Goal: Complete application form: Complete application form

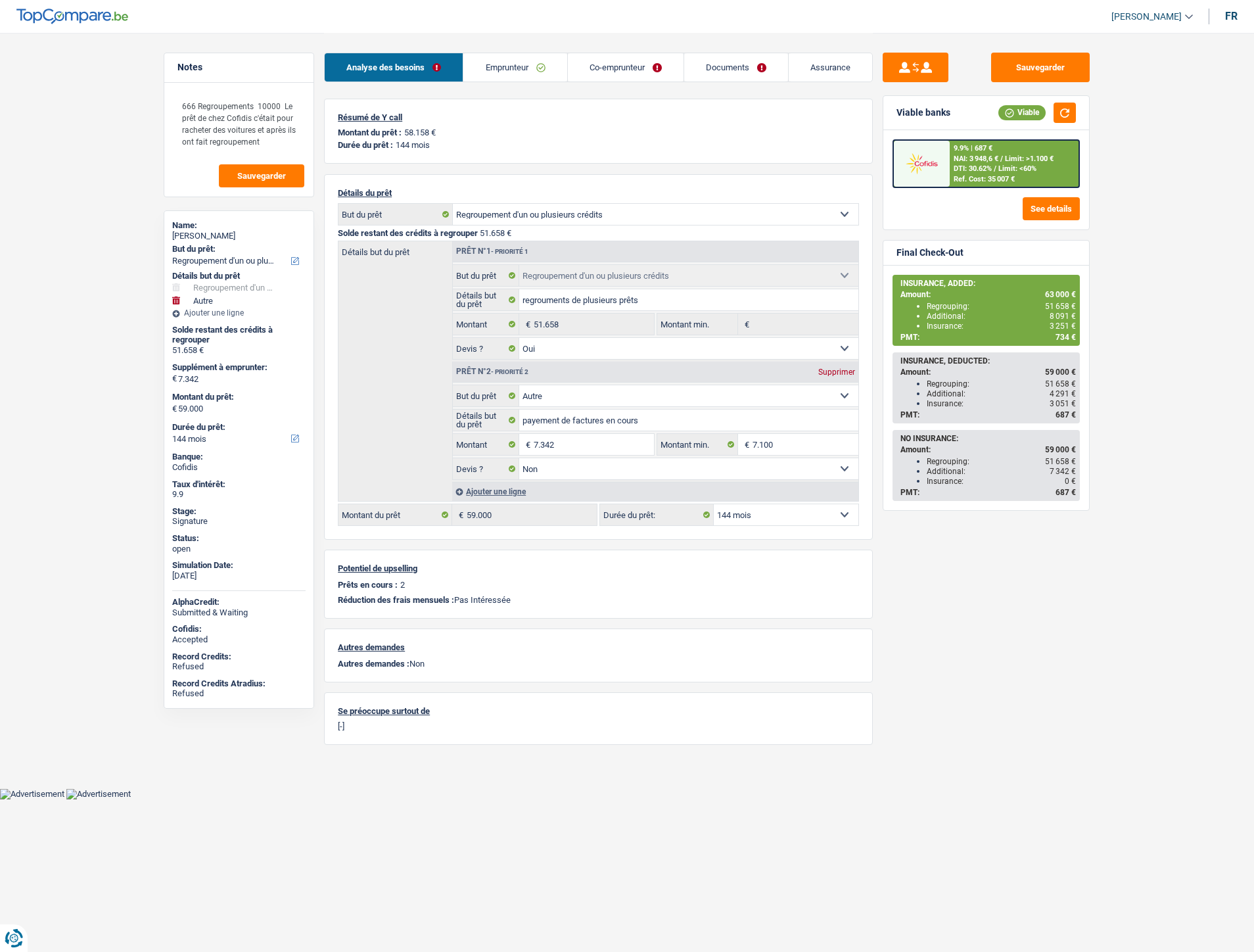
select select "refinancing"
select select "other"
select select "144"
select select "refinancing"
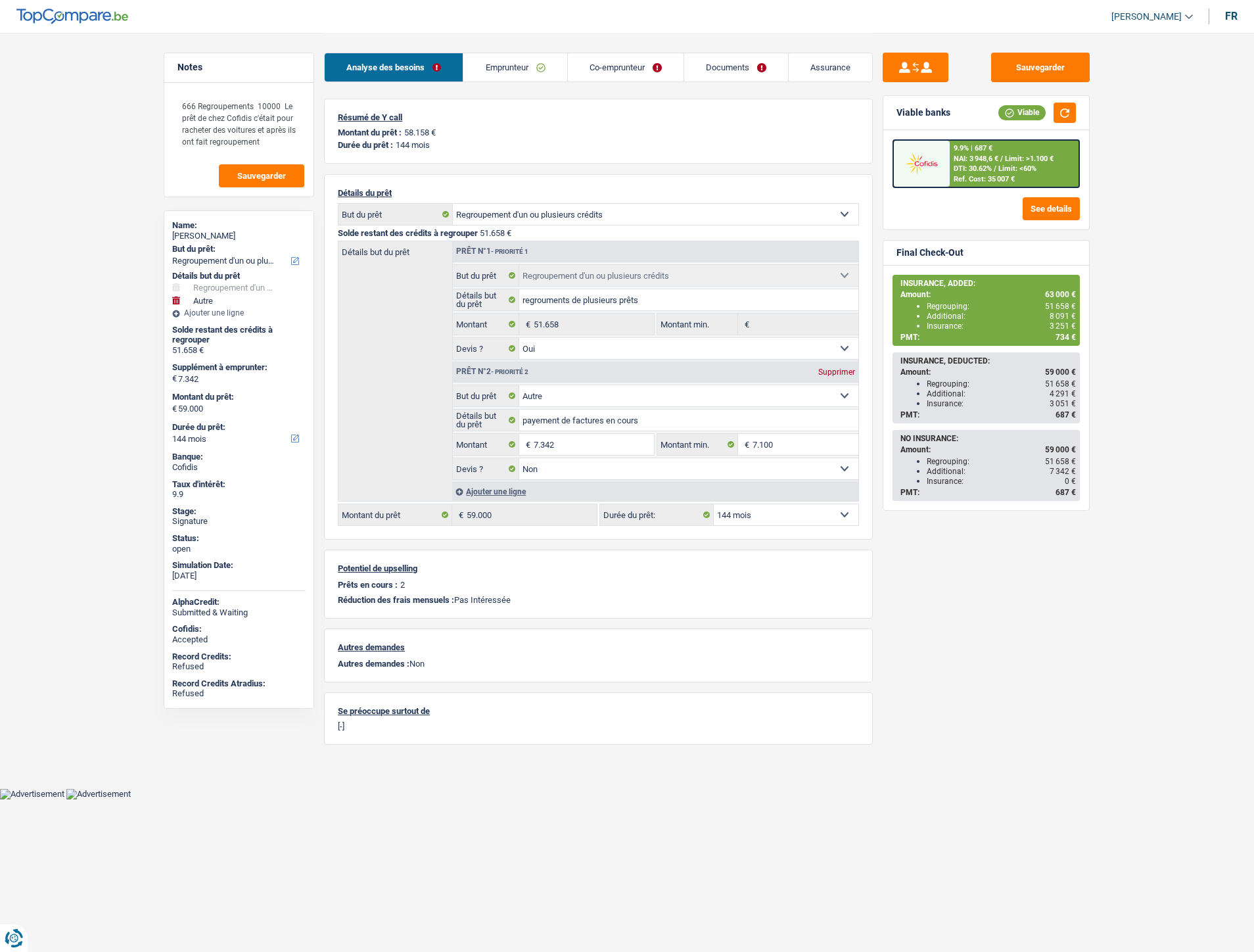
select select "refinancing"
select select "yes"
select select "other"
select select "false"
select select "144"
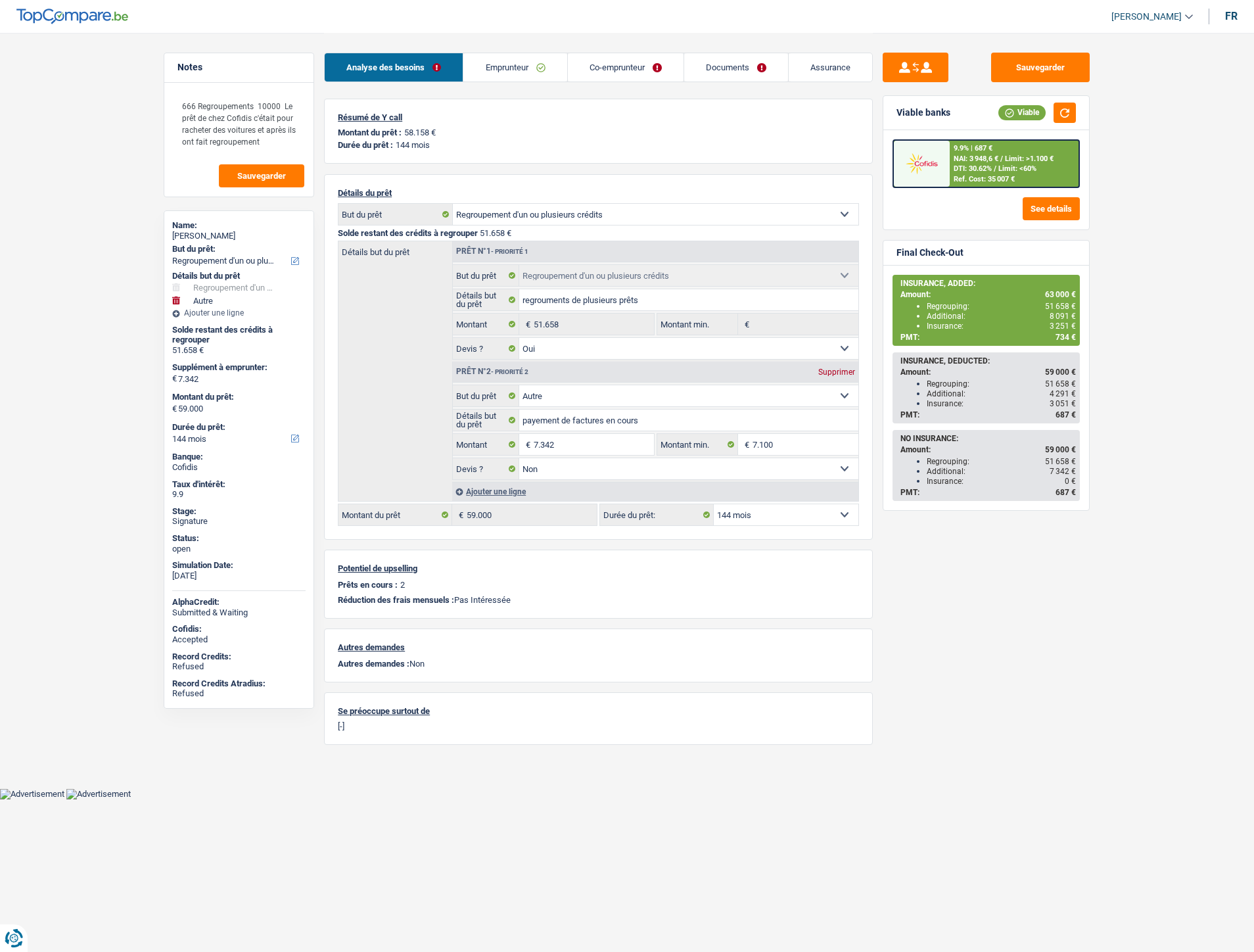
select select "applicant"
select select "coApplicant"
drag, startPoint x: 642, startPoint y: 73, endPoint x: 693, endPoint y: 68, distance: 51.2
click at [642, 73] on link "Co-emprunteur" at bounding box center [626, 67] width 116 height 28
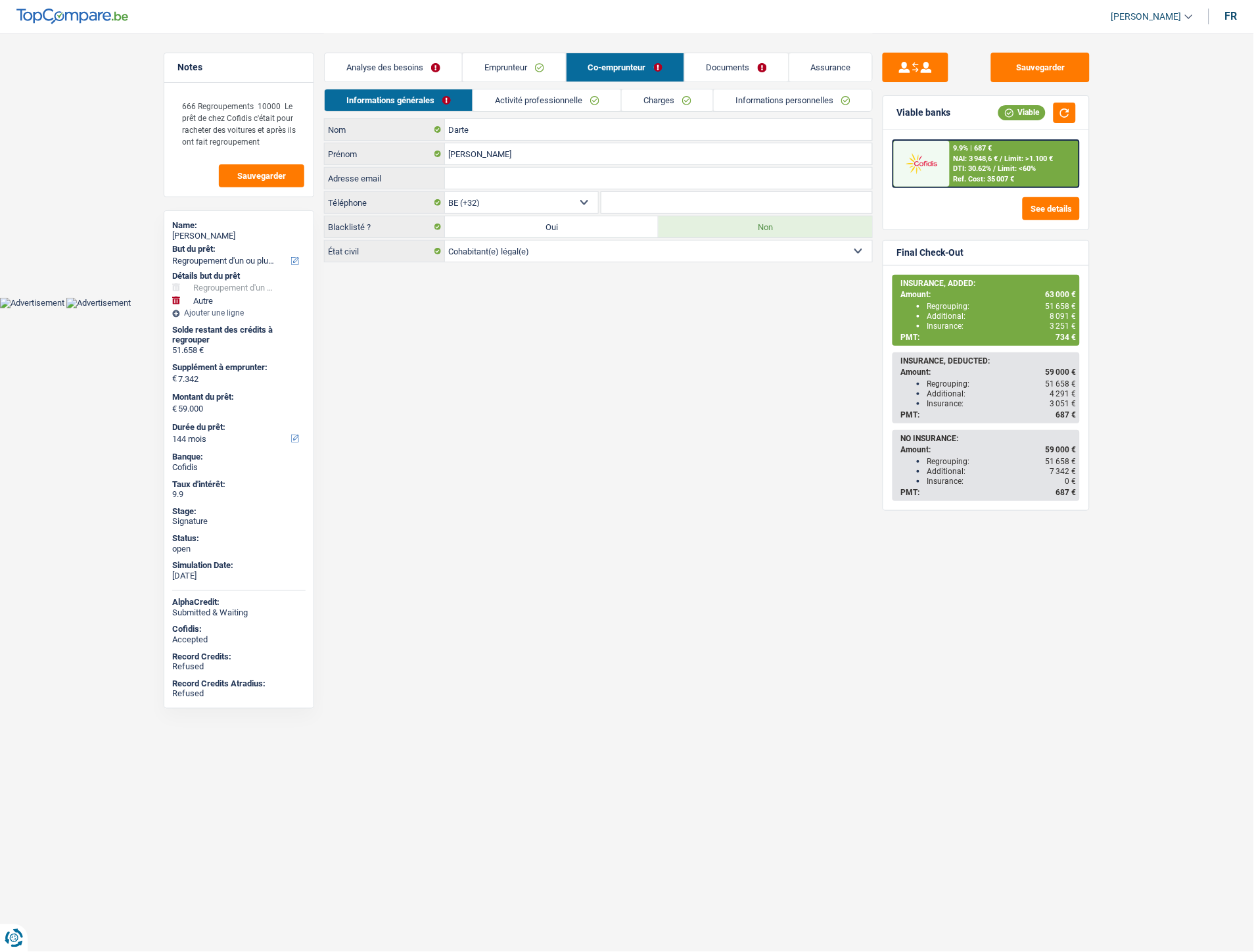
click at [742, 73] on link "Documents" at bounding box center [736, 67] width 103 height 28
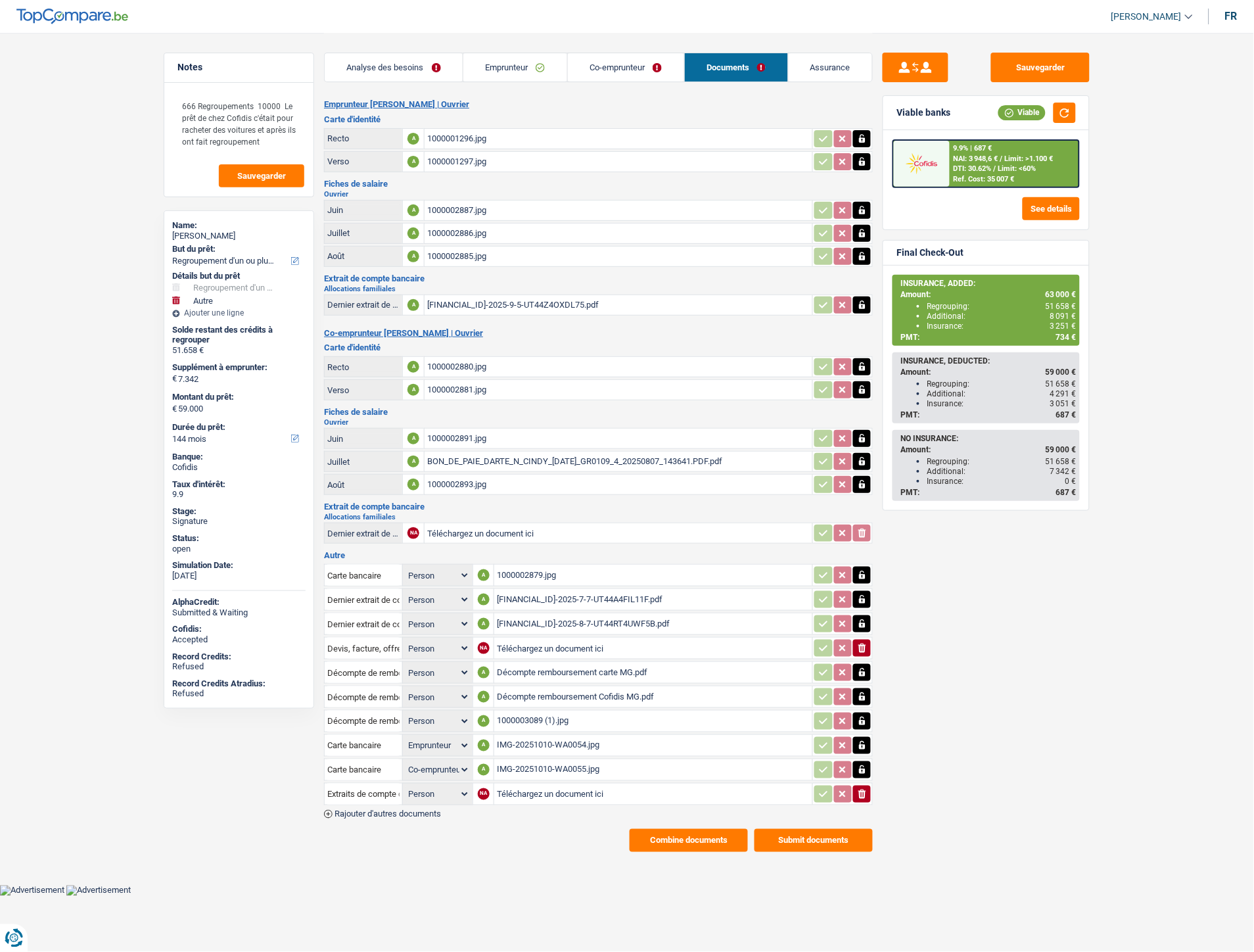
click at [552, 662] on div "Décompte remboursement carte MG.pdf" at bounding box center [653, 672] width 313 height 20
click at [588, 687] on div "Décompte remboursement Cofidis MG.pdf" at bounding box center [653, 696] width 313 height 20
click at [526, 760] on div "IMG-20251010-WA0055.jpg" at bounding box center [653, 769] width 313 height 20
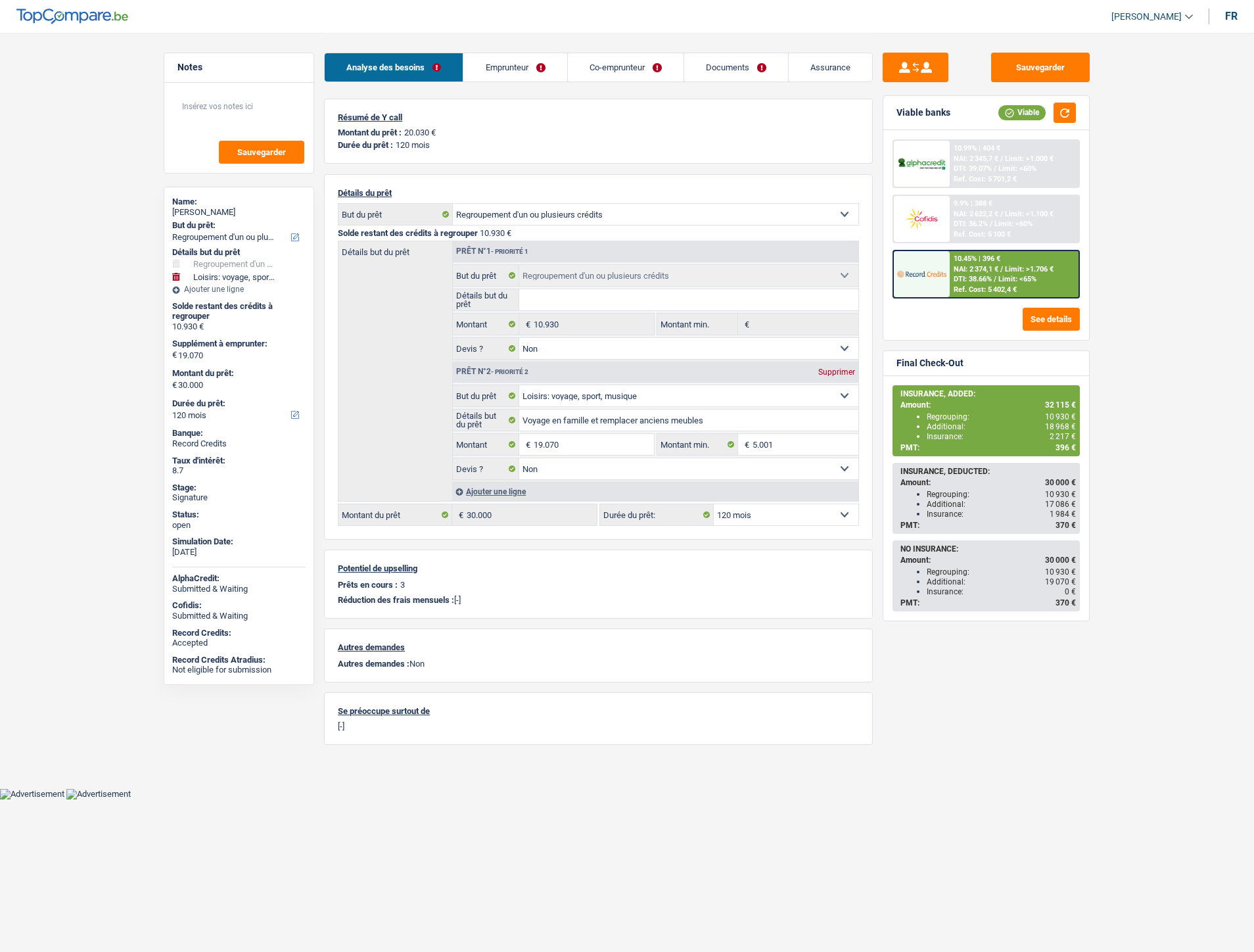
select select "refinancing"
select select "hobbies"
select select "120"
select select "refinancing"
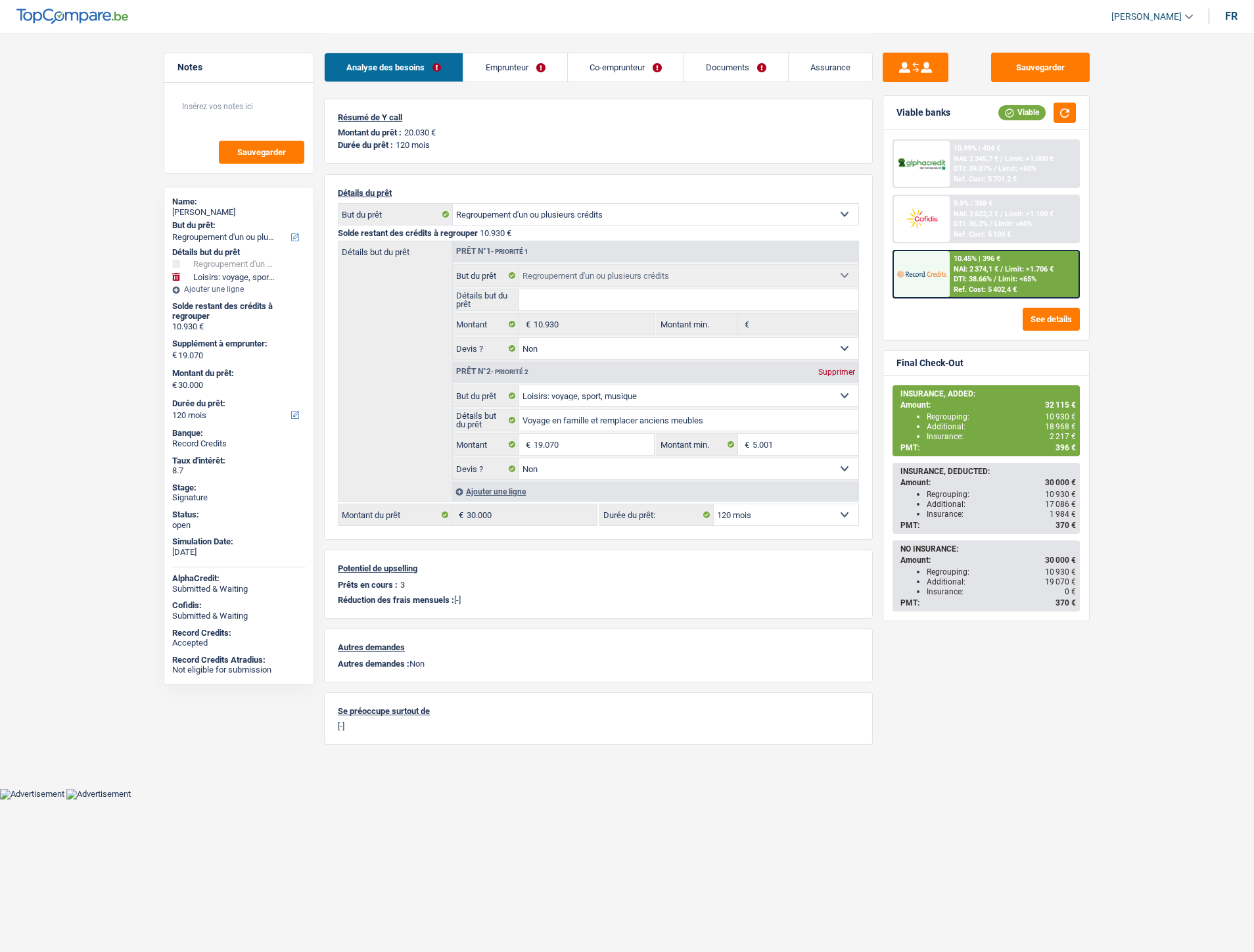
select select "refinancing"
select select "false"
select select "hobbies"
select select "false"
select select "120"
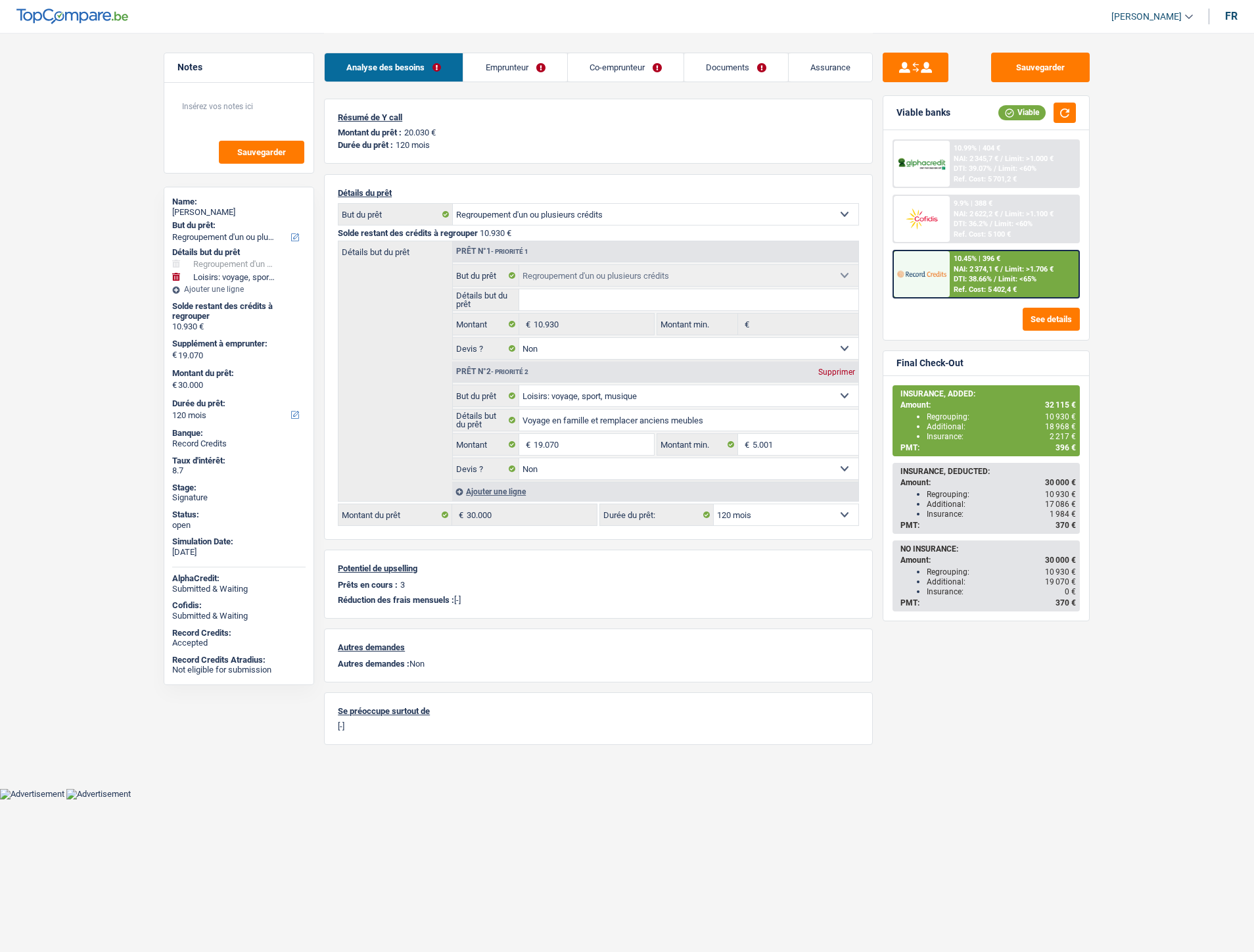
select select "32"
select select "married"
click at [501, 75] on link "Emprunteur" at bounding box center [514, 67] width 103 height 28
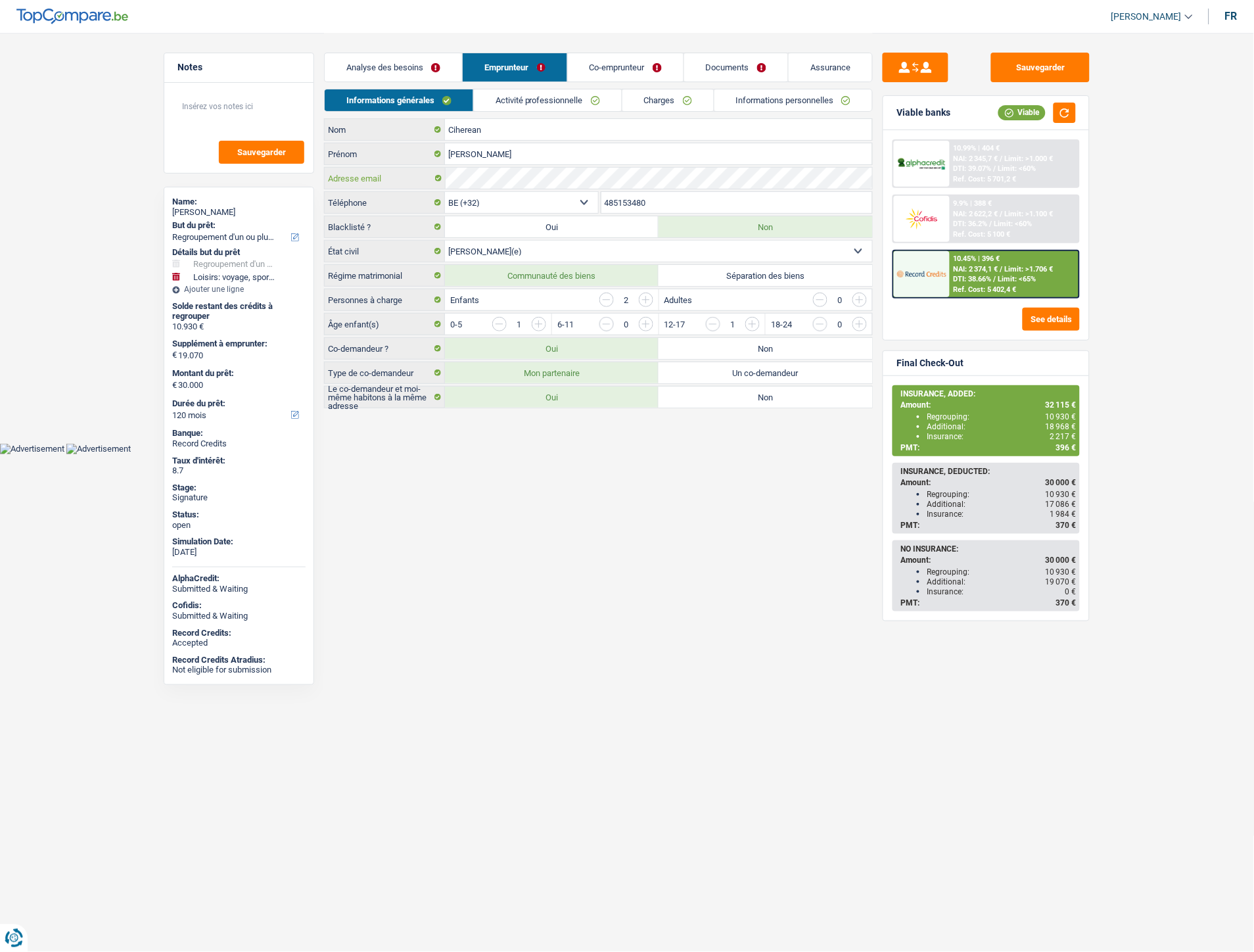
click at [431, 182] on div "Adresse email" at bounding box center [599, 178] width 548 height 21
click at [629, 211] on input "485153480" at bounding box center [737, 202] width 271 height 21
drag, startPoint x: 666, startPoint y: 202, endPoint x: 617, endPoint y: 196, distance: 49.4
click at [561, 194] on div "BE (+32) LU (+352) Sélectionner une option Téléphone 485153480 Téléphone" at bounding box center [598, 203] width 549 height 24
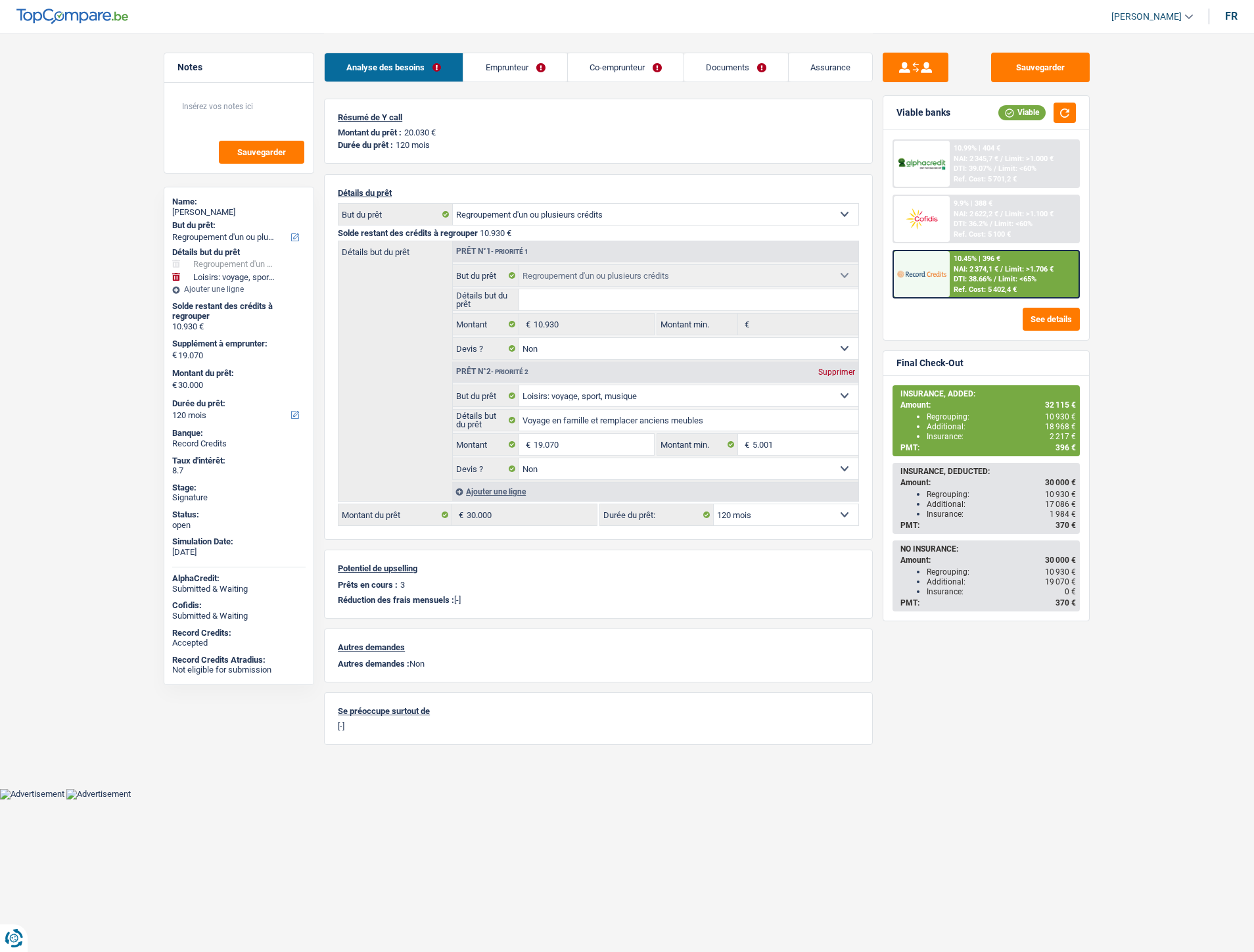
select select "refinancing"
select select "hobbies"
select select "120"
select select "refinancing"
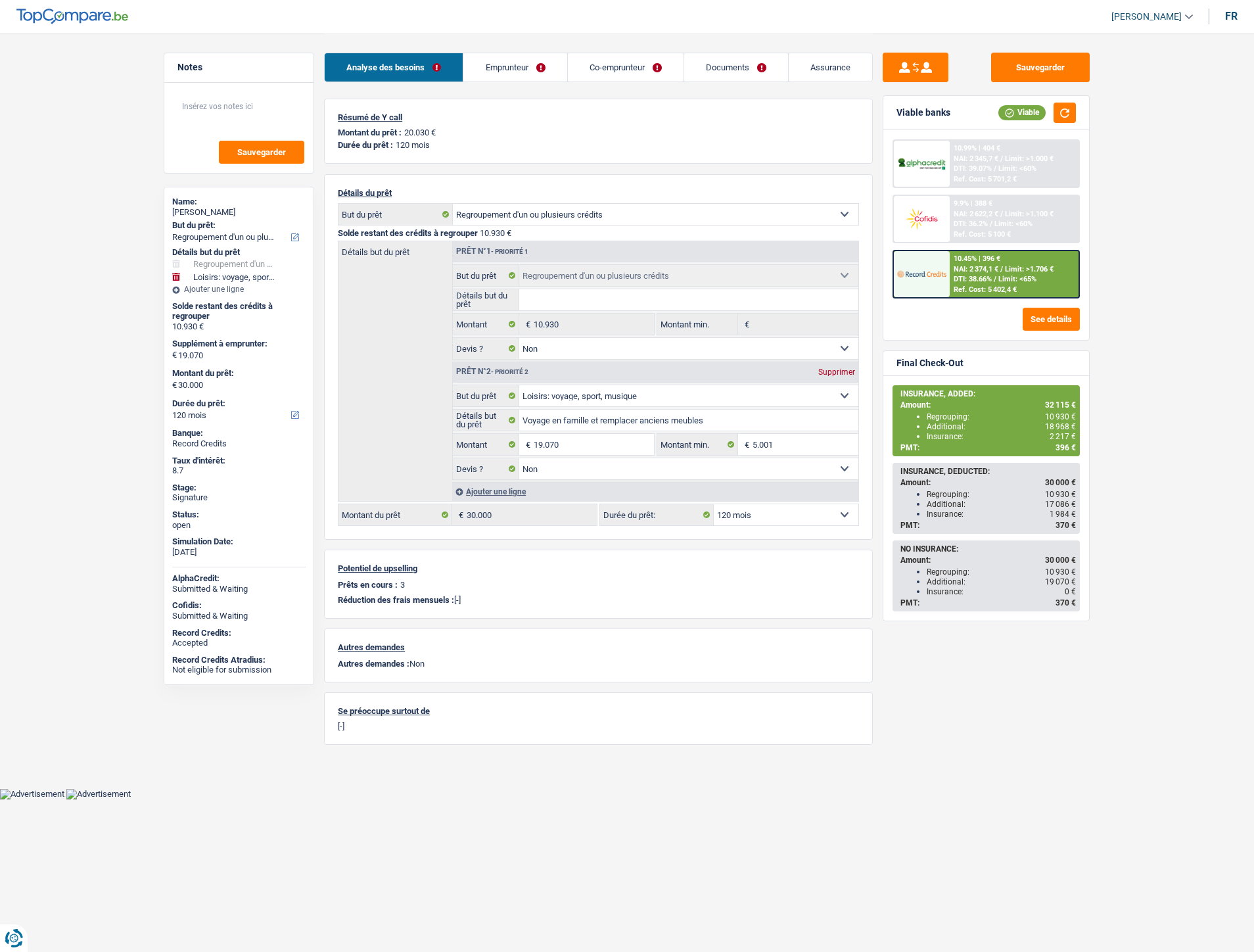
select select "refinancing"
select select "false"
select select "hobbies"
select select "false"
select select "120"
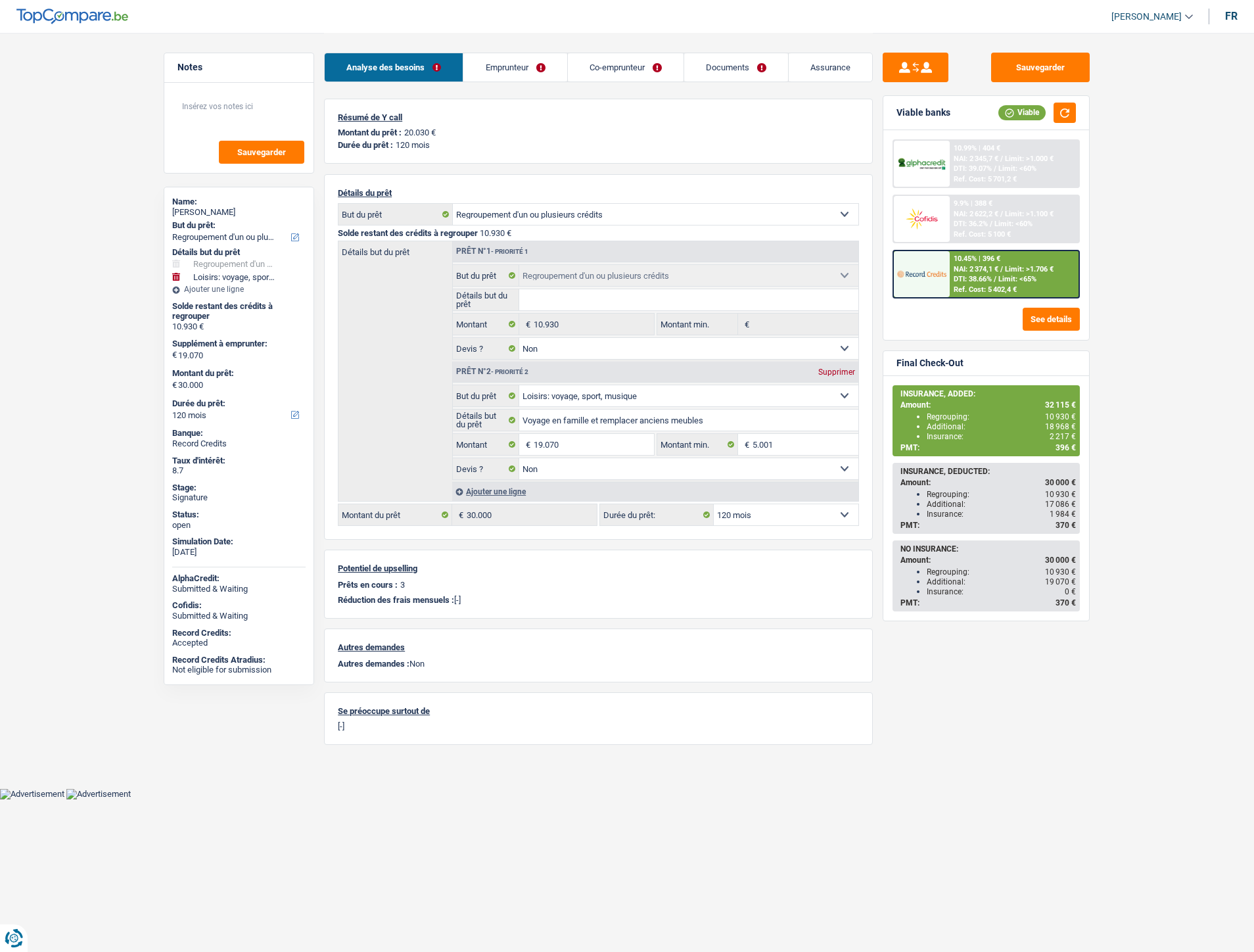
select select "applicant"
select select "coApplicant"
select select "applicant"
click at [710, 68] on link "Documents" at bounding box center [735, 67] width 103 height 28
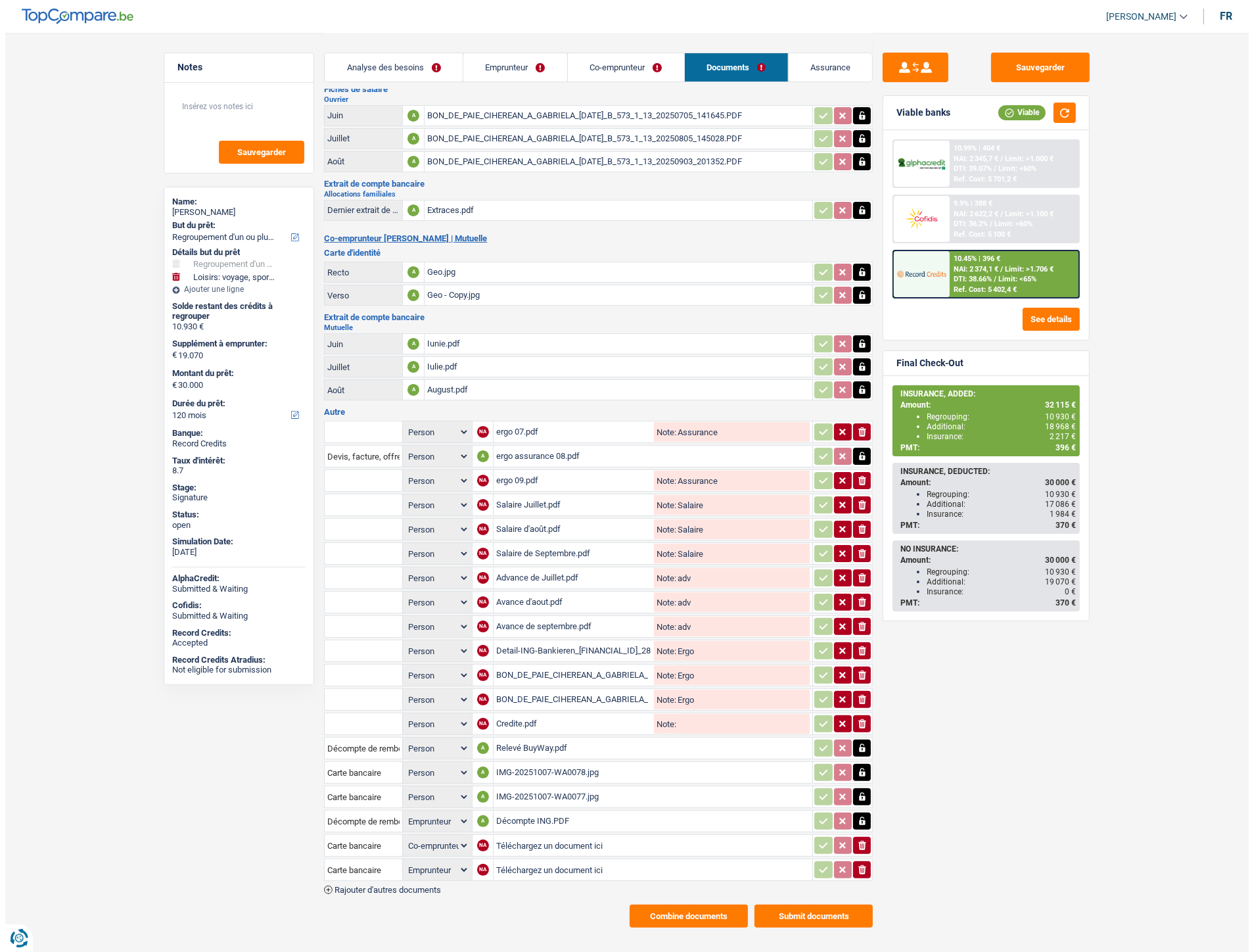
scroll to position [99, 0]
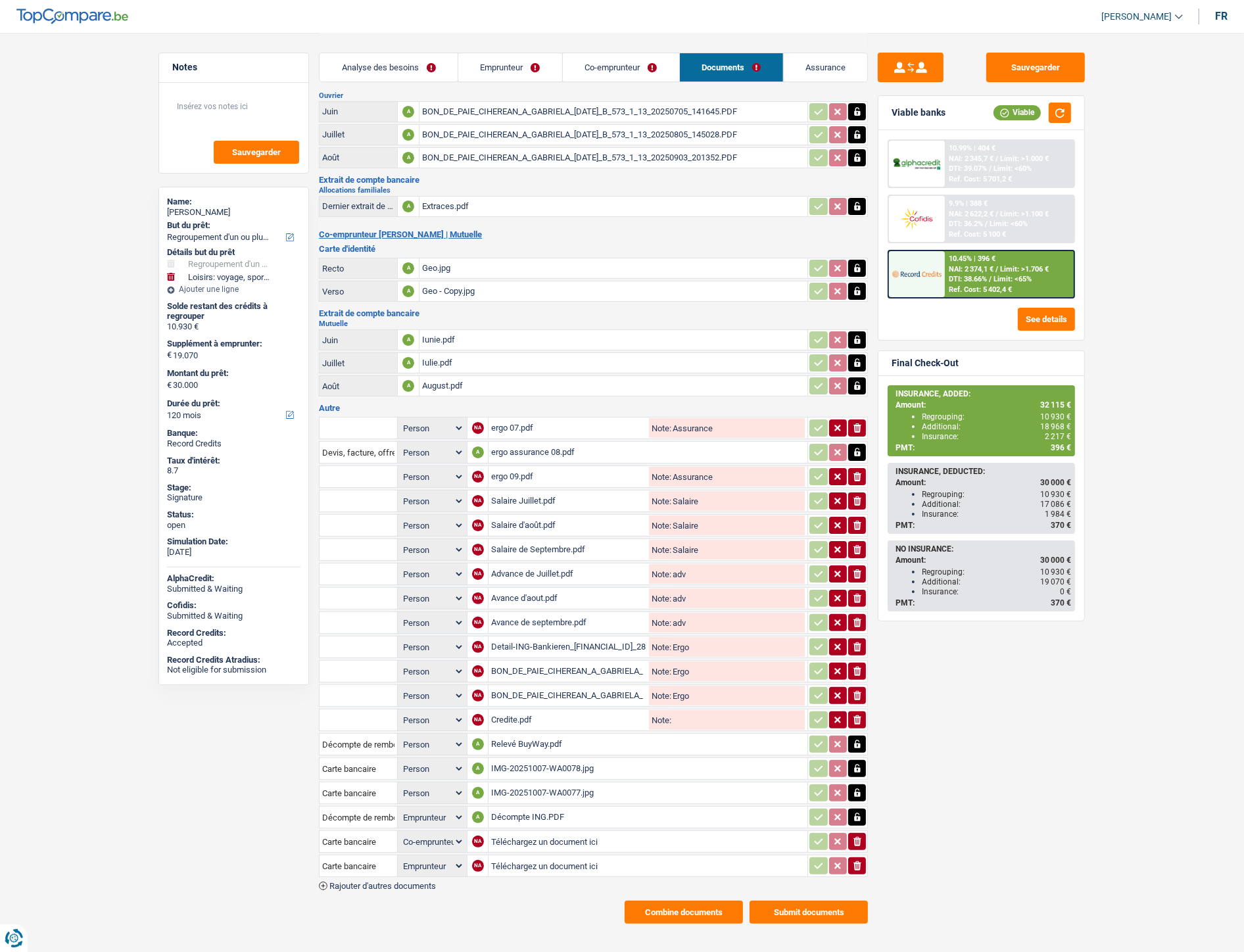
click at [655, 901] on button "Combine documents" at bounding box center [683, 912] width 118 height 23
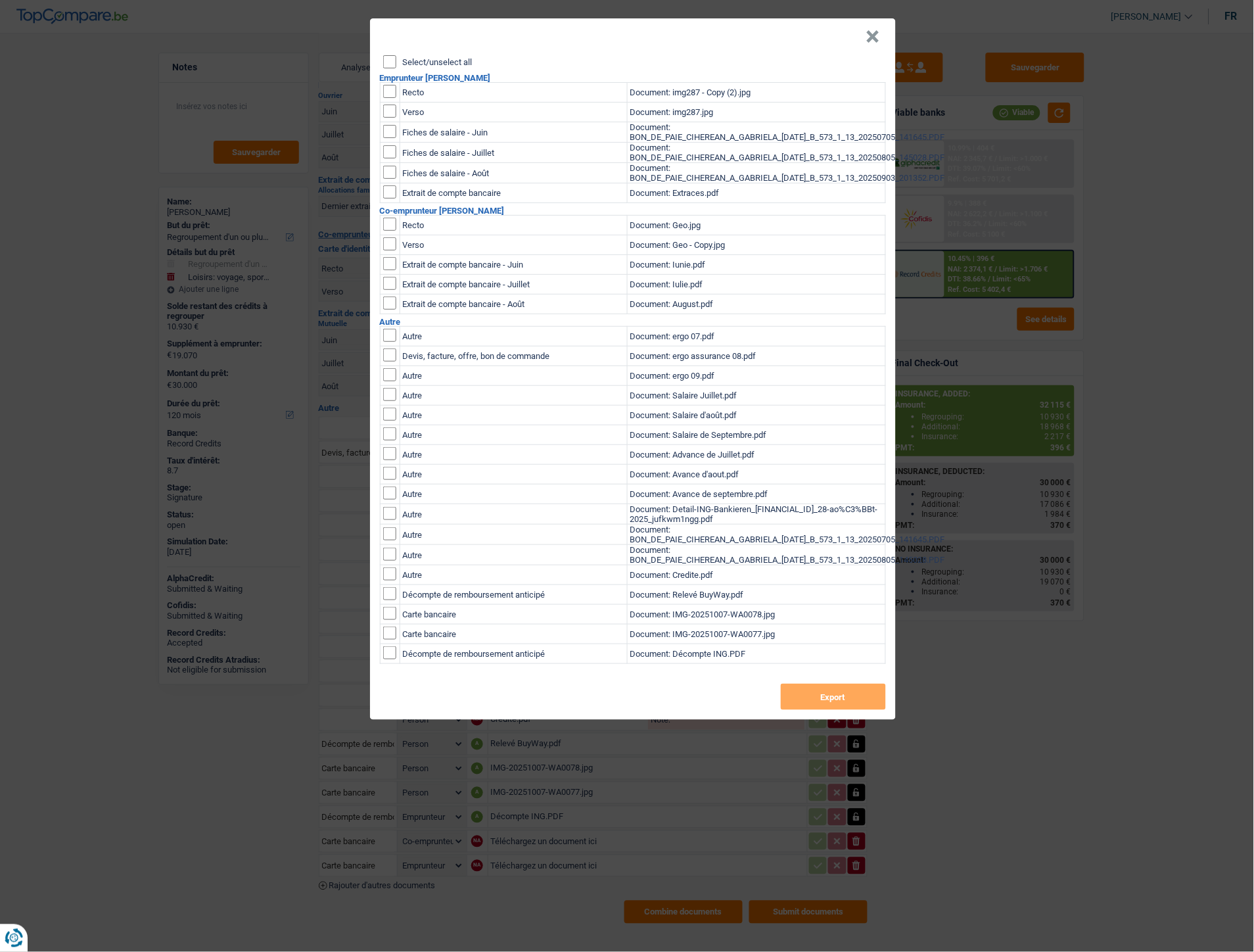
click at [389, 57] on input "Select/unselect all" at bounding box center [389, 61] width 13 height 13
checkbox input "true"
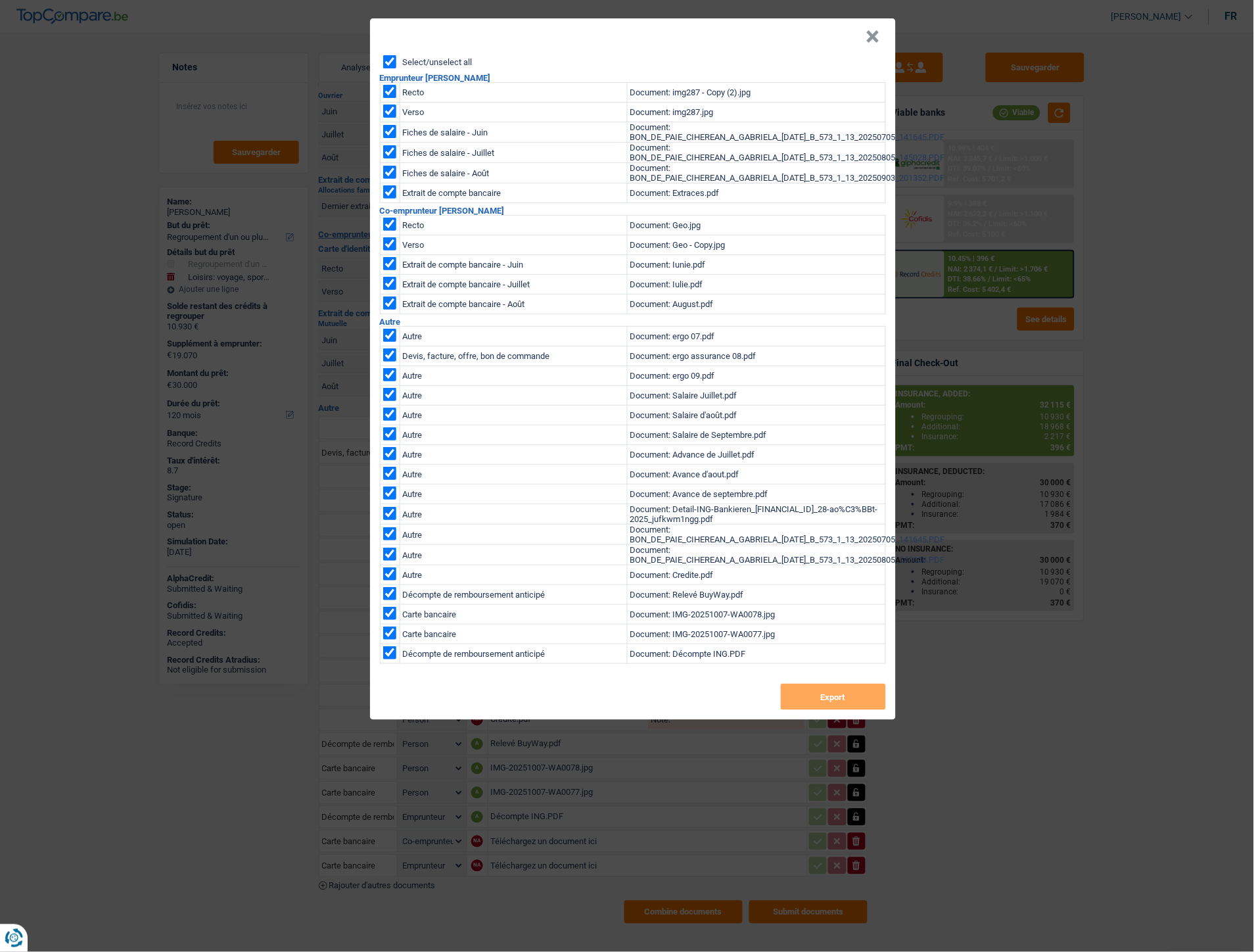
checkbox input "true"
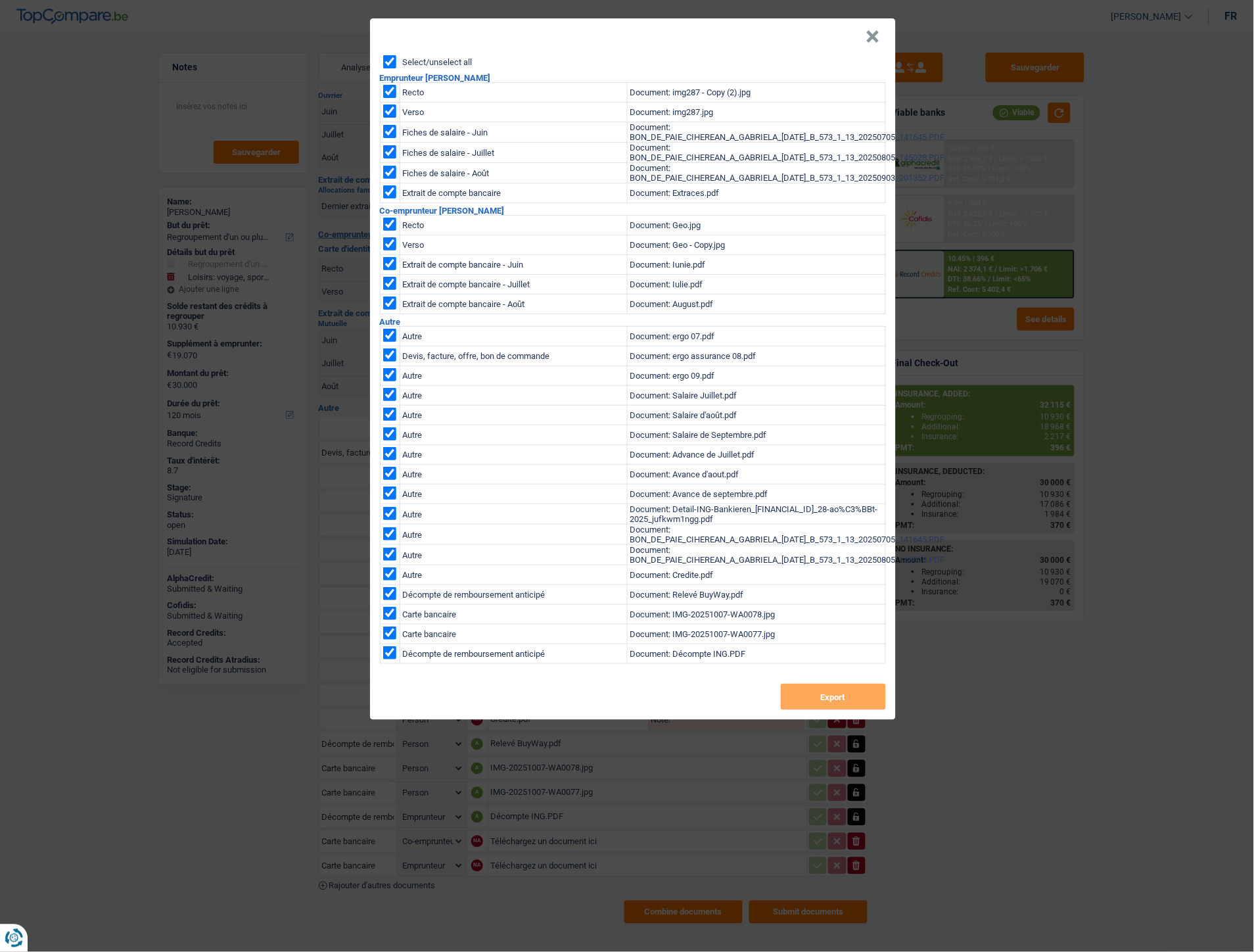
checkbox input "true"
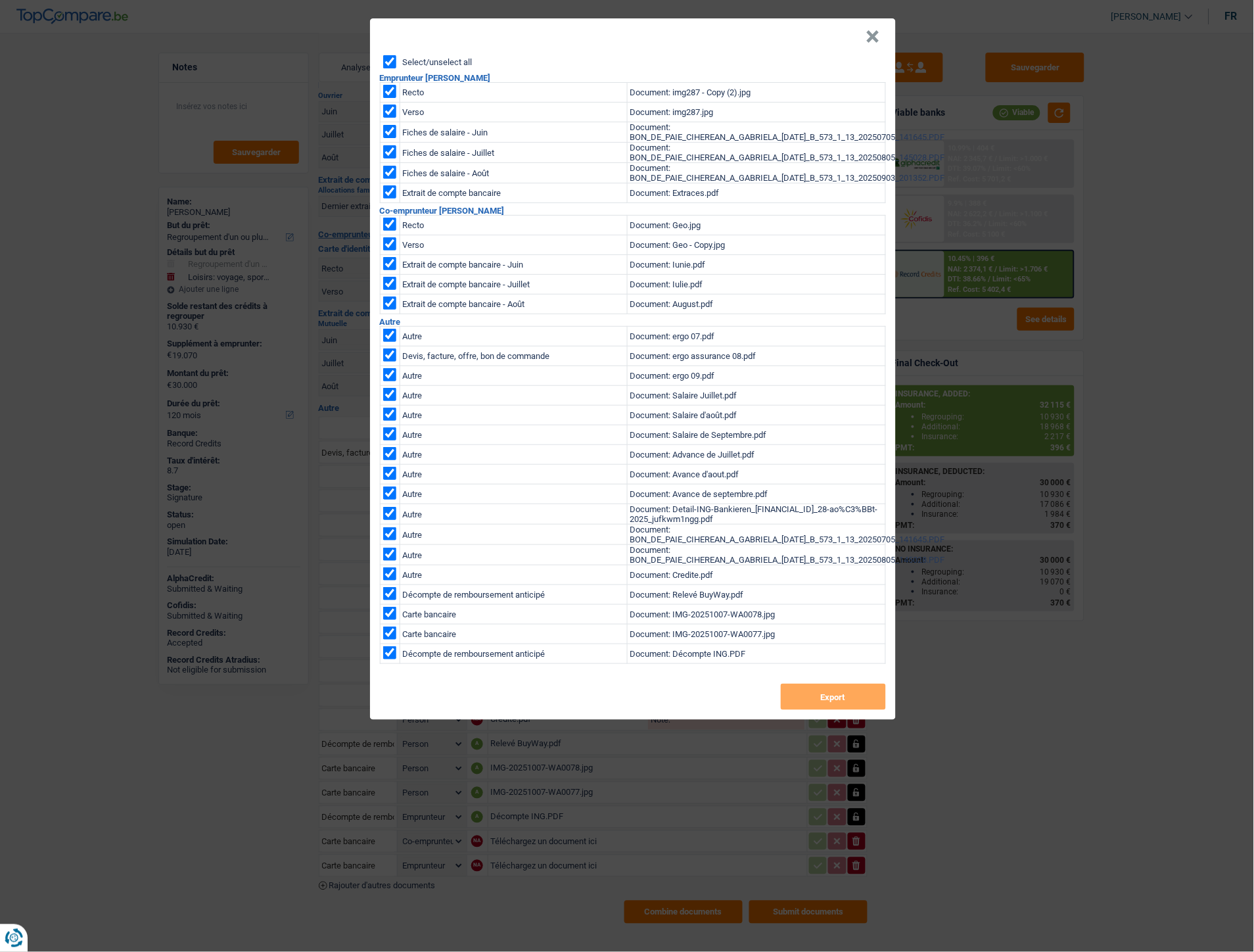
checkbox input "true"
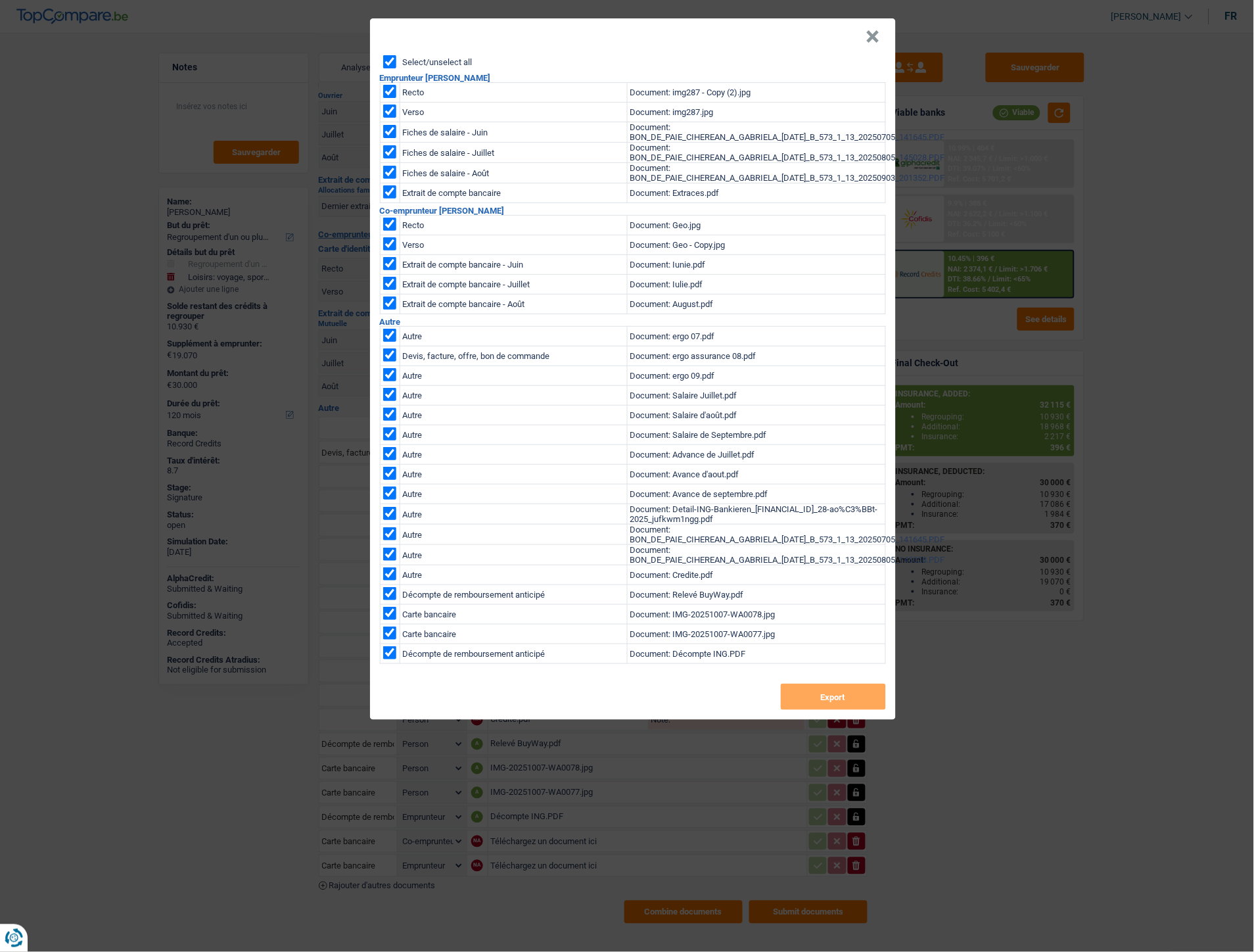
checkbox input "true"
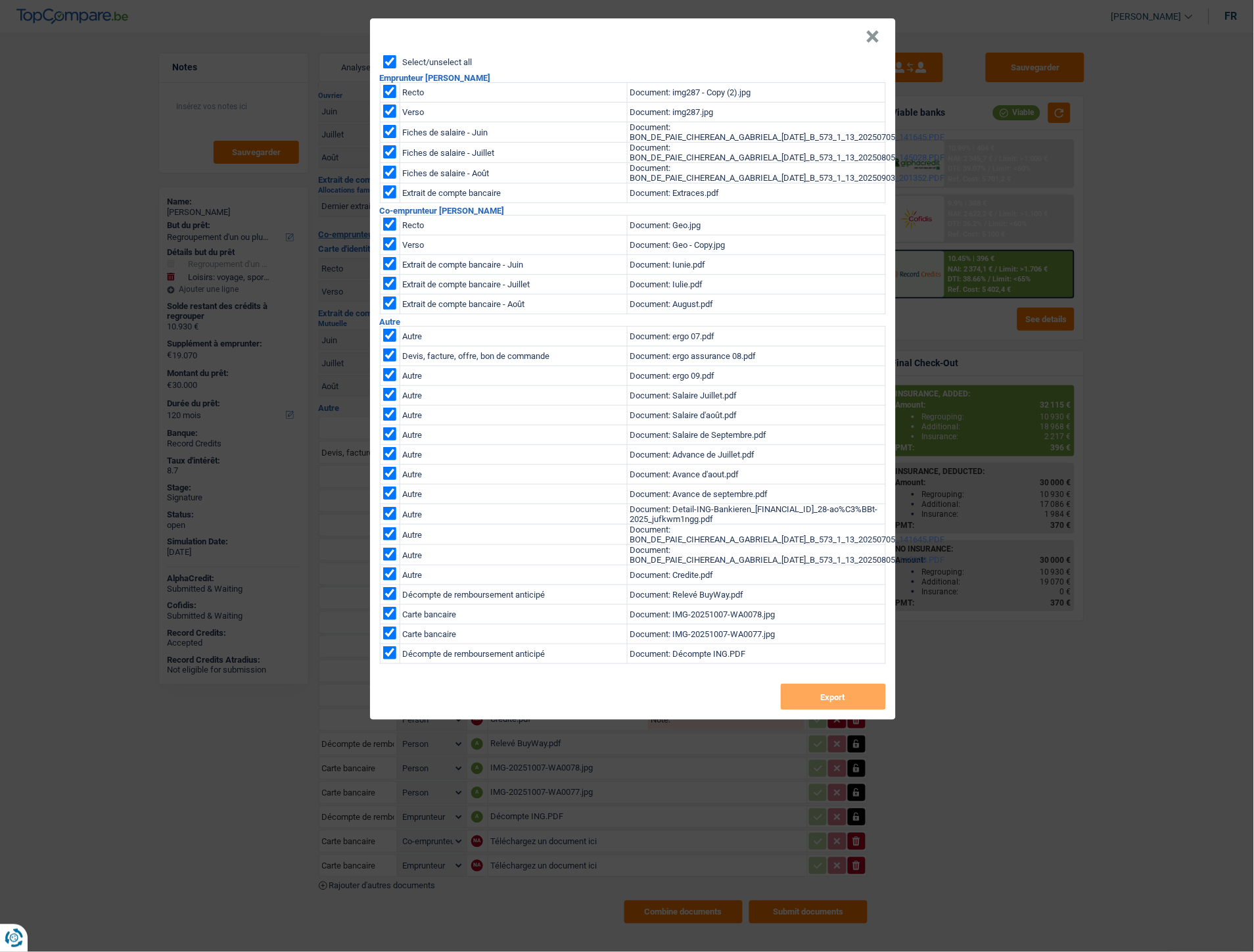
checkbox input "true"
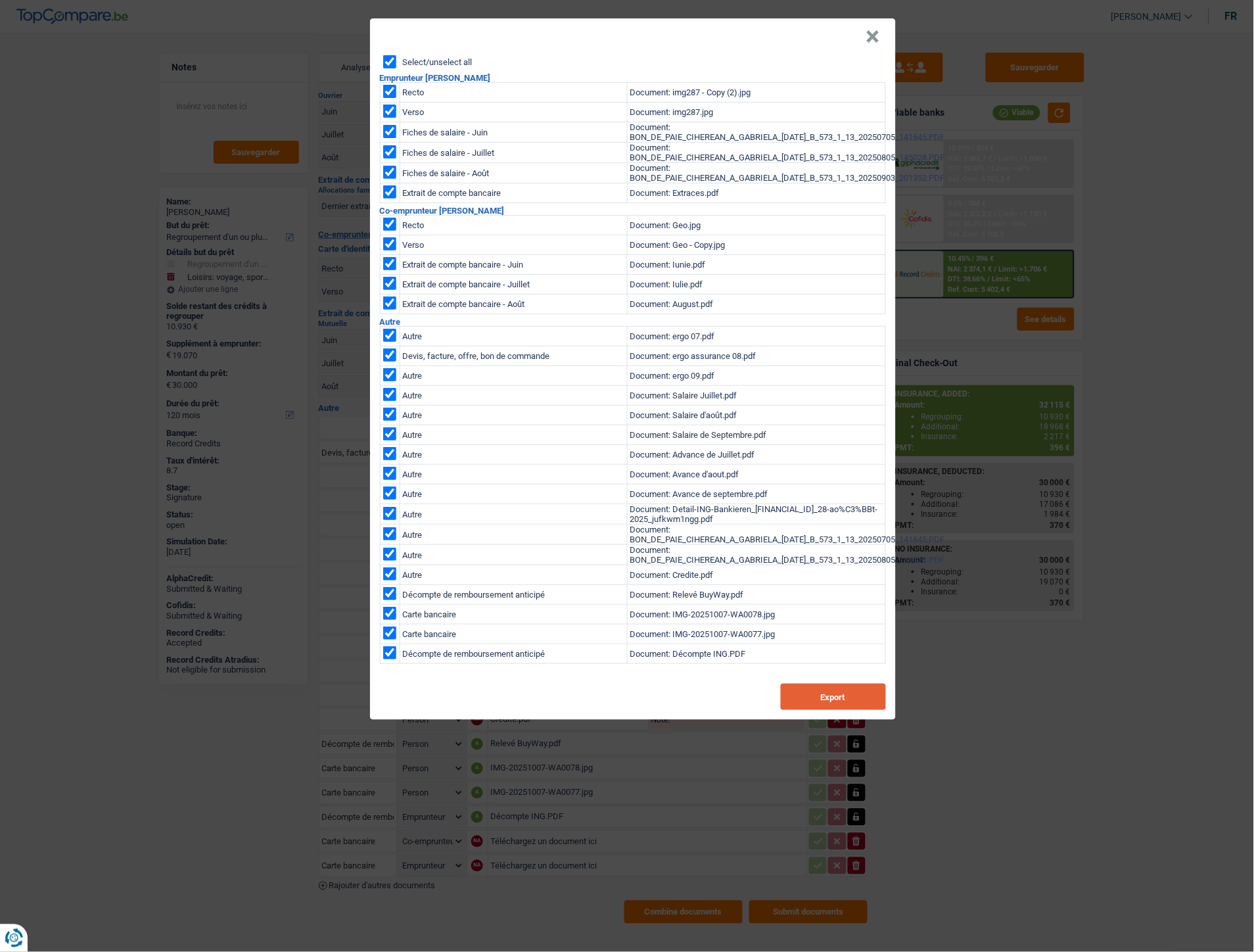
click at [811, 695] on button "Export" at bounding box center [833, 697] width 105 height 26
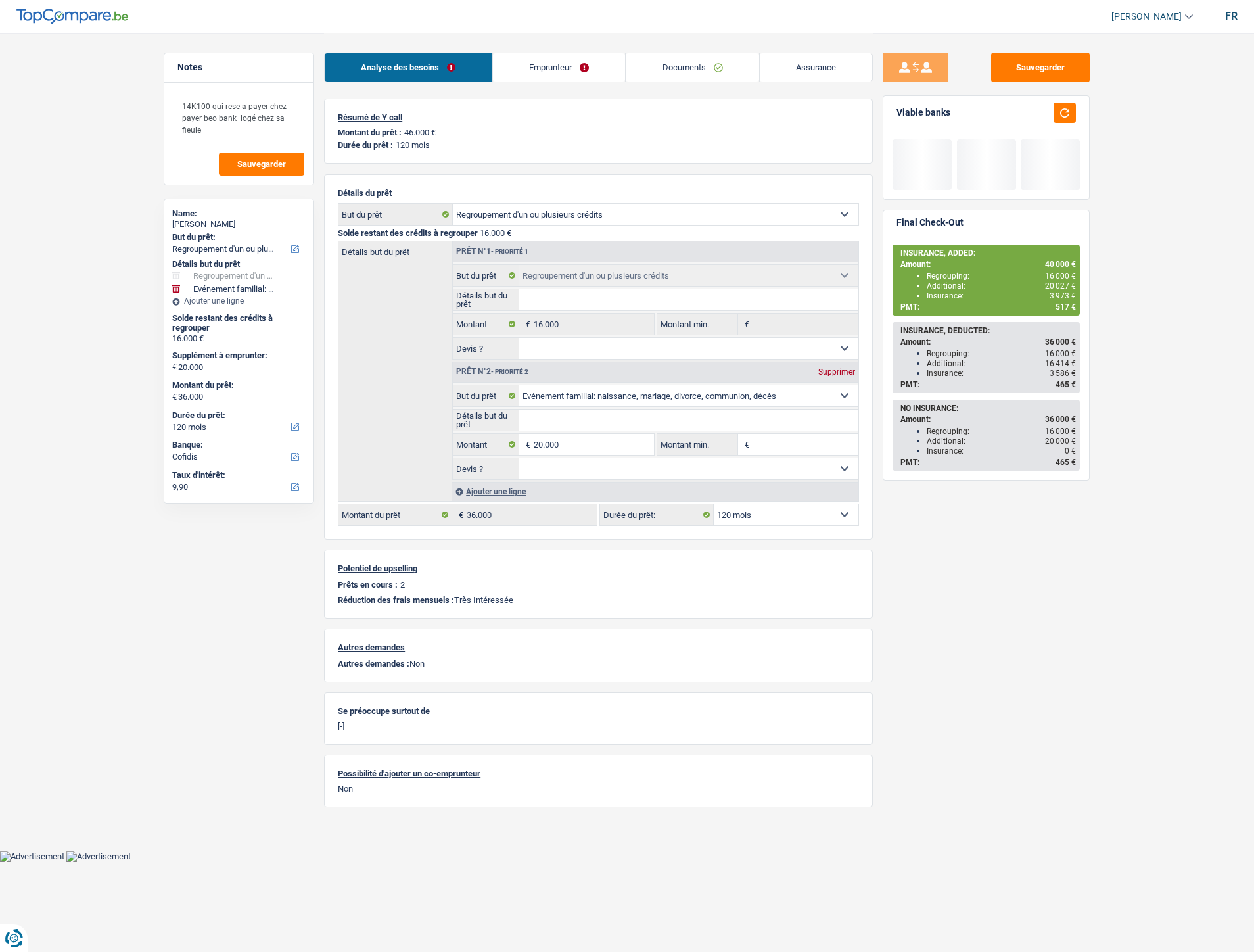
select select "refinancing"
select select "familyEvent"
select select "120"
select select "refinancing"
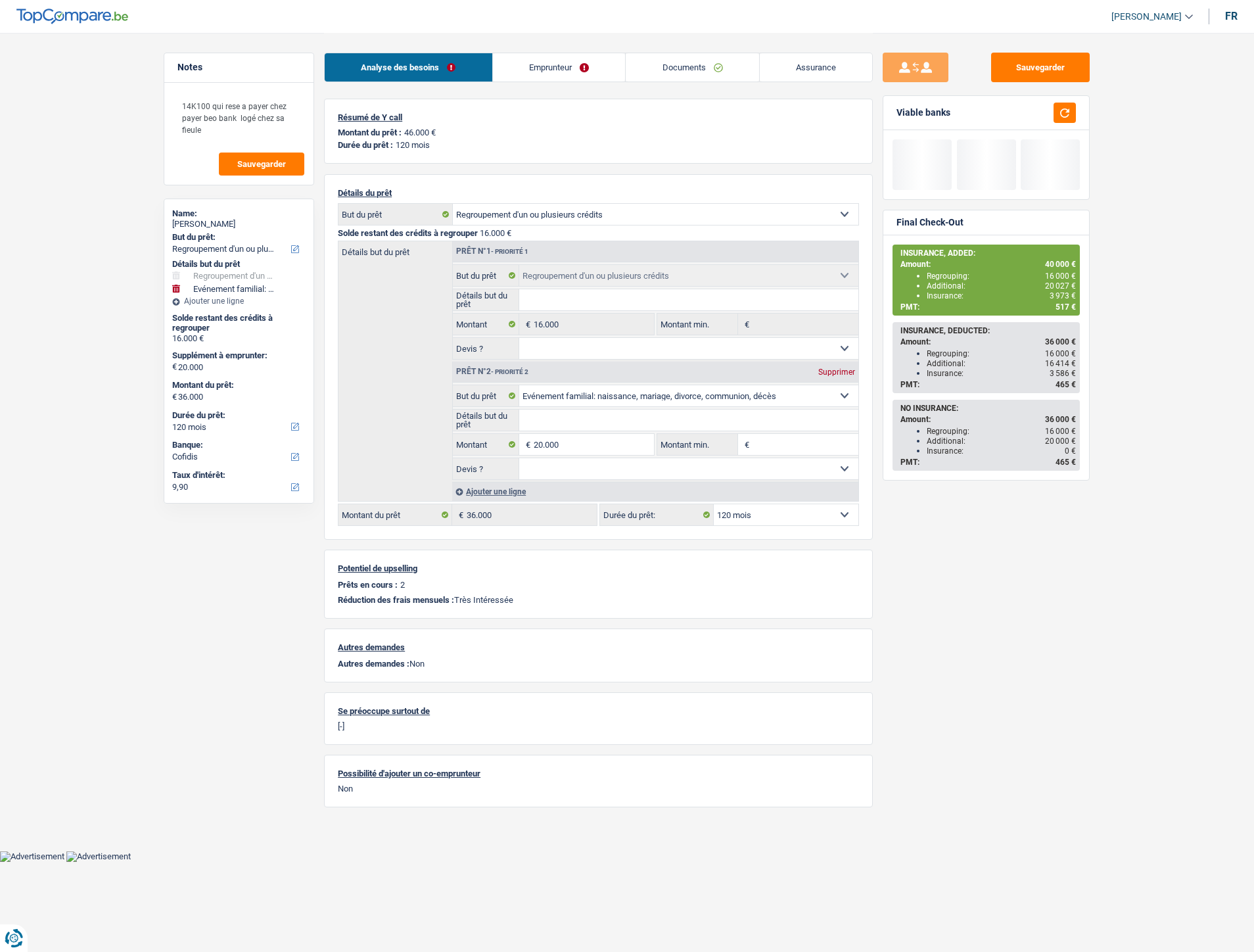
select select "refinancing"
select select "familyEvent"
select select "120"
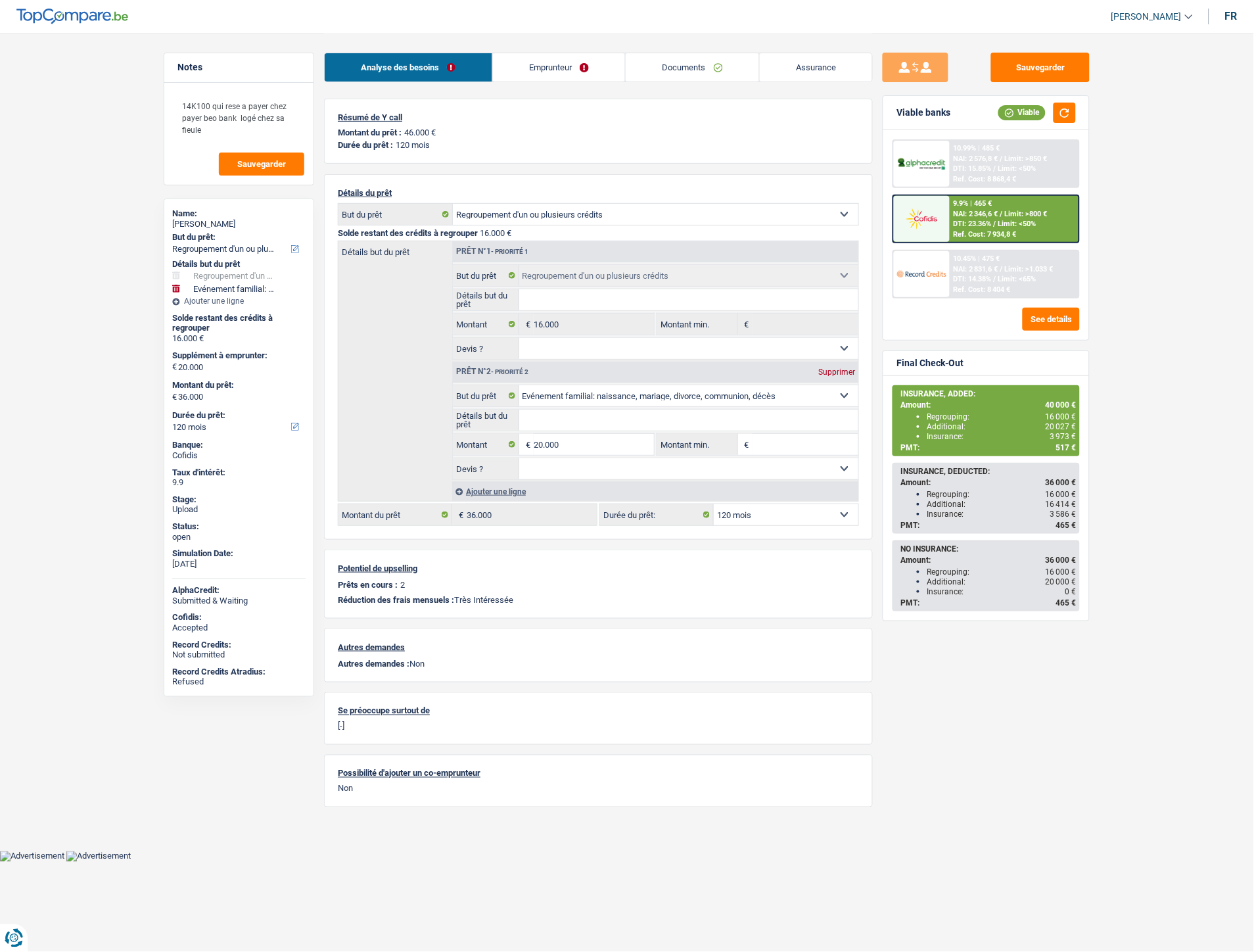
click at [583, 61] on link "Emprunteur" at bounding box center [559, 67] width 133 height 28
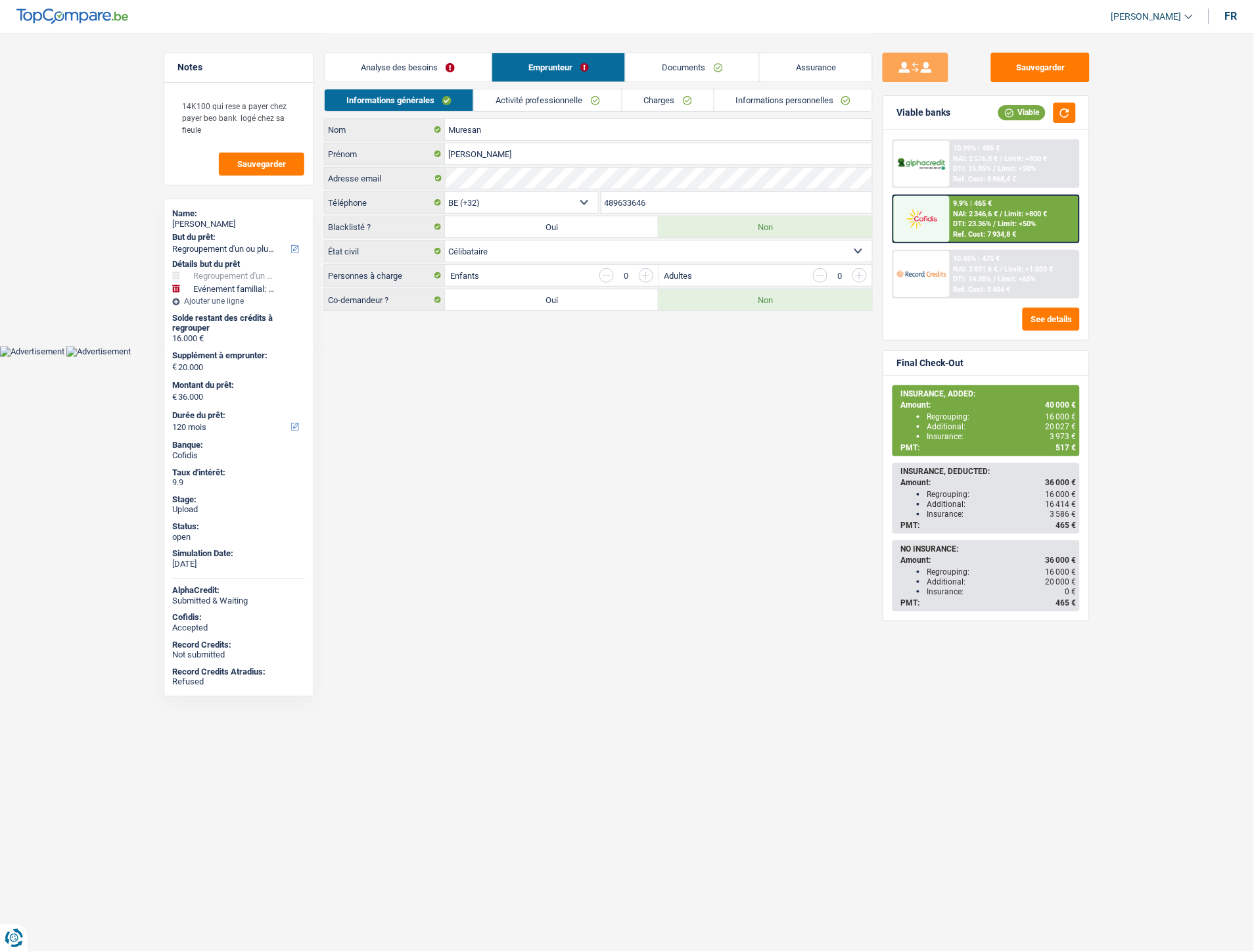
click at [822, 103] on link "Informations personnelles" at bounding box center [794, 100] width 158 height 21
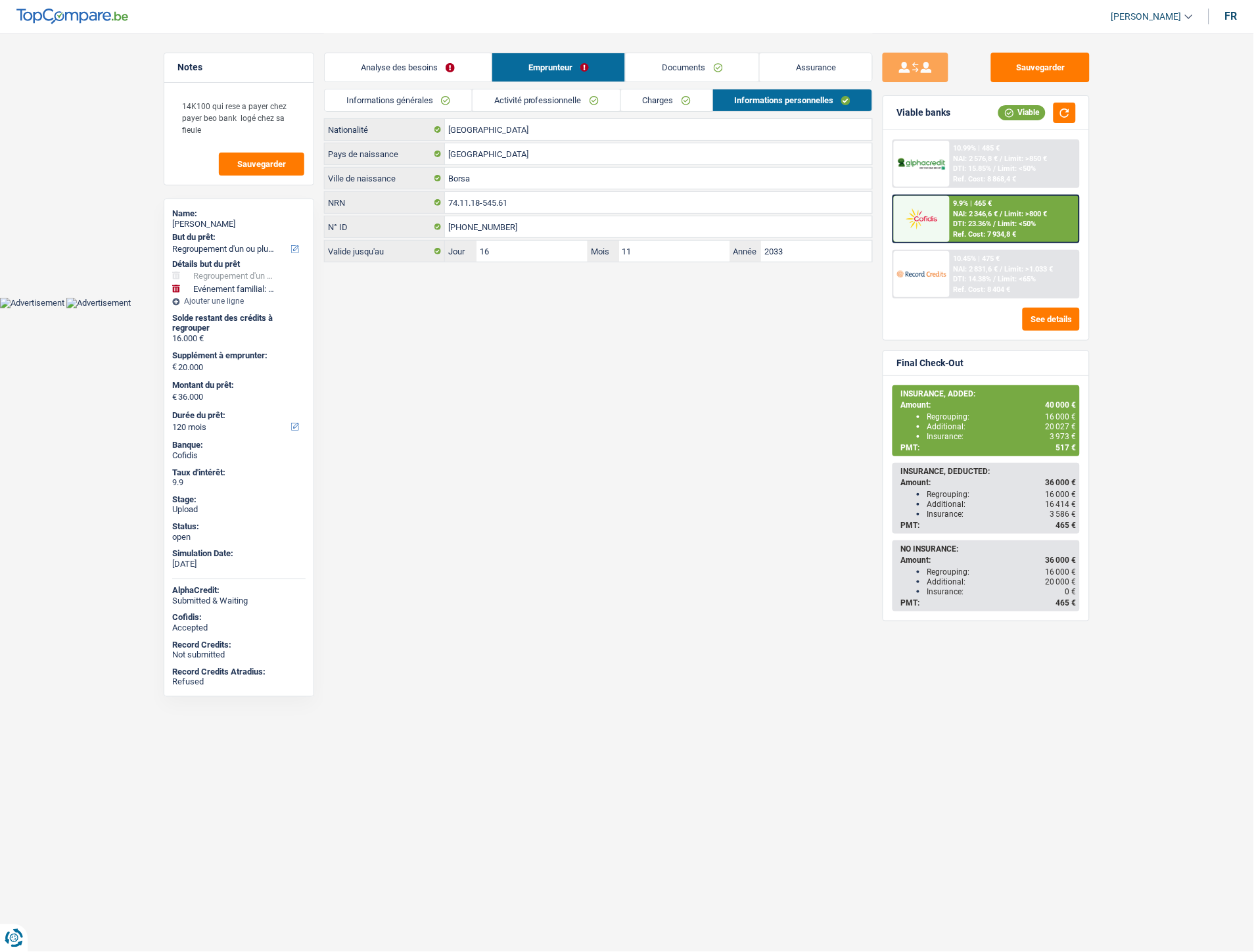
click at [658, 66] on link "Documents" at bounding box center [692, 67] width 133 height 28
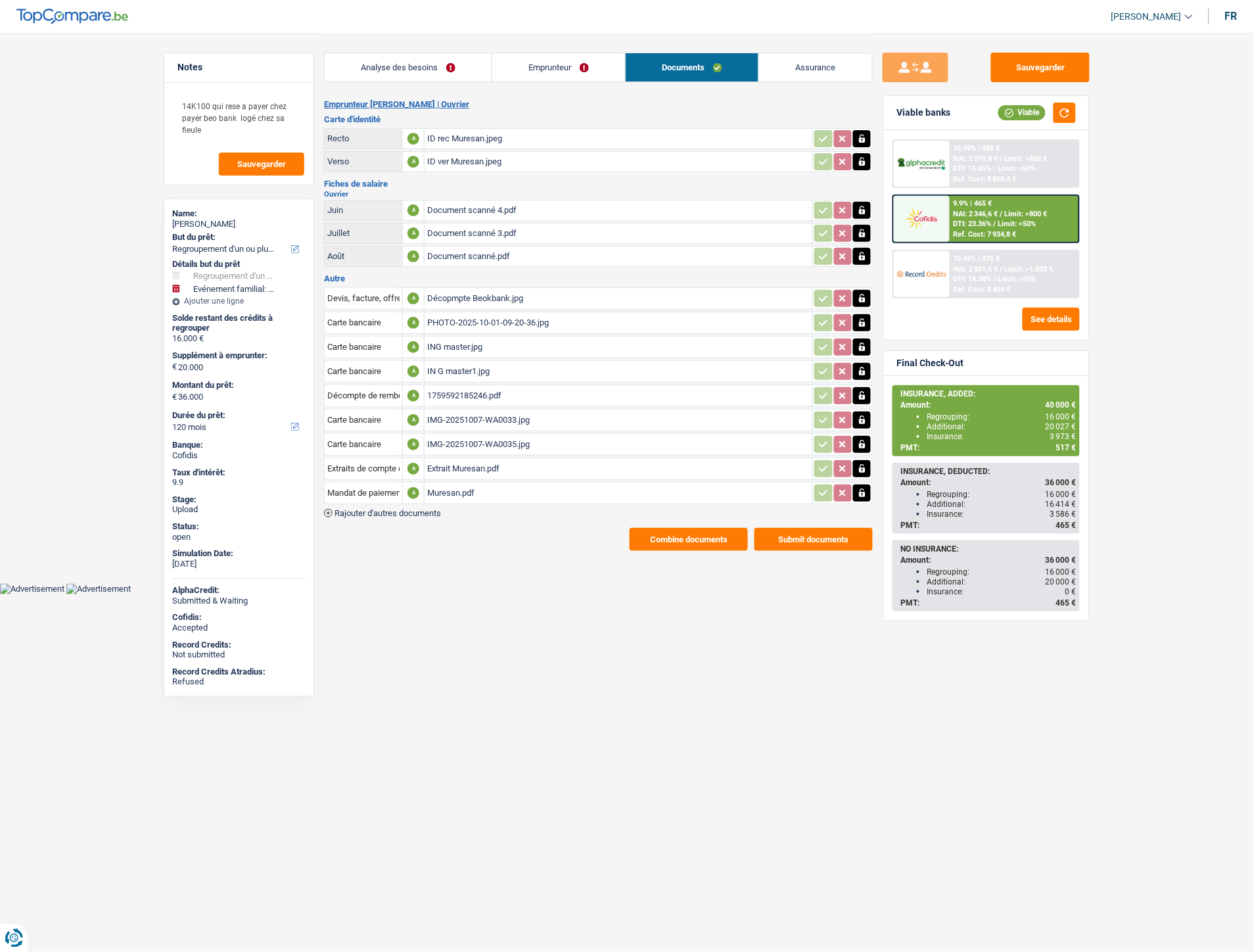
click at [463, 485] on div "Muresan.pdf" at bounding box center [619, 493] width 383 height 20
click at [551, 66] on link "Emprunteur" at bounding box center [558, 67] width 133 height 28
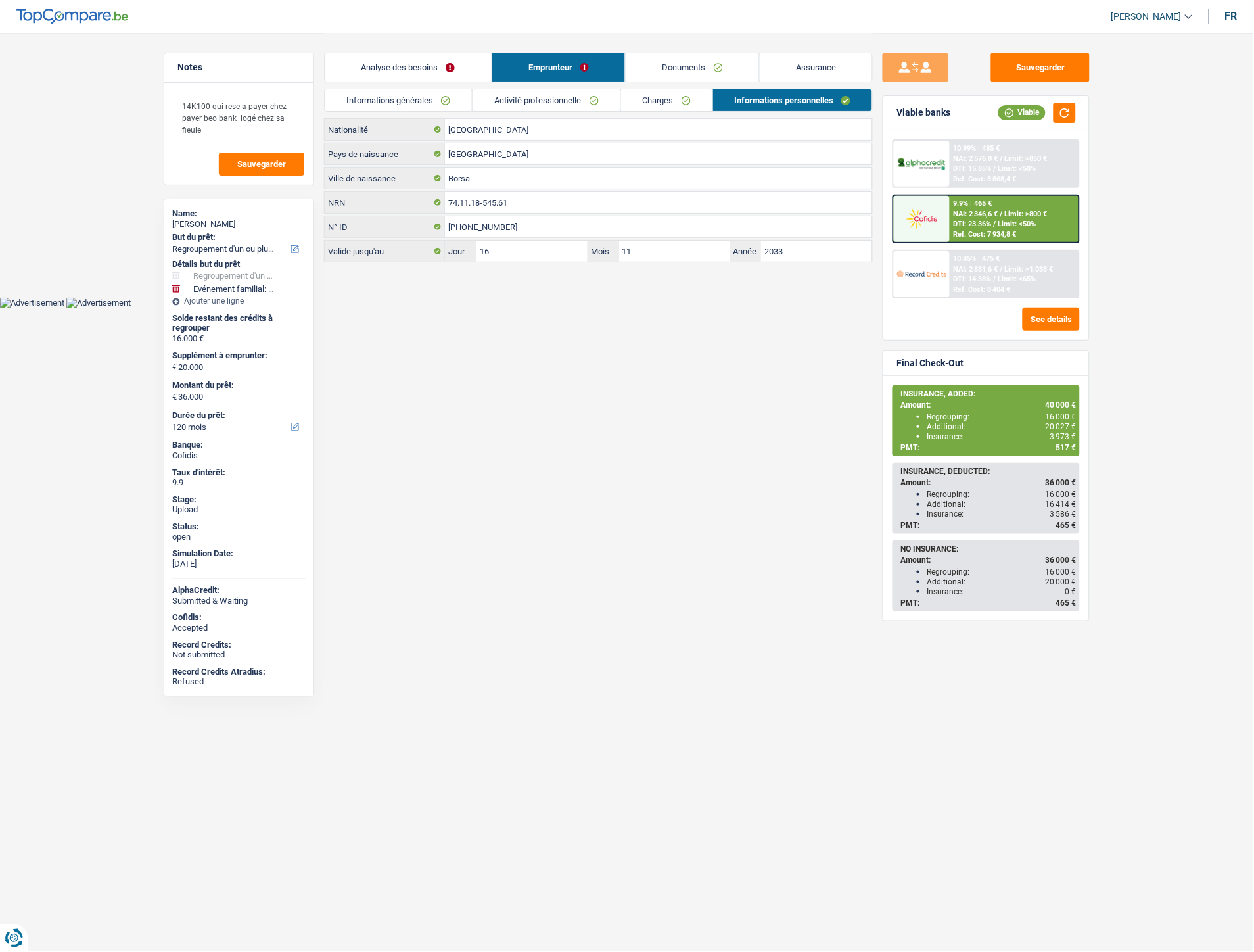
click at [685, 63] on link "Documents" at bounding box center [692, 67] width 133 height 28
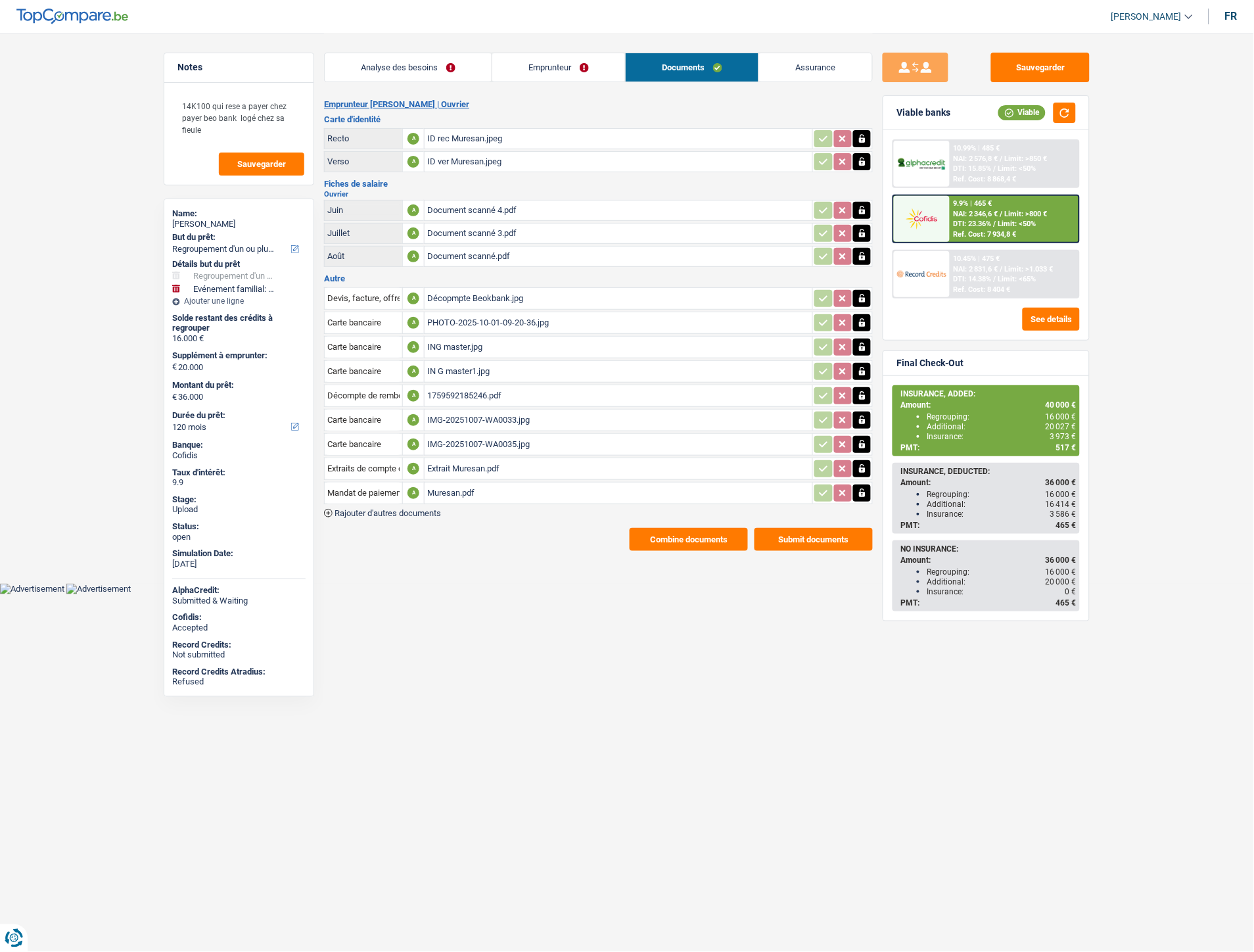
click at [549, 68] on link "Emprunteur" at bounding box center [558, 67] width 133 height 28
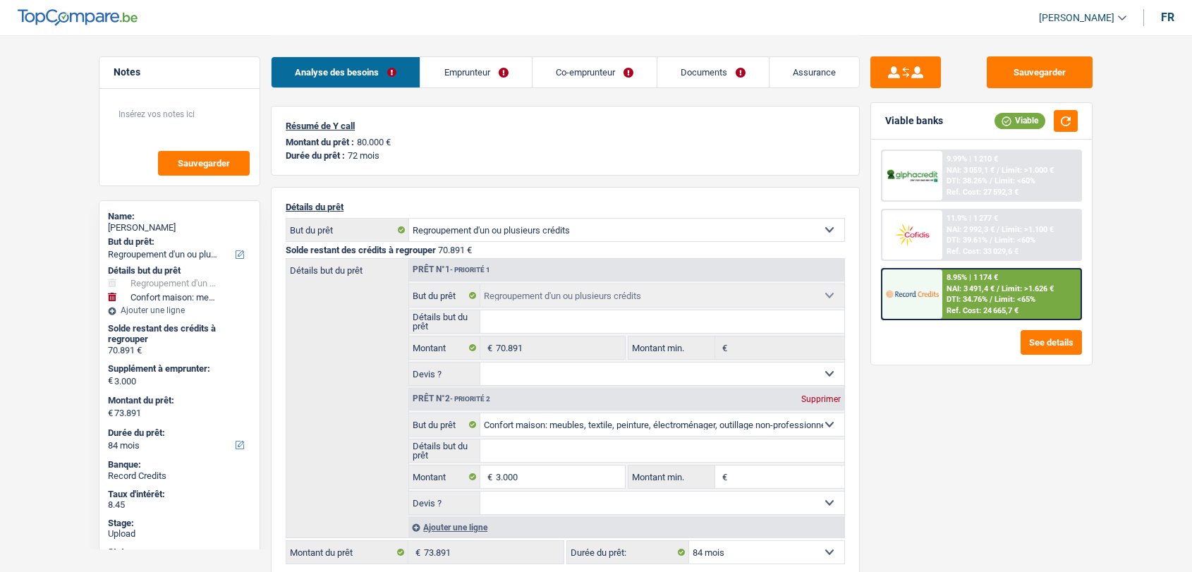
select select "refinancing"
select select "household"
select select "84"
select select "refinancing"
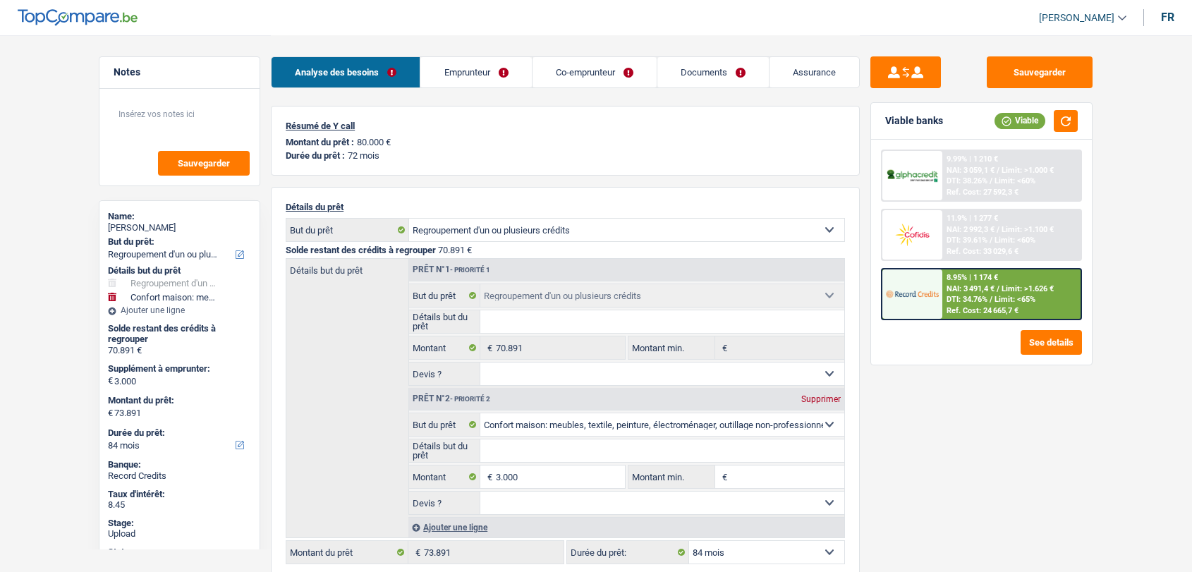
select select "refinancing"
select select "household"
select select "84"
select select "applicant"
click at [670, 80] on link "Documents" at bounding box center [713, 72] width 111 height 30
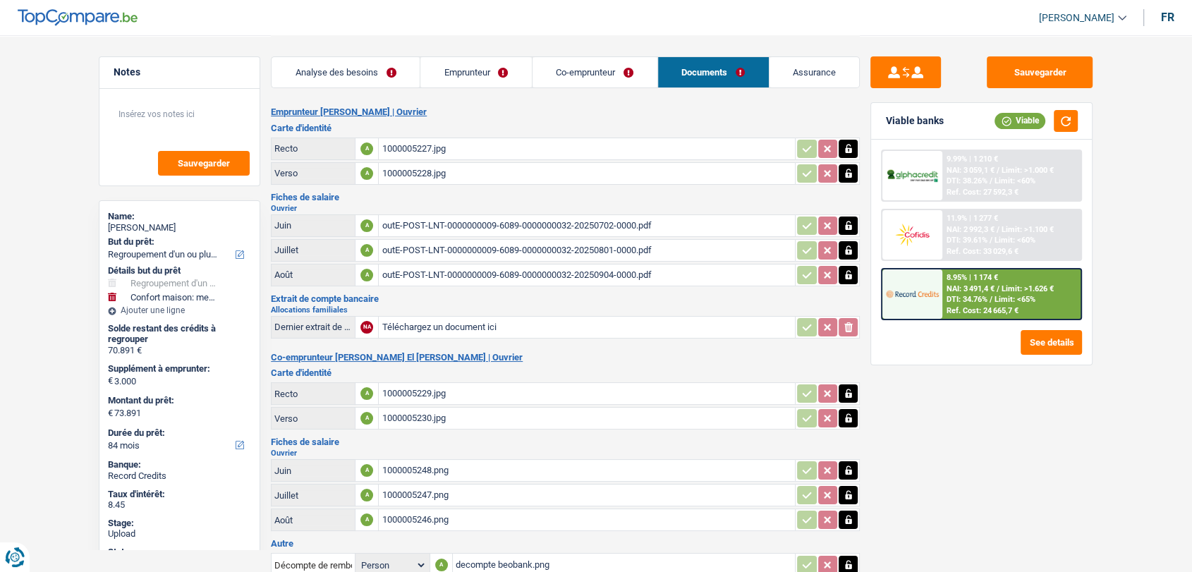
scroll to position [198, 0]
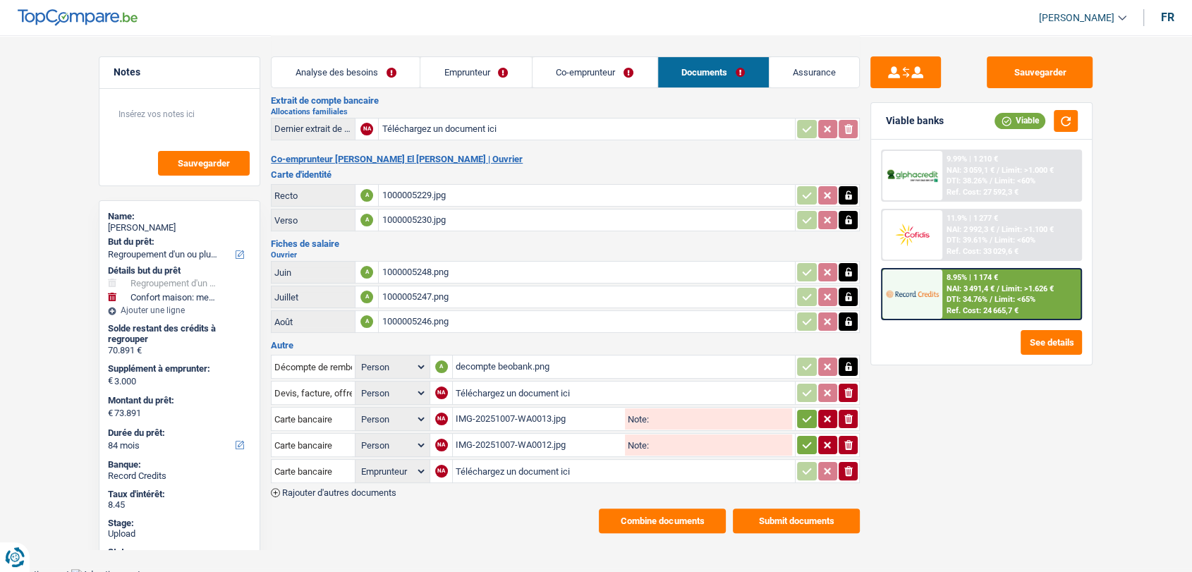
drag, startPoint x: 496, startPoint y: 348, endPoint x: 490, endPoint y: 356, distance: 9.6
click at [490, 356] on td "decompte beobank.png" at bounding box center [623, 367] width 343 height 24
click at [490, 356] on div "decompte beobank.png" at bounding box center [624, 366] width 337 height 21
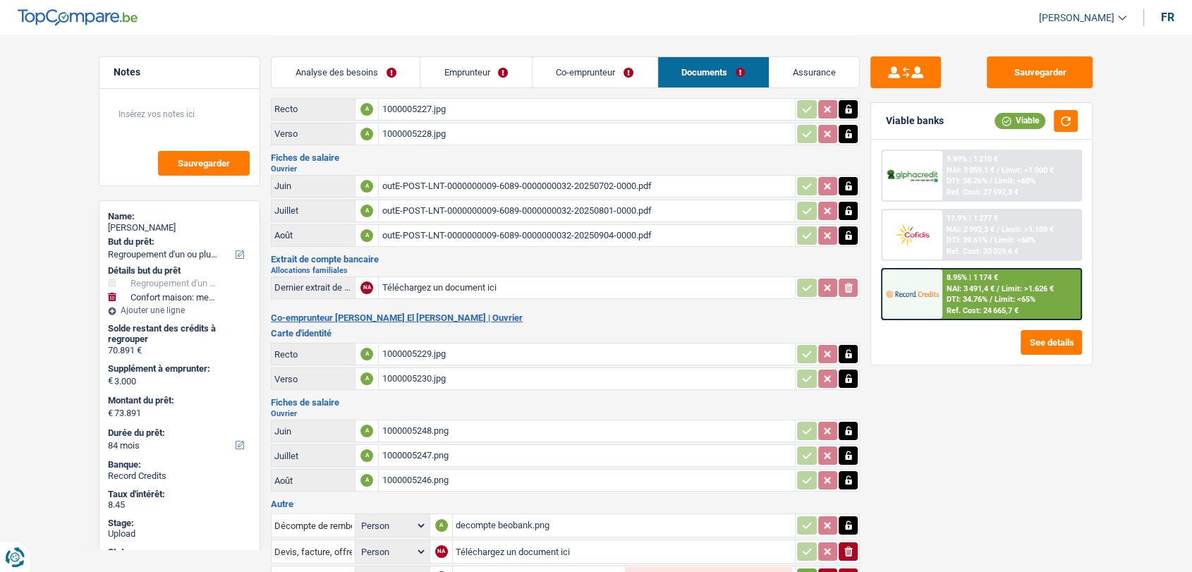
scroll to position [90, 0]
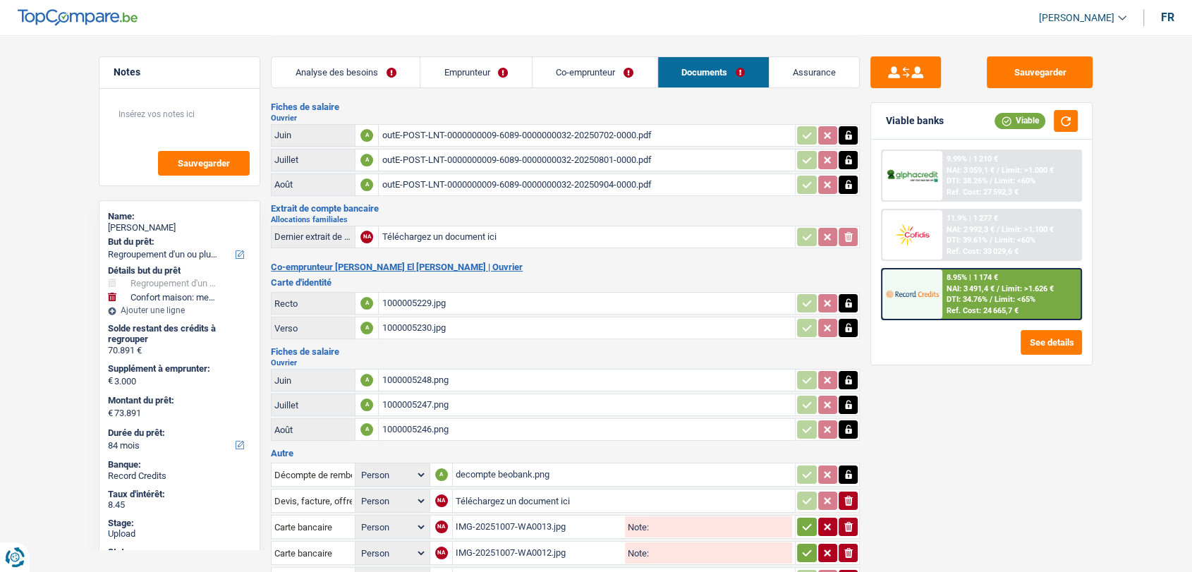
click at [418, 373] on div "1000005248.png" at bounding box center [587, 380] width 411 height 21
click at [407, 395] on div "1000005247.png" at bounding box center [587, 404] width 411 height 21
click at [416, 421] on div "1000005246.png" at bounding box center [587, 429] width 411 height 21
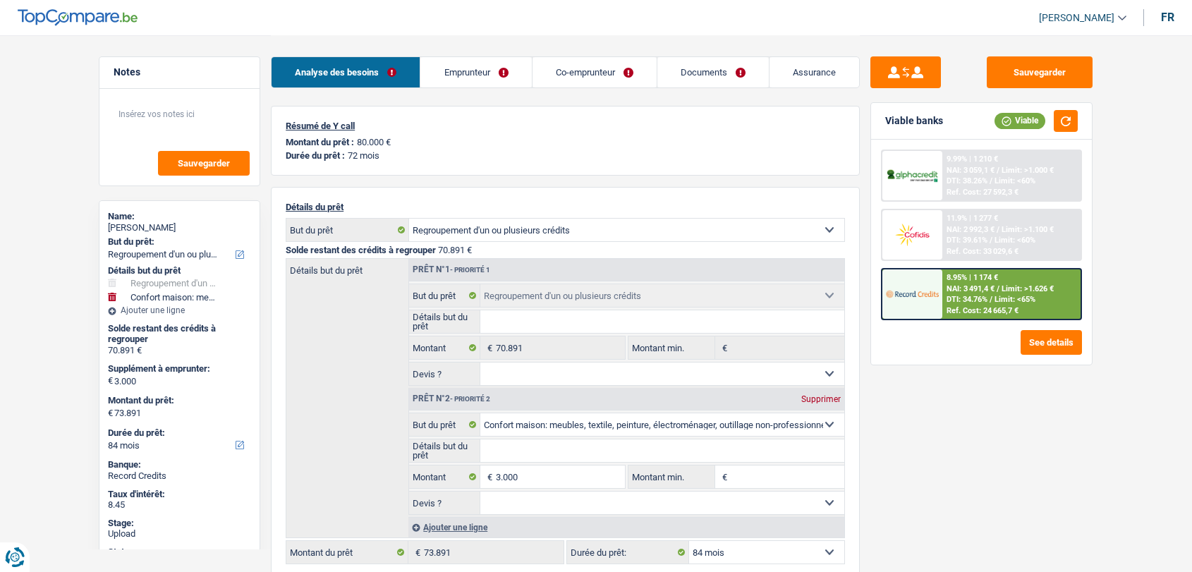
select select "refinancing"
select select "household"
select select "84"
select select "refinancing"
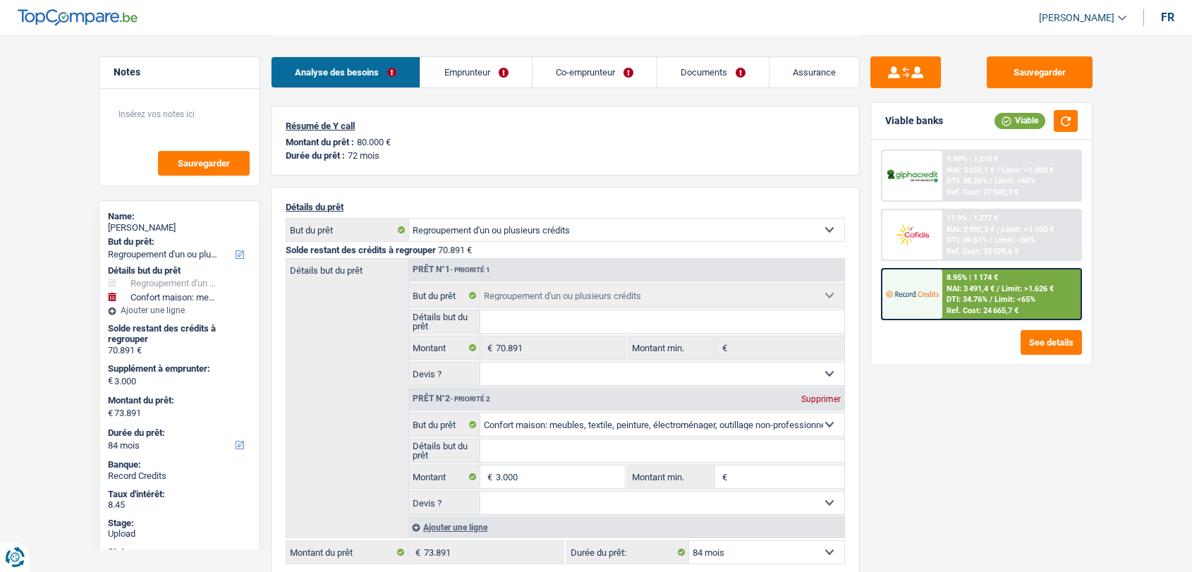
select select "refinancing"
select select "household"
select select "84"
select select "applicant"
click at [702, 71] on link "Documents" at bounding box center [713, 72] width 111 height 30
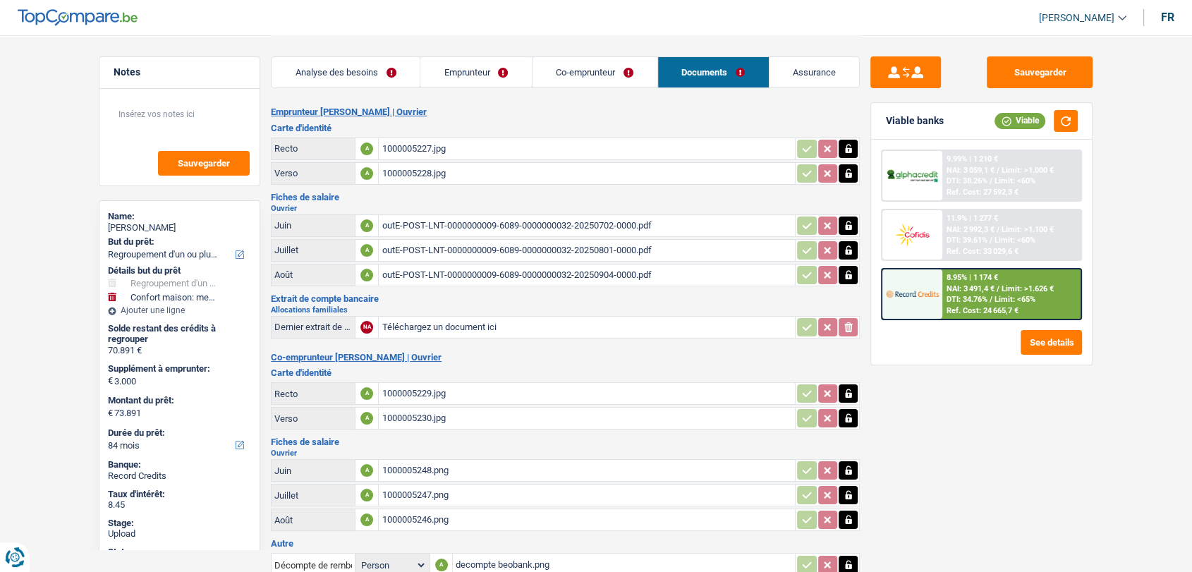
click at [405, 465] on div "1000005248.png" at bounding box center [587, 470] width 411 height 21
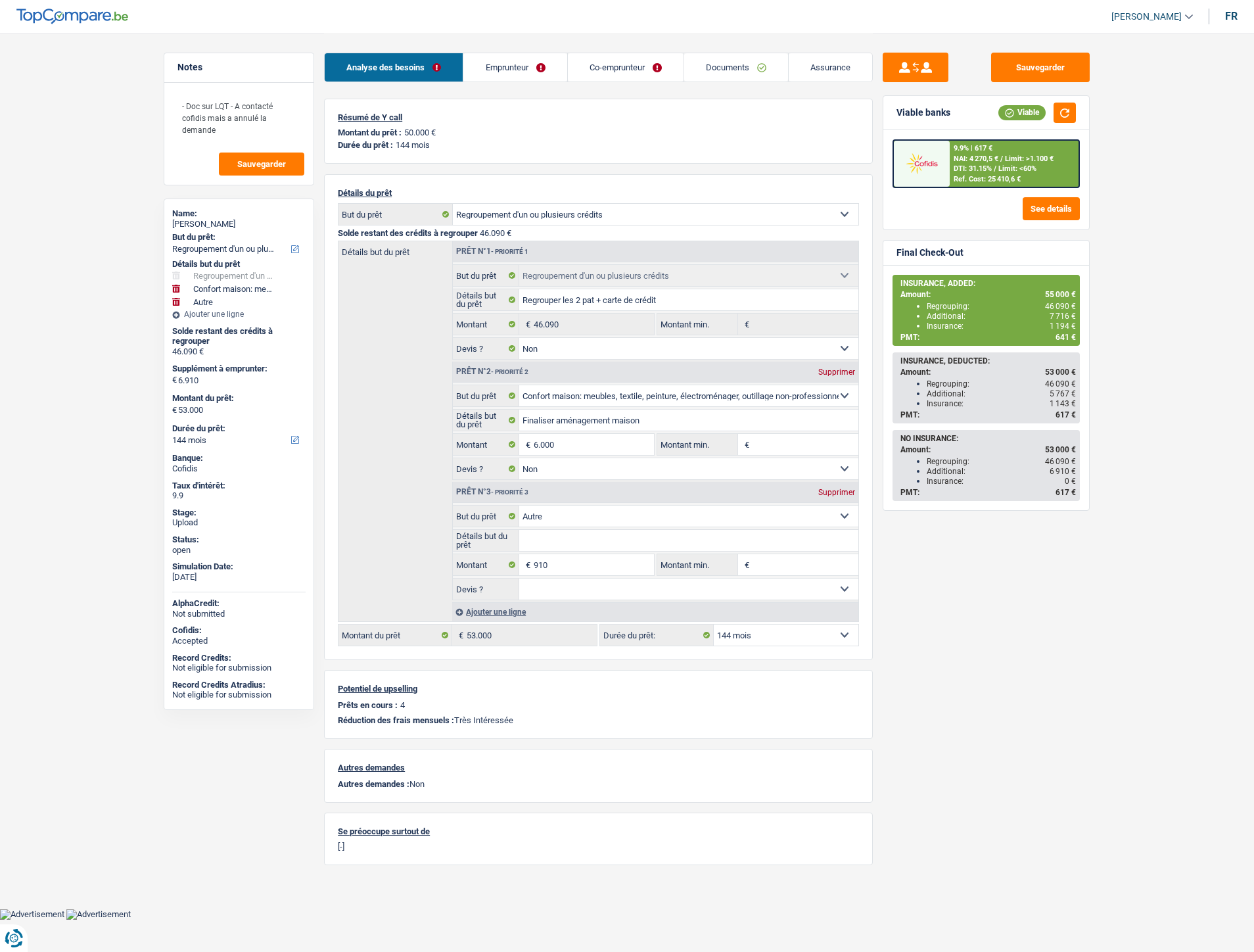
select select "refinancing"
select select "household"
select select "other"
select select "144"
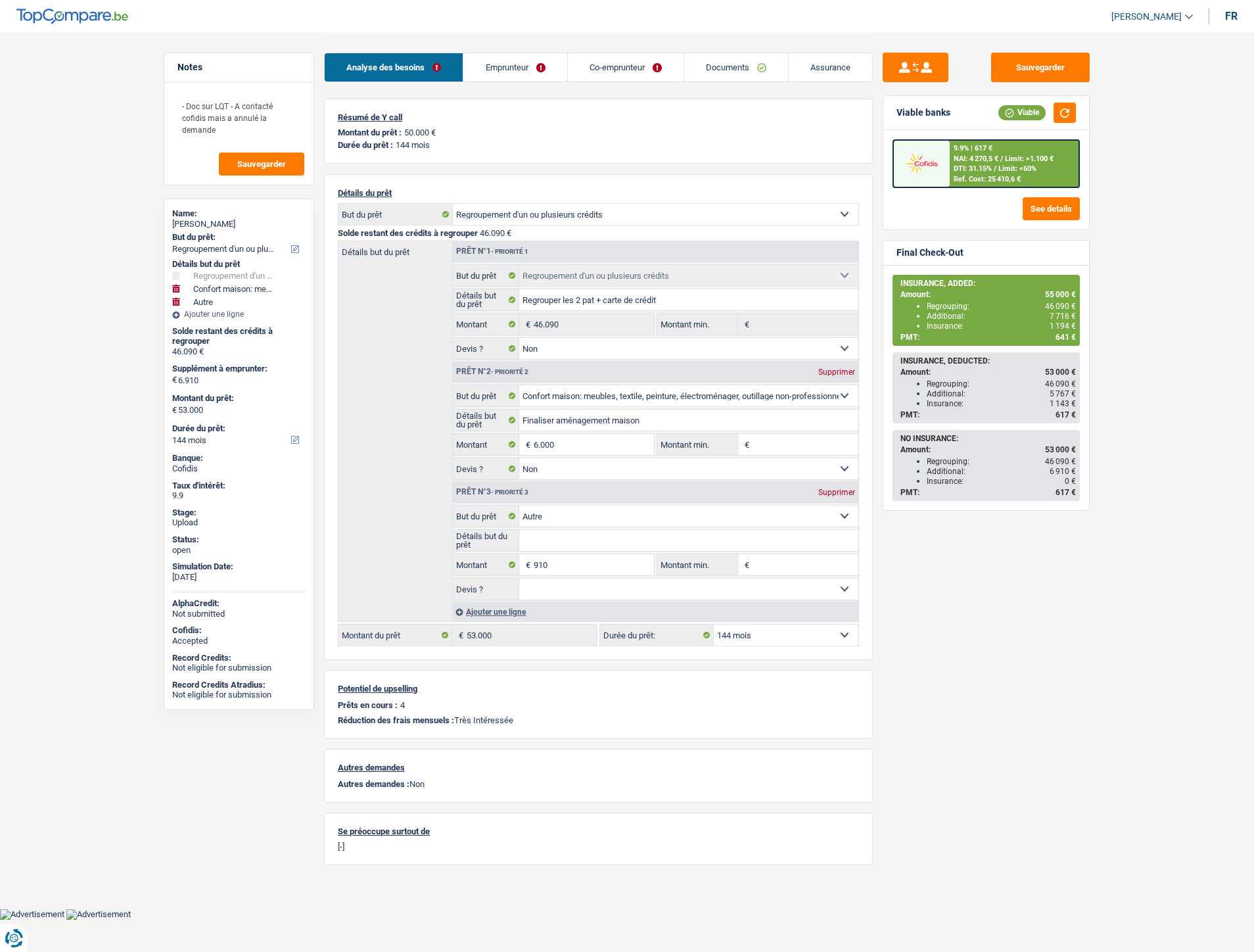
select select "refinancing"
select select "false"
select select "household"
select select "false"
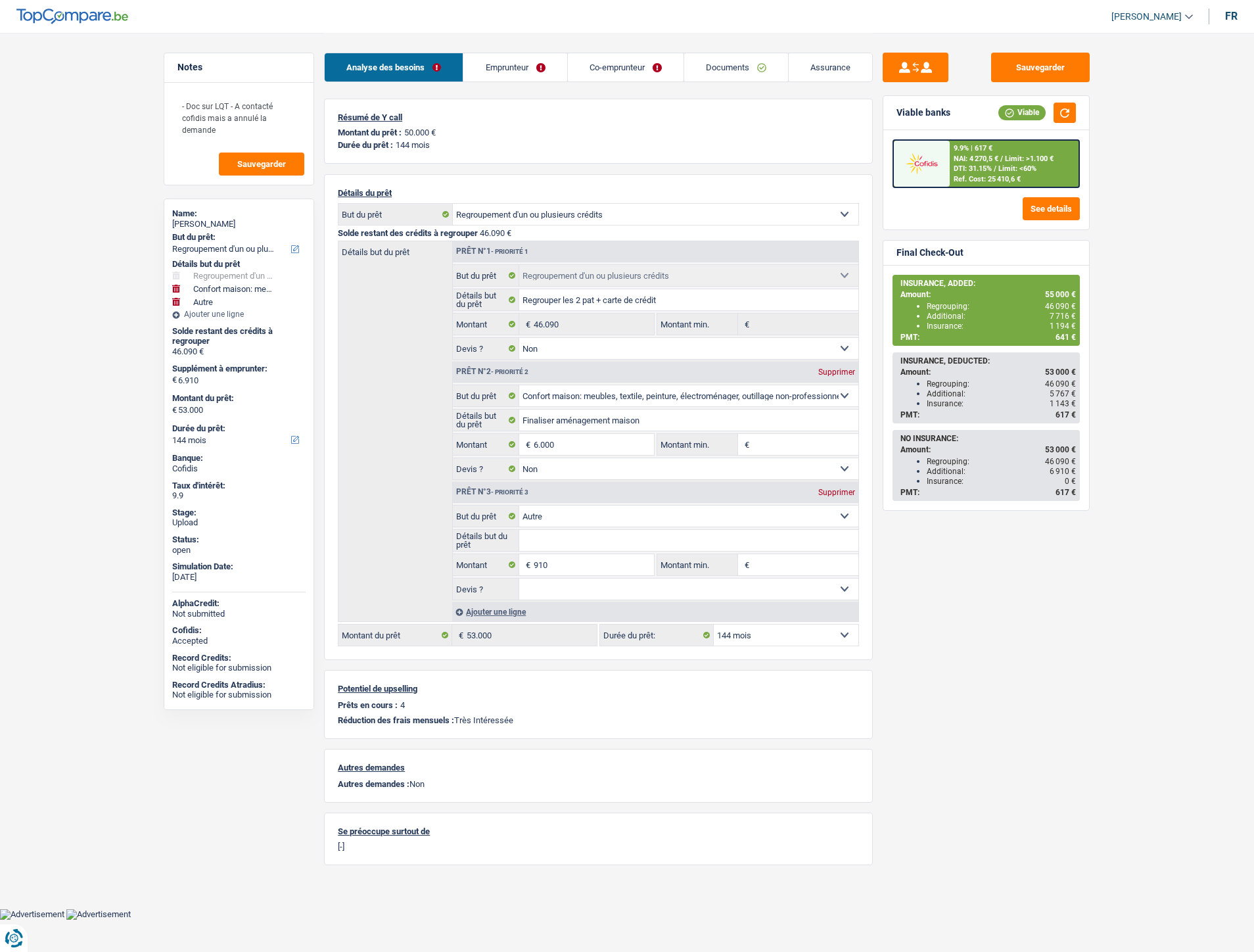
select select "other"
select select "144"
click at [502, 62] on link "Emprunteur" at bounding box center [514, 67] width 103 height 28
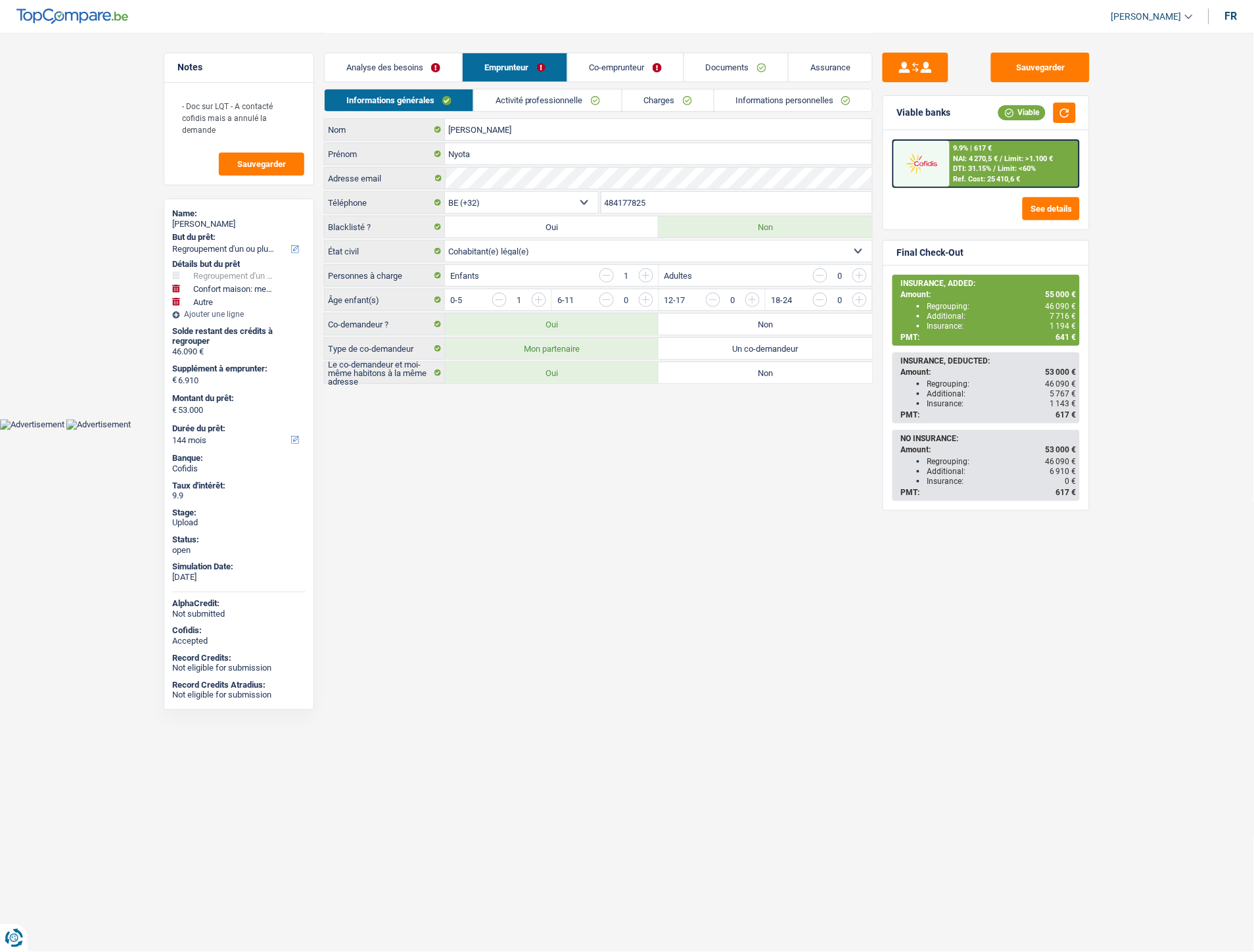
click at [357, 63] on link "Analyse des besoins" at bounding box center [393, 67] width 137 height 28
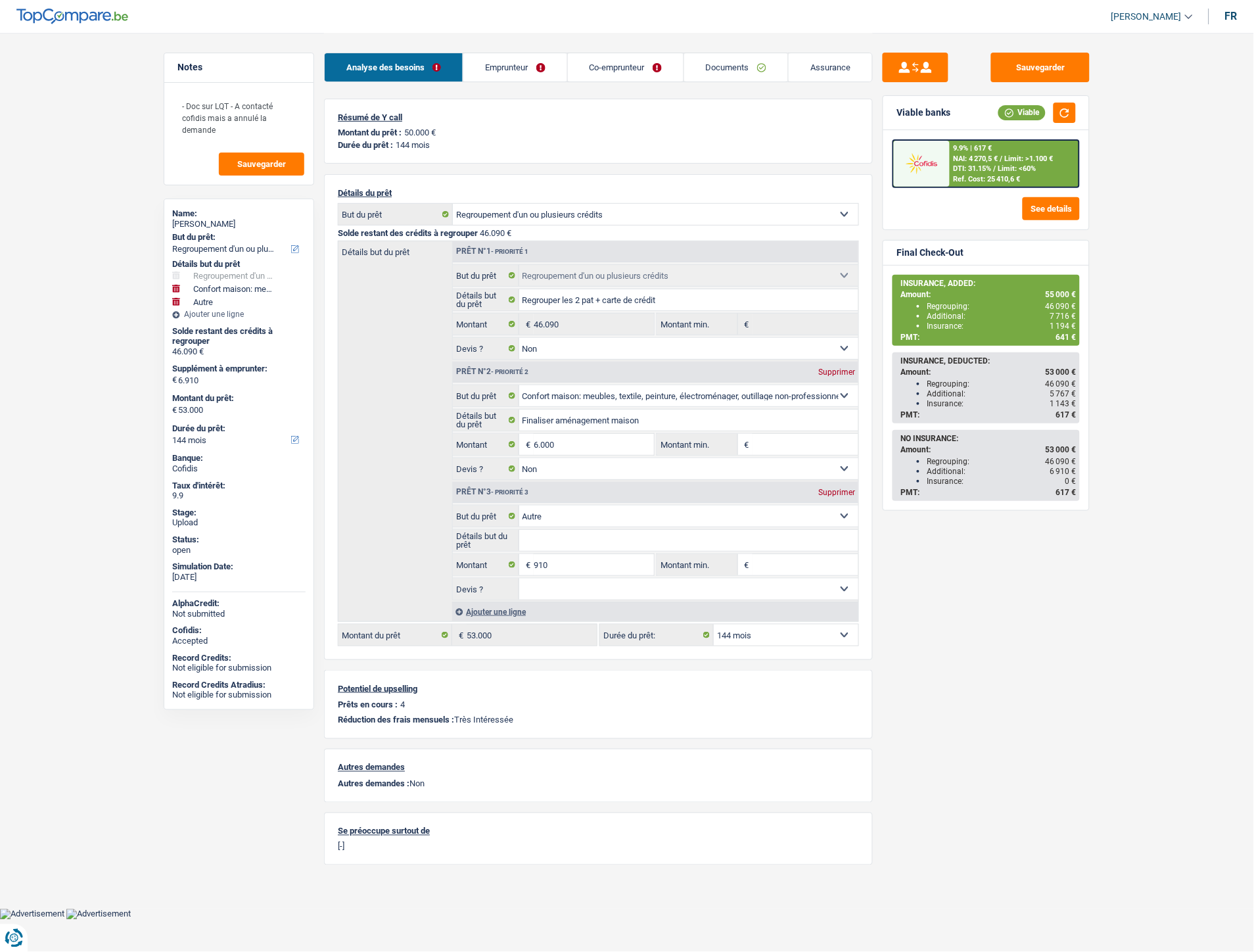
click at [988, 147] on div "9.9% | 617 €" at bounding box center [974, 148] width 39 height 8
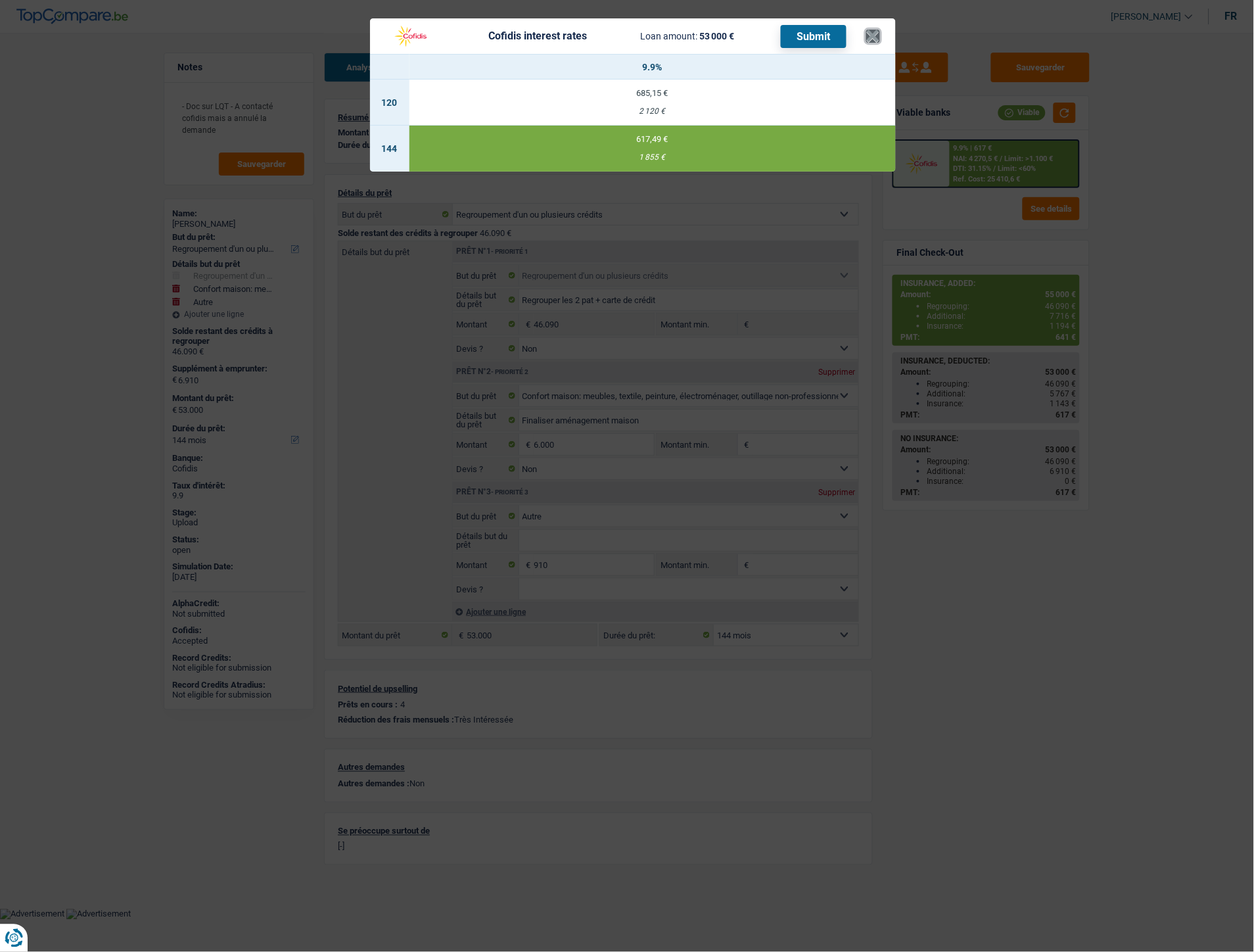
click at [877, 41] on button "×" at bounding box center [873, 36] width 14 height 13
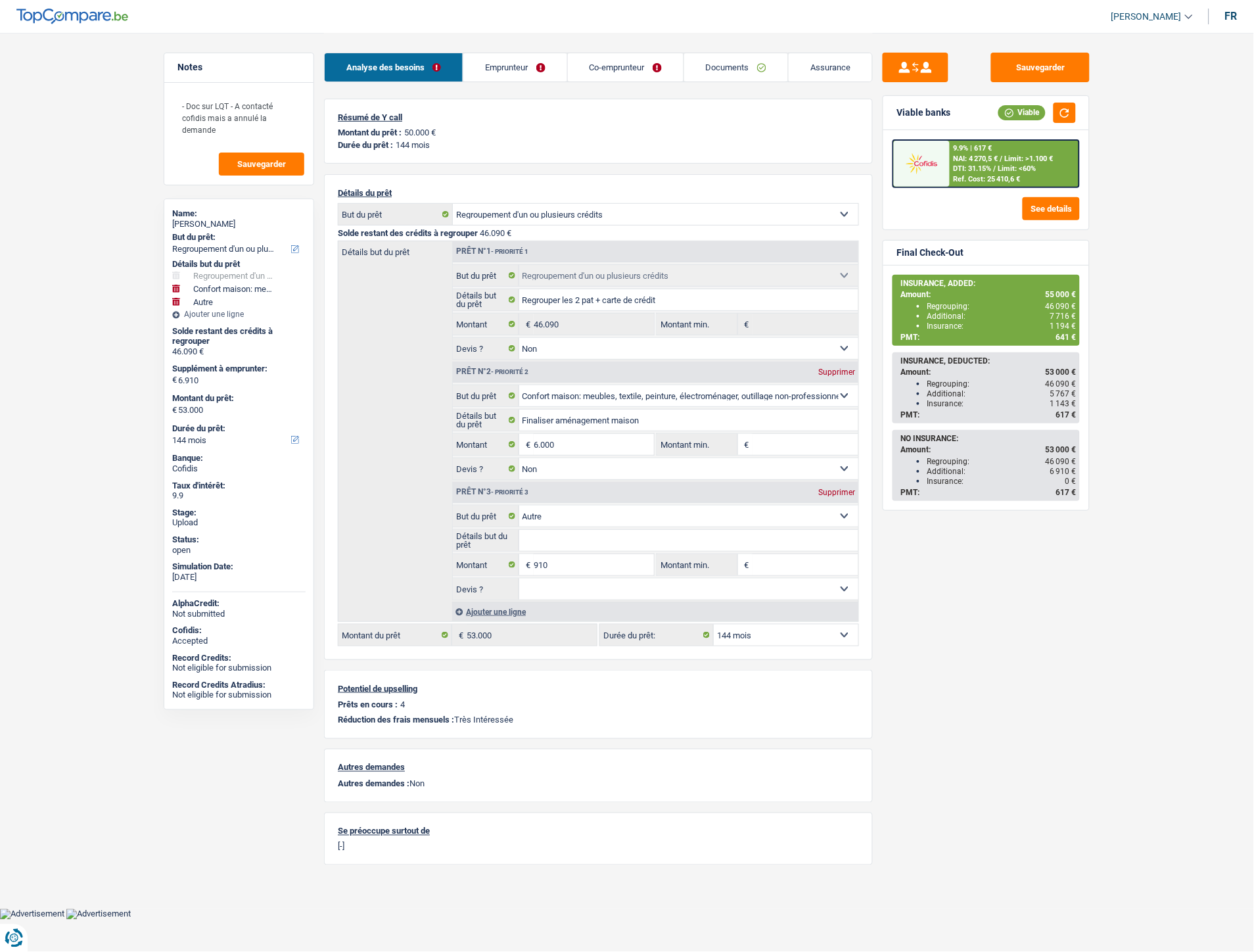
click at [965, 148] on div "9.9% | 617 €" at bounding box center [974, 148] width 39 height 8
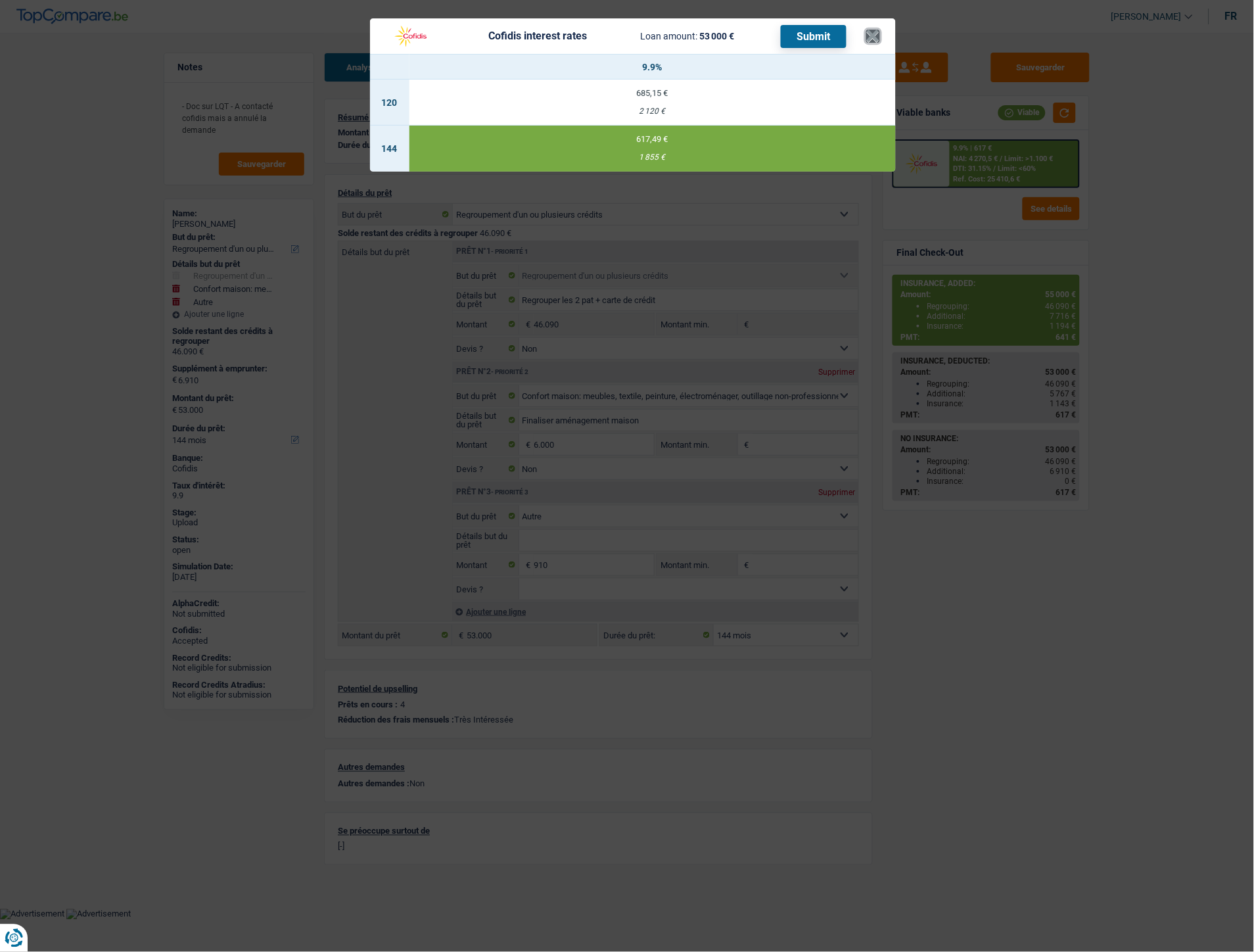
click at [875, 35] on button "×" at bounding box center [873, 36] width 14 height 13
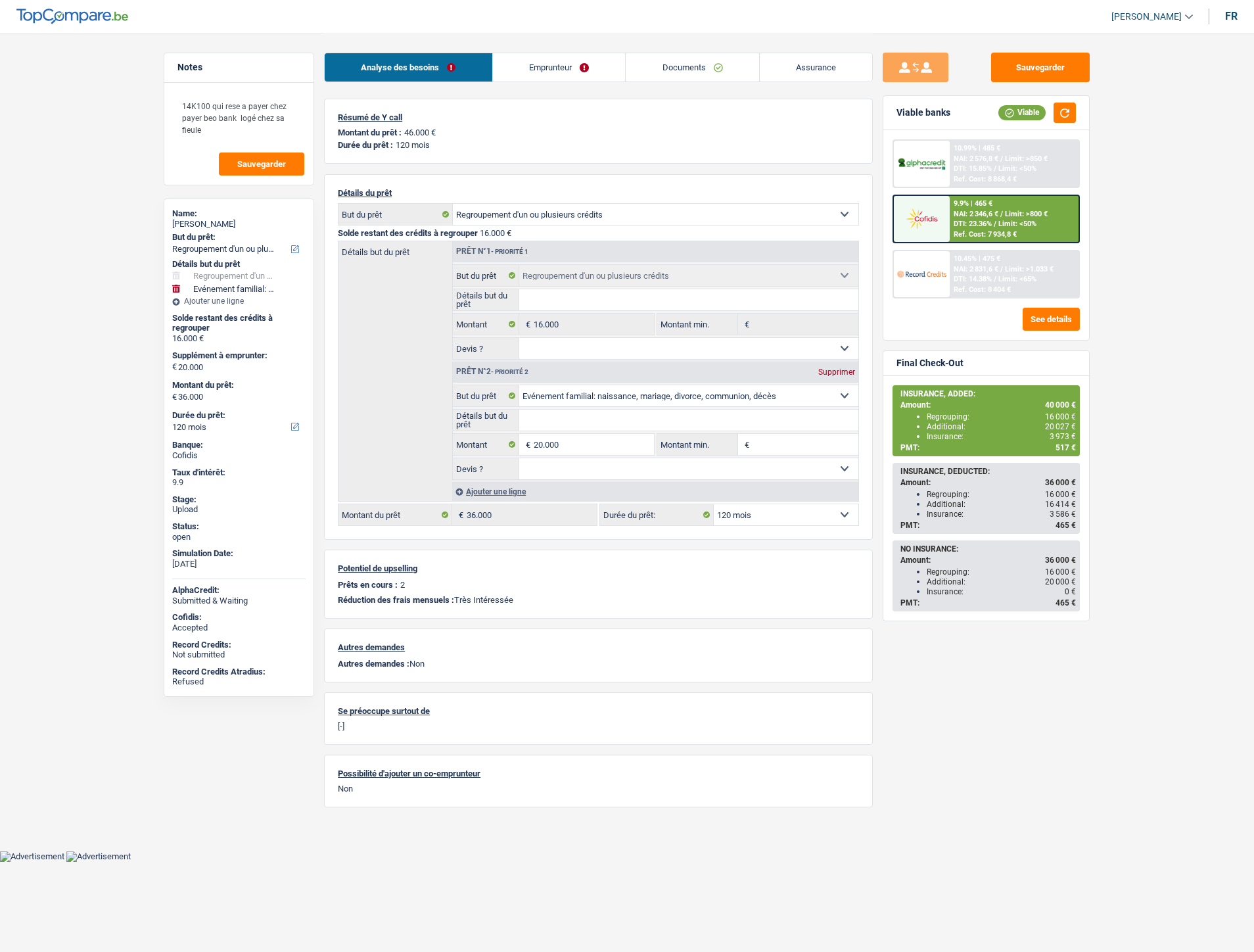
select select "refinancing"
select select "familyEvent"
select select "120"
select select "refinancing"
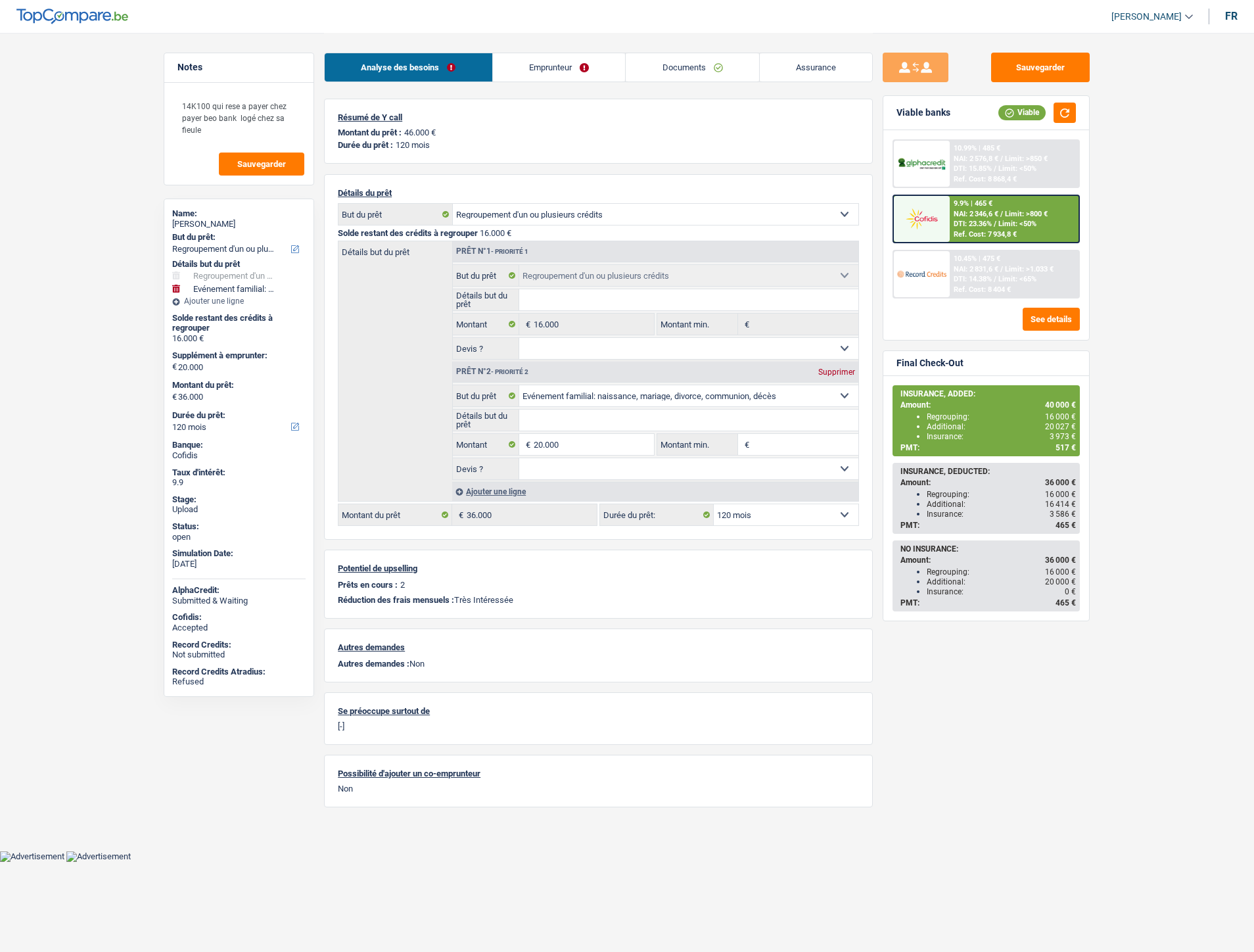
select select "refinancing"
select select "familyEvent"
select select "120"
click at [539, 64] on link "Emprunteur" at bounding box center [559, 67] width 133 height 28
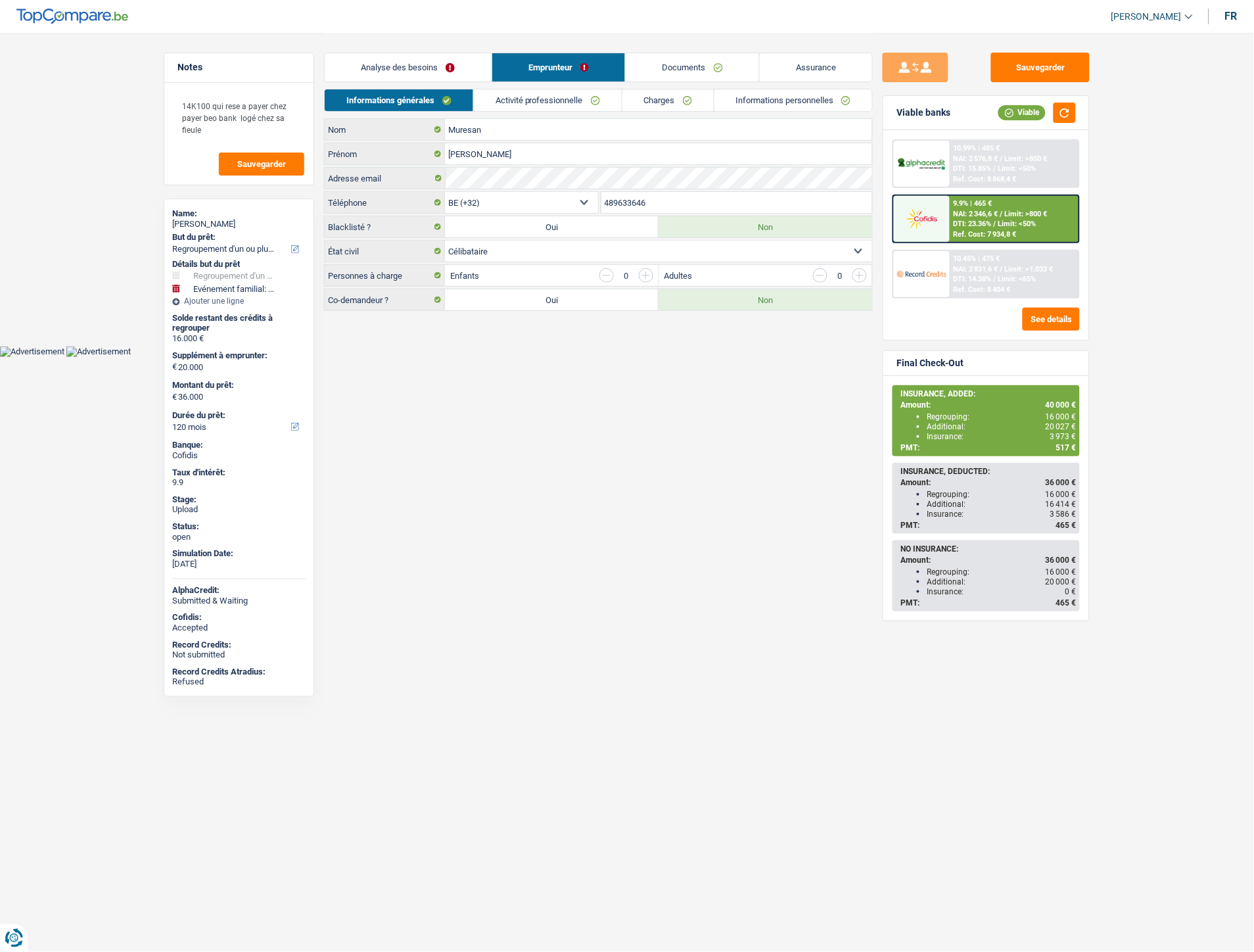
click at [811, 101] on link "Informations personnelles" at bounding box center [794, 100] width 158 height 21
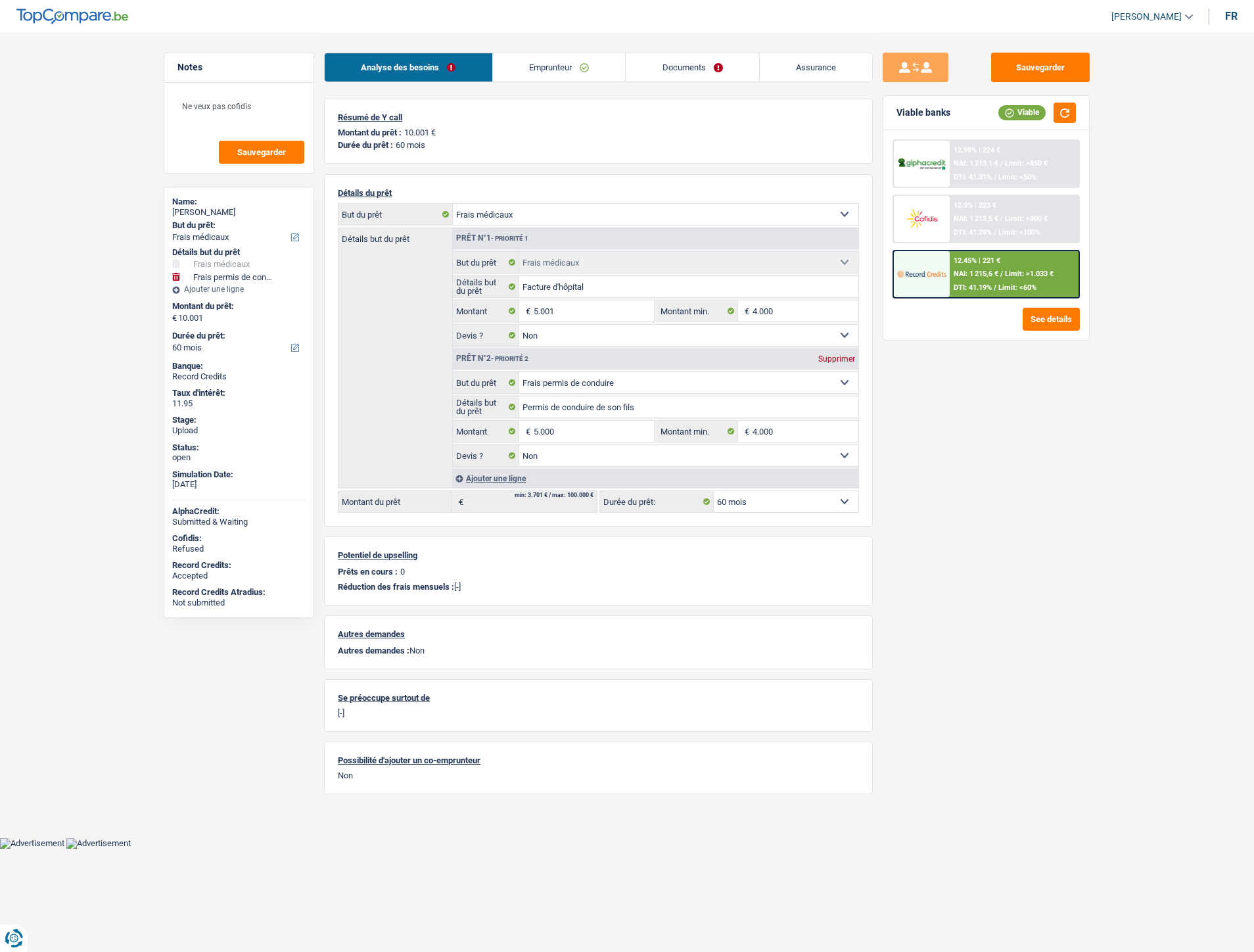
select select "medical"
select select "drivingLicense"
select select "60"
select select "medical"
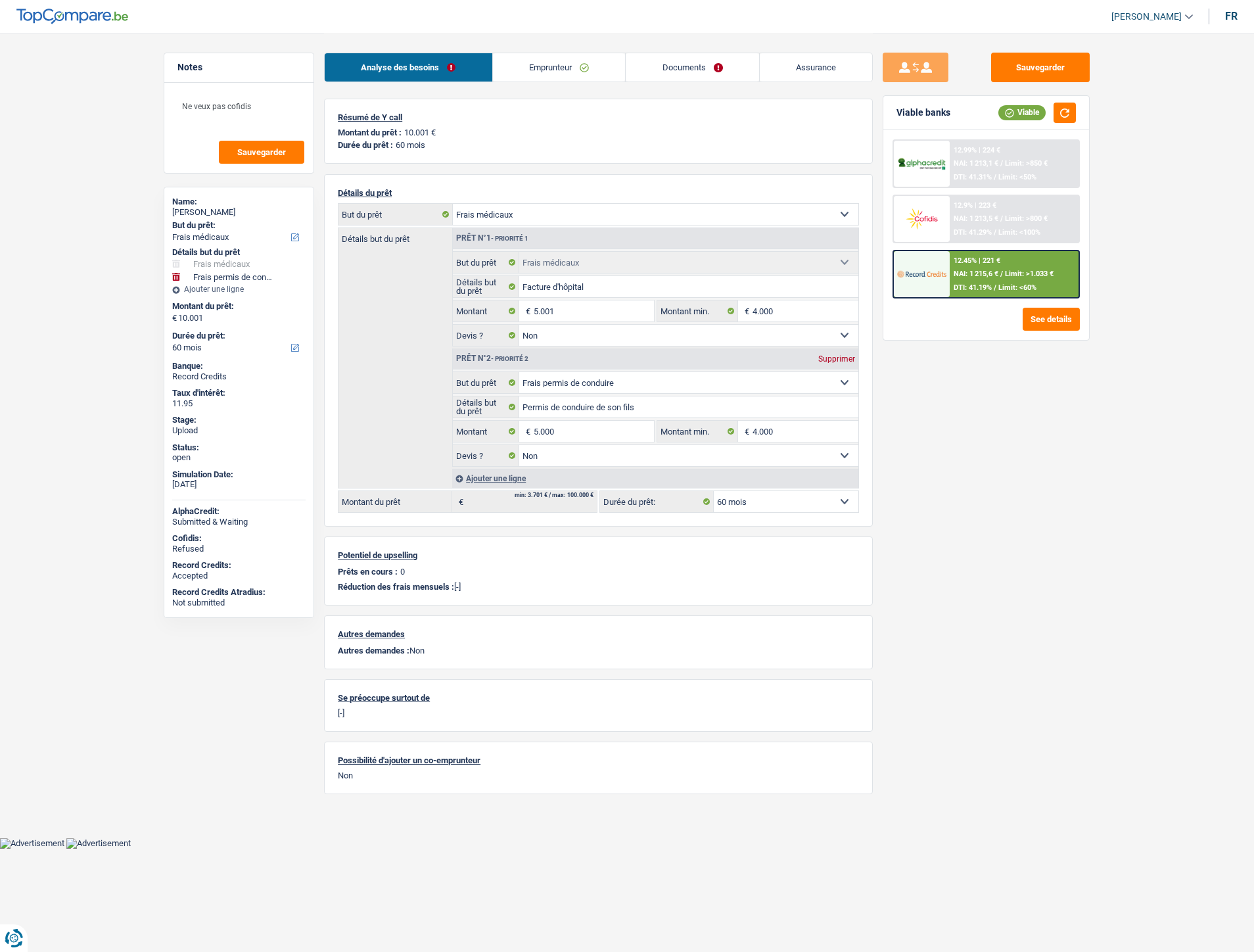
select select "medical"
select select "false"
select select "drivingLicense"
select select "false"
select select "60"
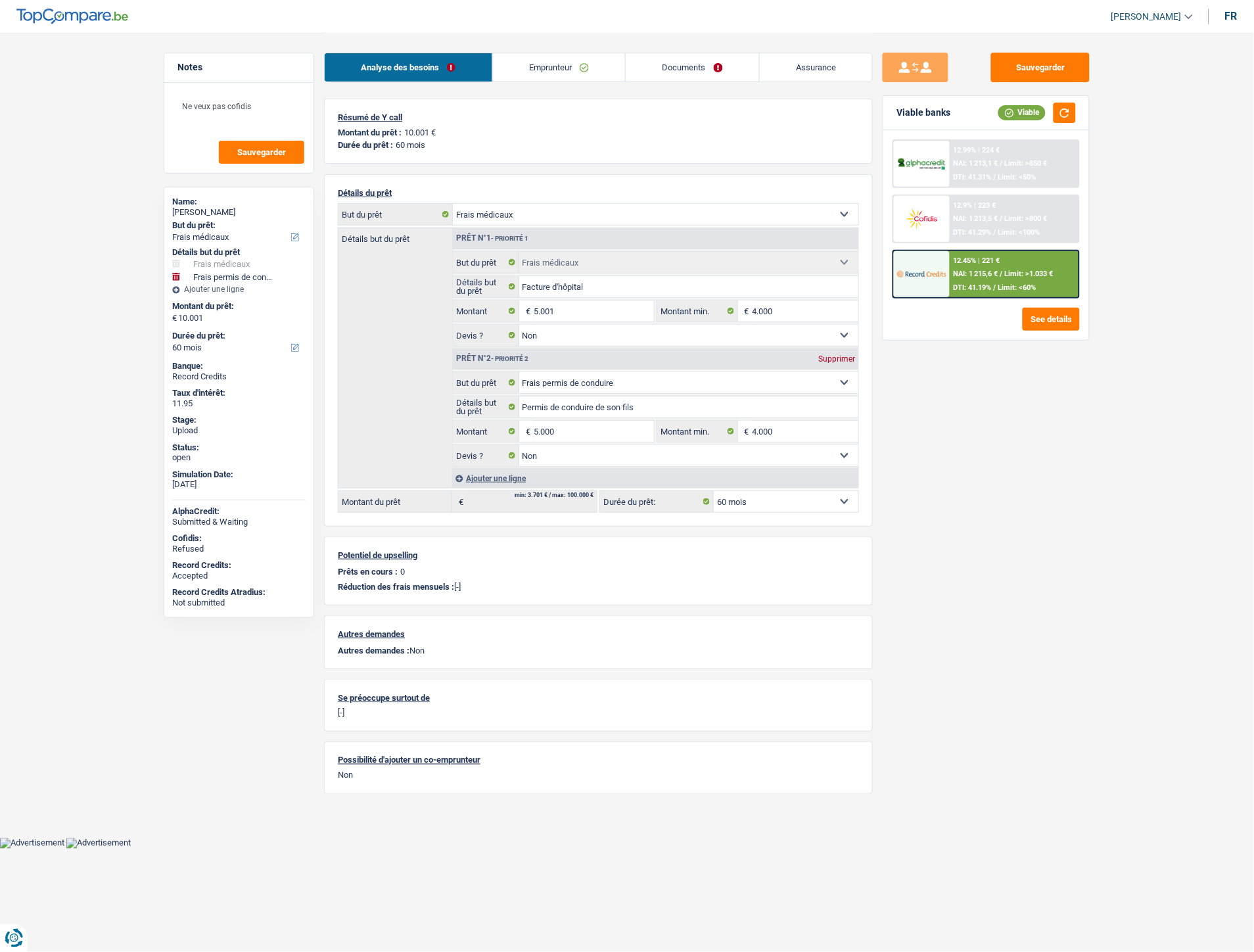
click at [982, 207] on div "12.9% | 223 €" at bounding box center [975, 205] width 43 height 8
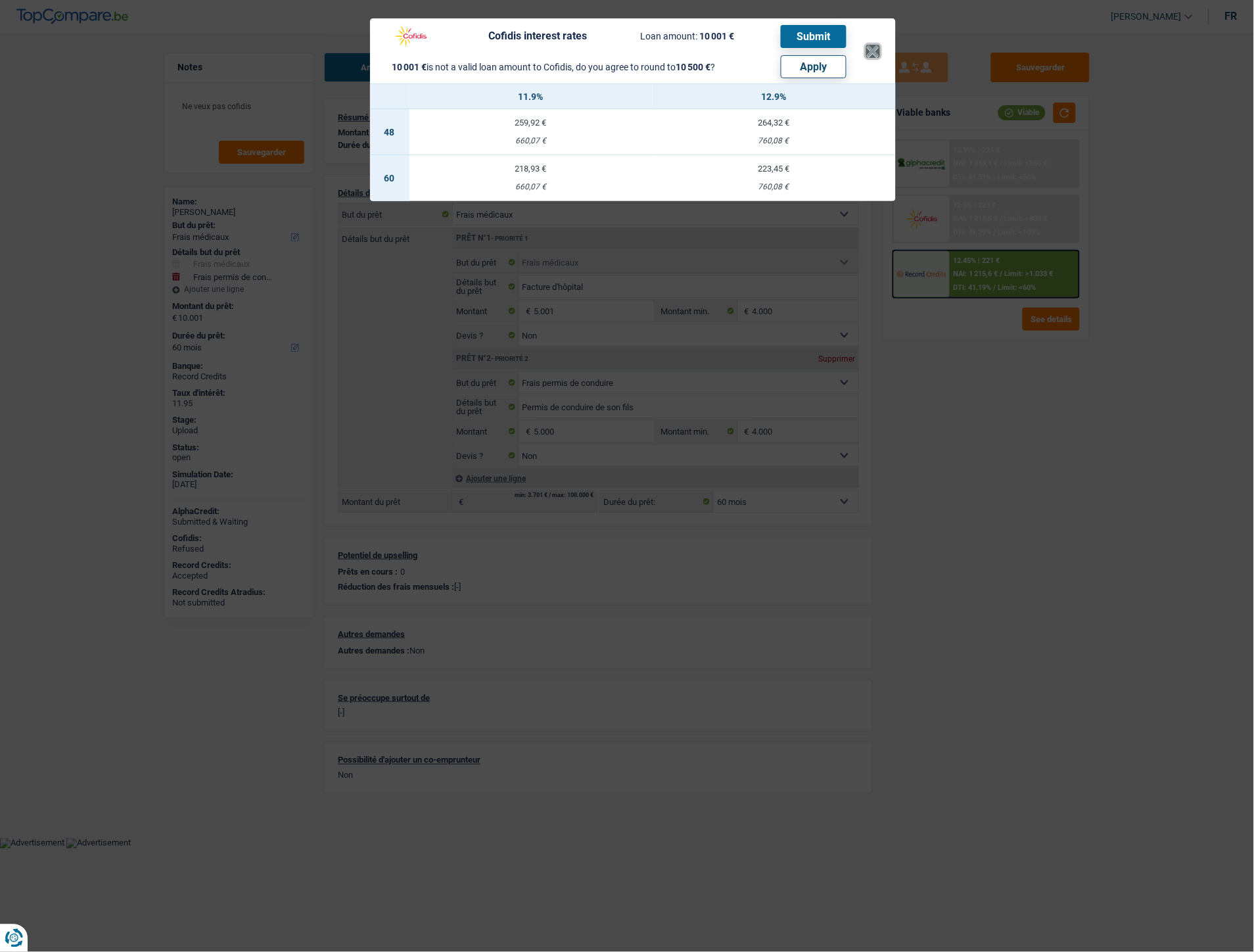
drag, startPoint x: 871, startPoint y: 43, endPoint x: 922, endPoint y: 92, distance: 70.7
click at [872, 45] on button "×" at bounding box center [873, 51] width 14 height 13
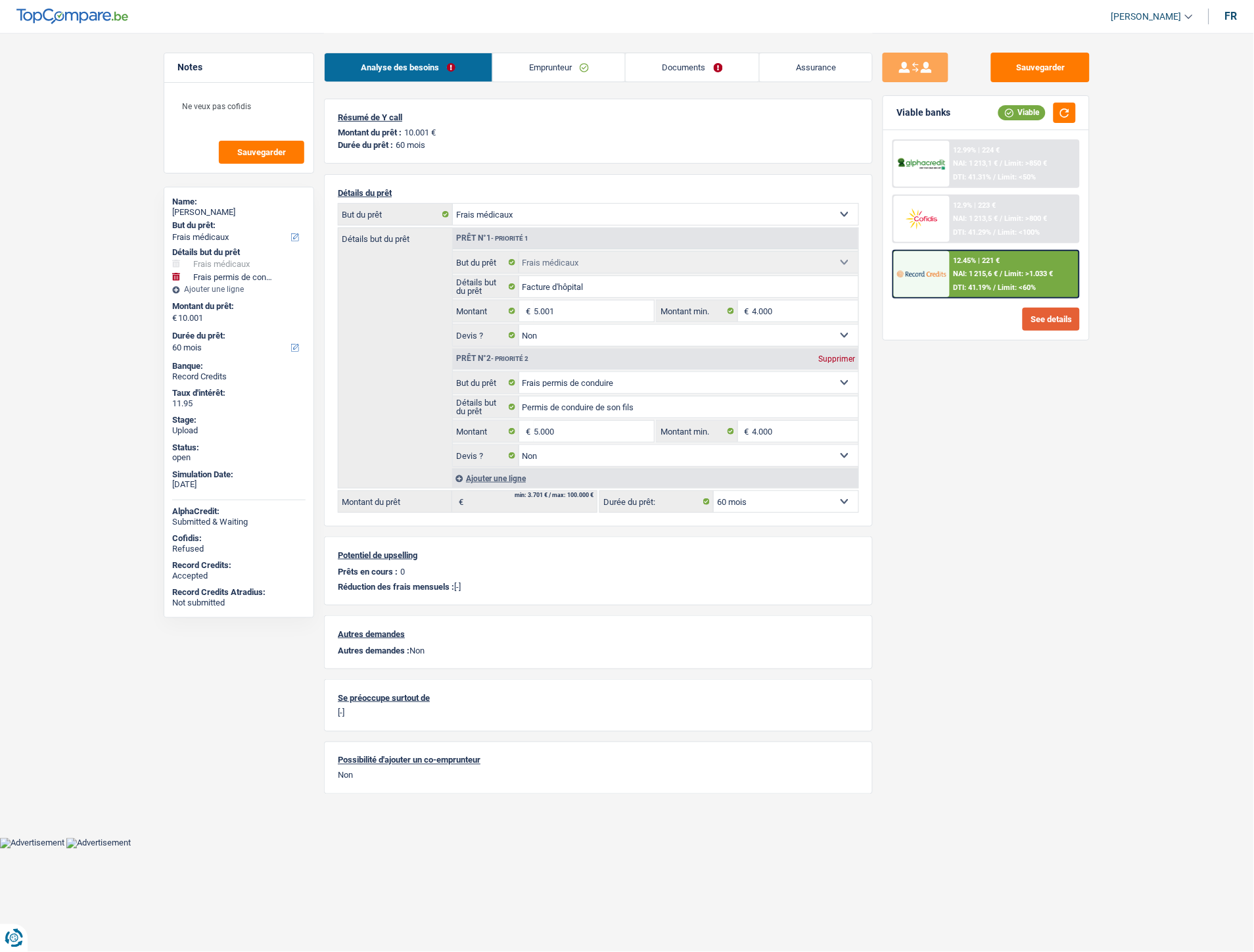
click at [1043, 313] on button "See details" at bounding box center [1051, 319] width 57 height 23
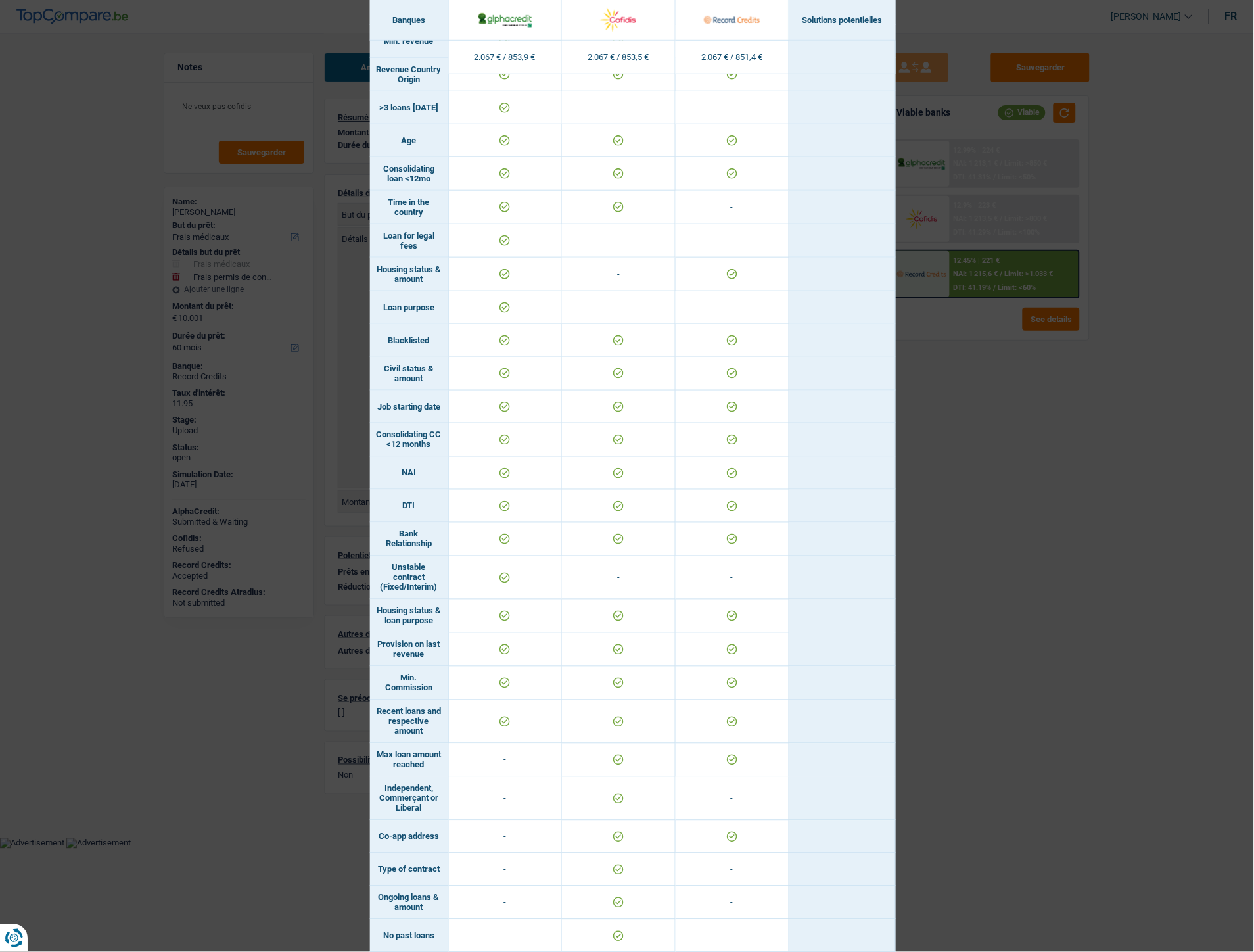
scroll to position [146, 0]
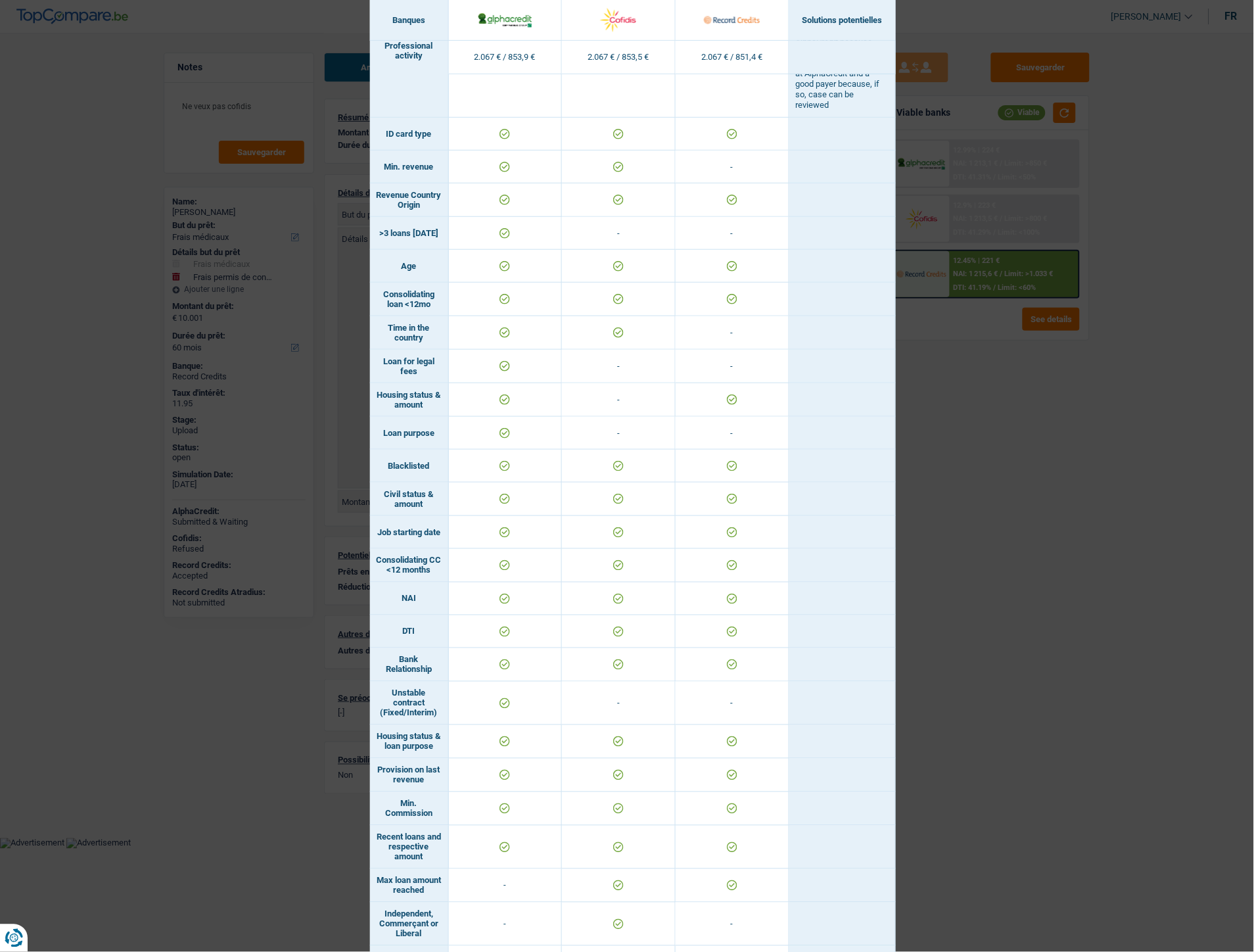
click at [1014, 28] on div "Banks conditions × Banques Solutions potentielles Revenus / Charges 2.067 € / 8…" at bounding box center [627, 476] width 1254 height 952
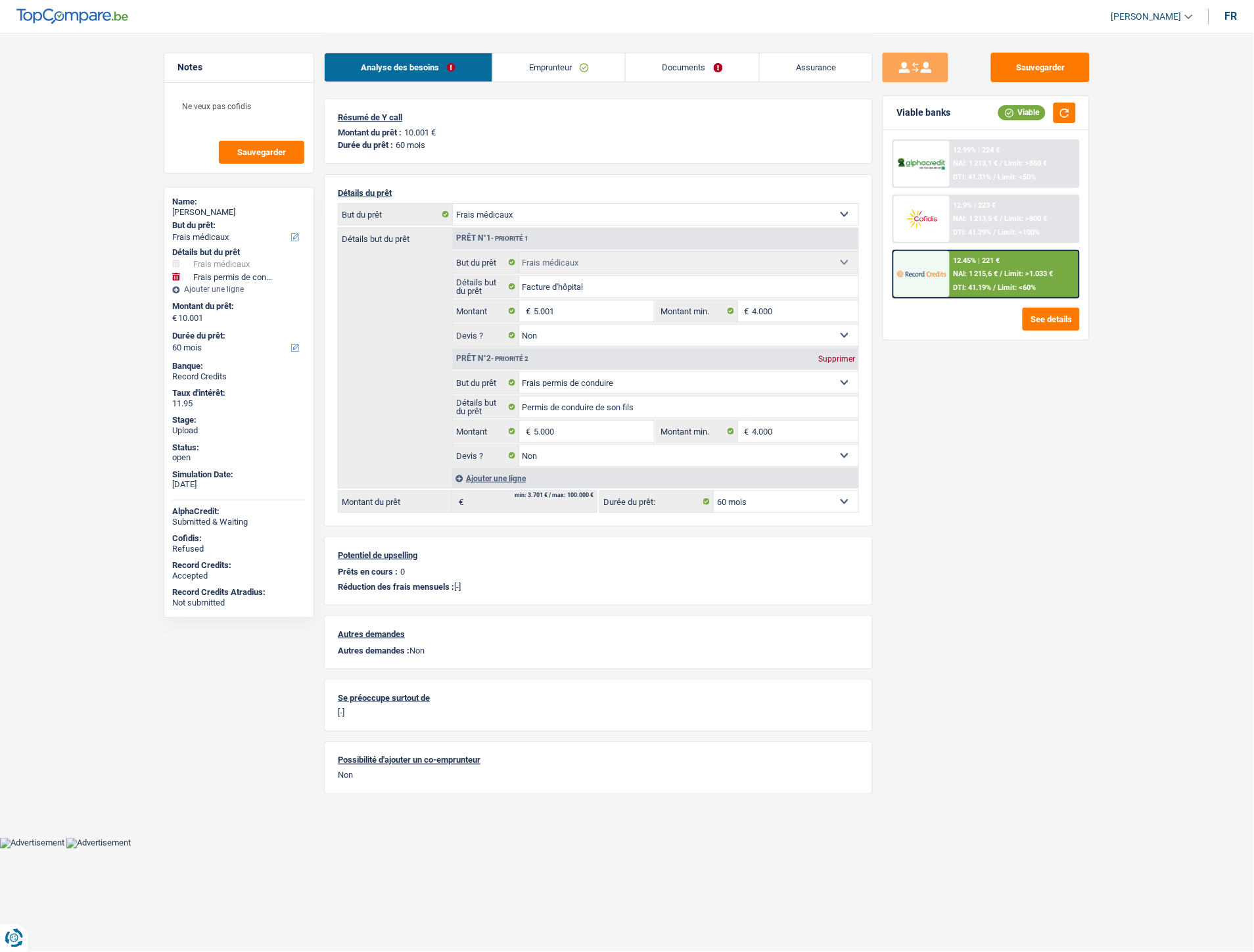
click at [555, 71] on link "Emprunteur" at bounding box center [559, 67] width 133 height 28
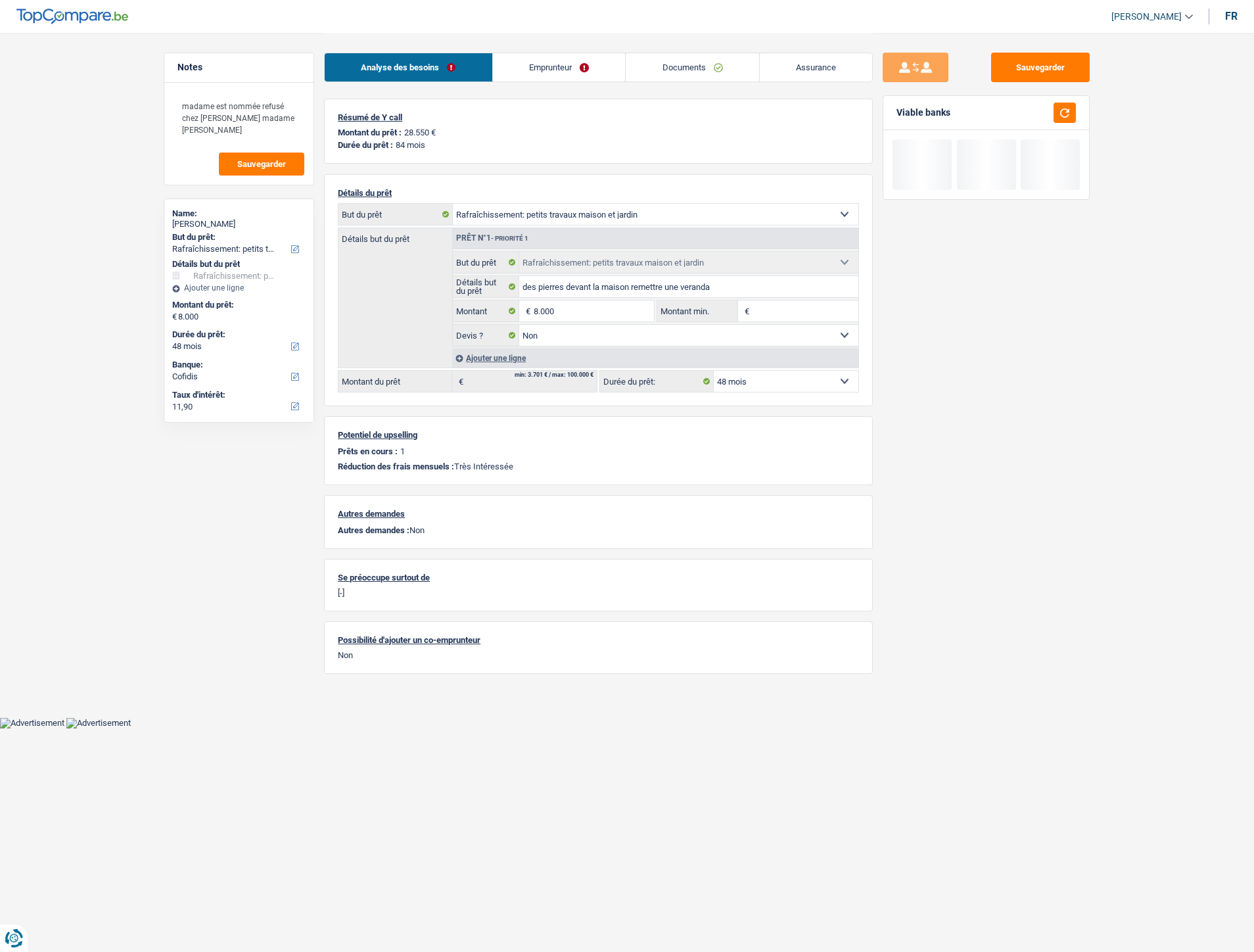
select select "houseOrGarden"
select select "48"
select select "houseOrGarden"
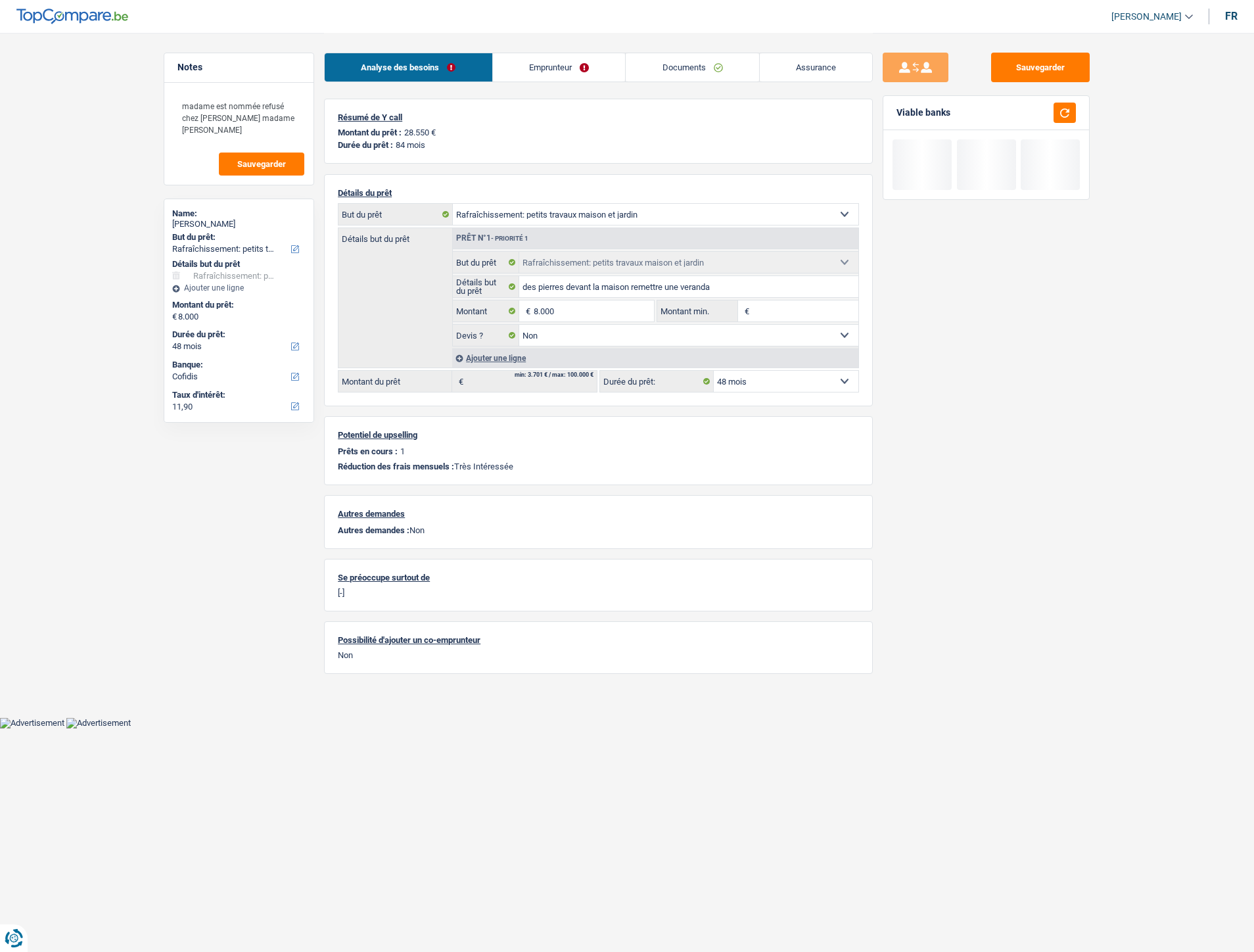
select select "false"
select select "48"
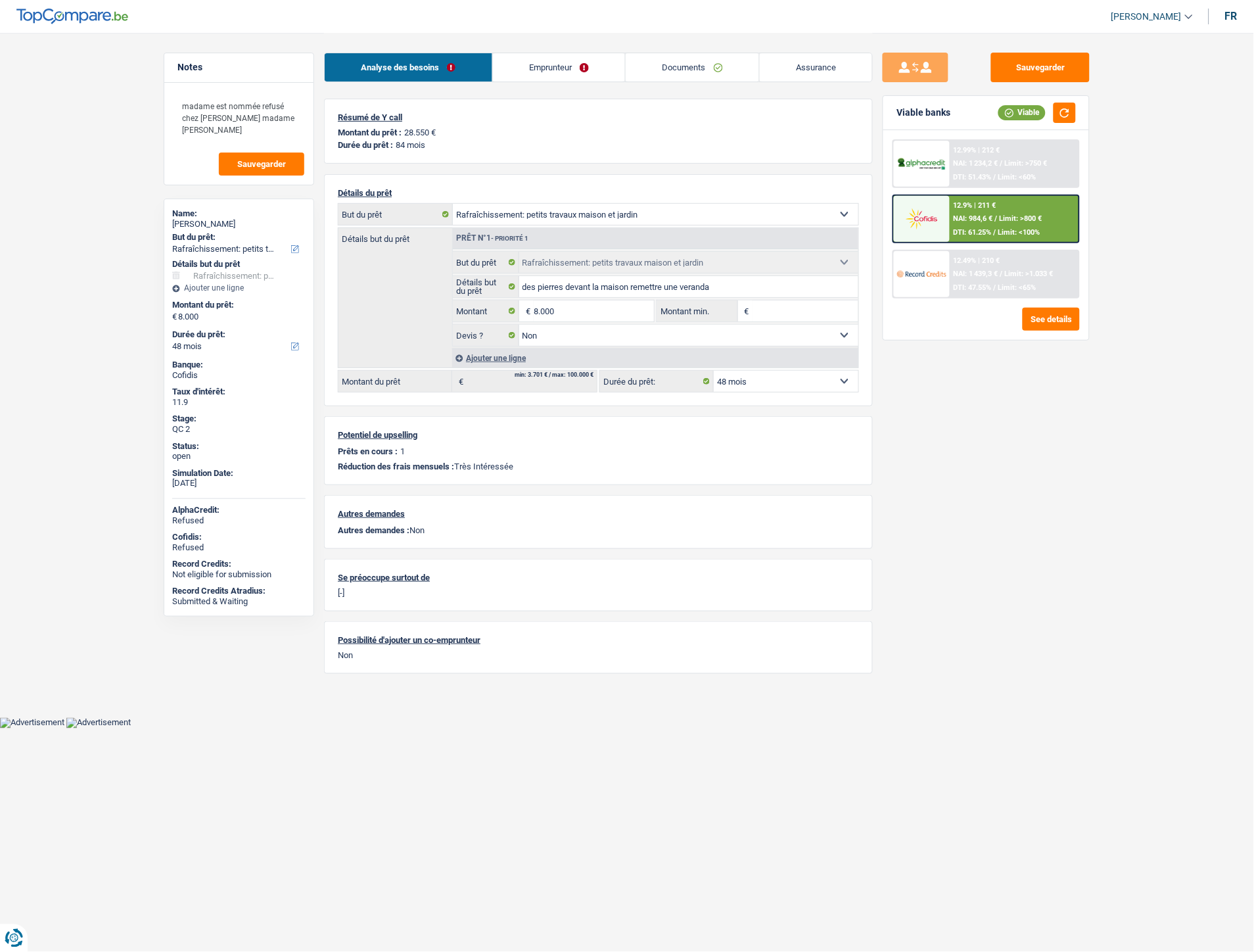
click at [702, 66] on link "Documents" at bounding box center [692, 67] width 133 height 28
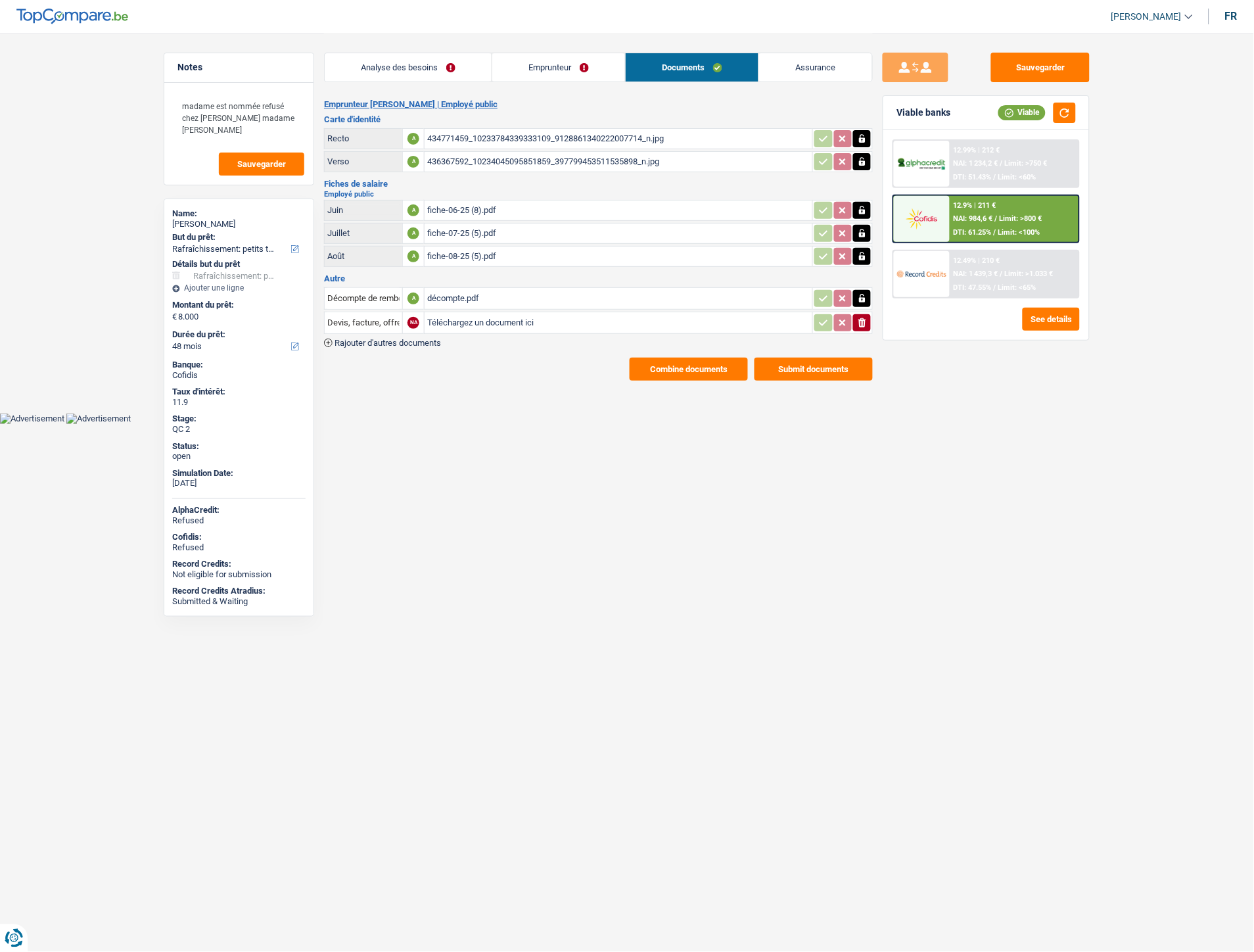
click at [806, 66] on link "Assurance" at bounding box center [815, 67] width 113 height 28
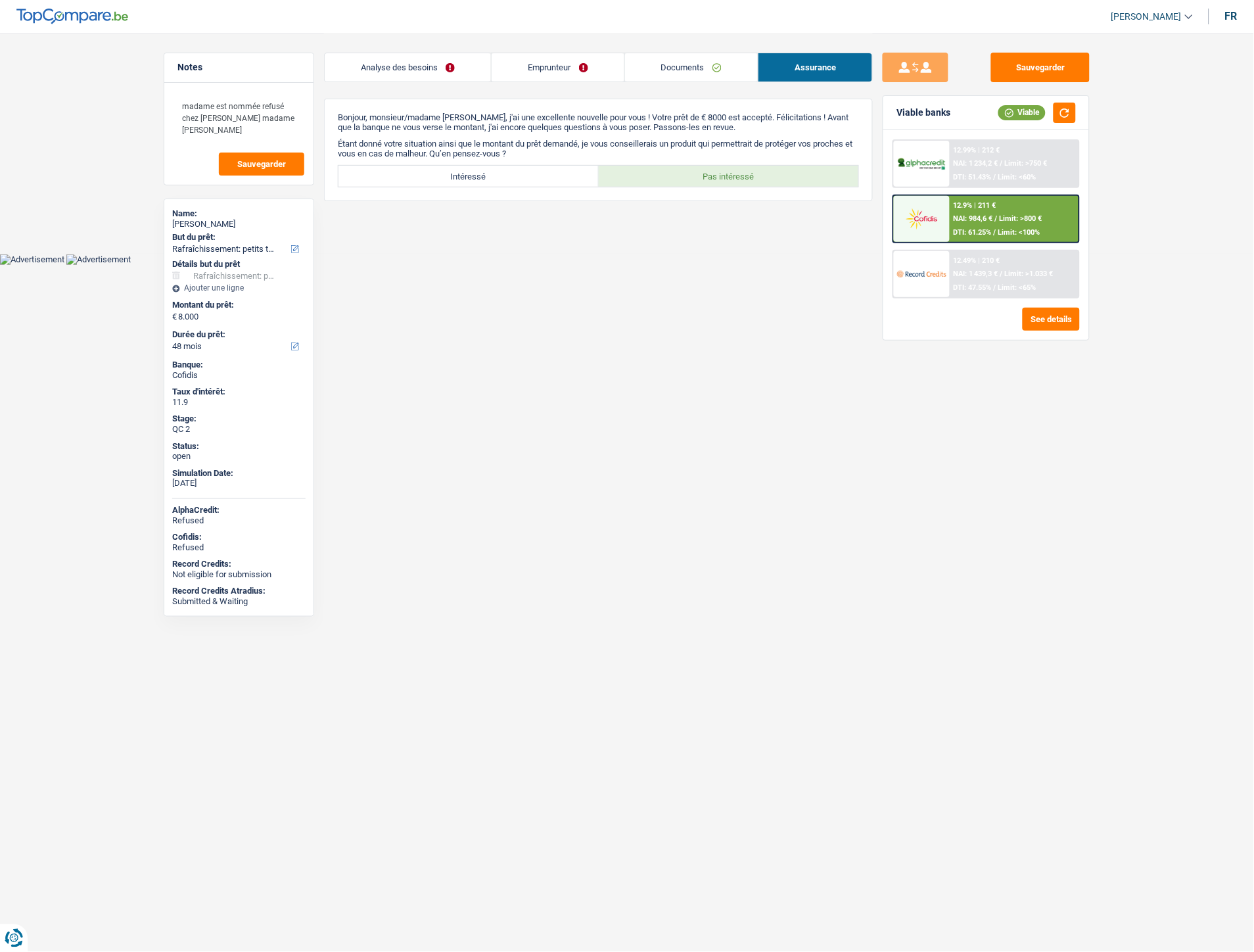
click at [397, 61] on link "Analyse des besoins" at bounding box center [408, 67] width 167 height 28
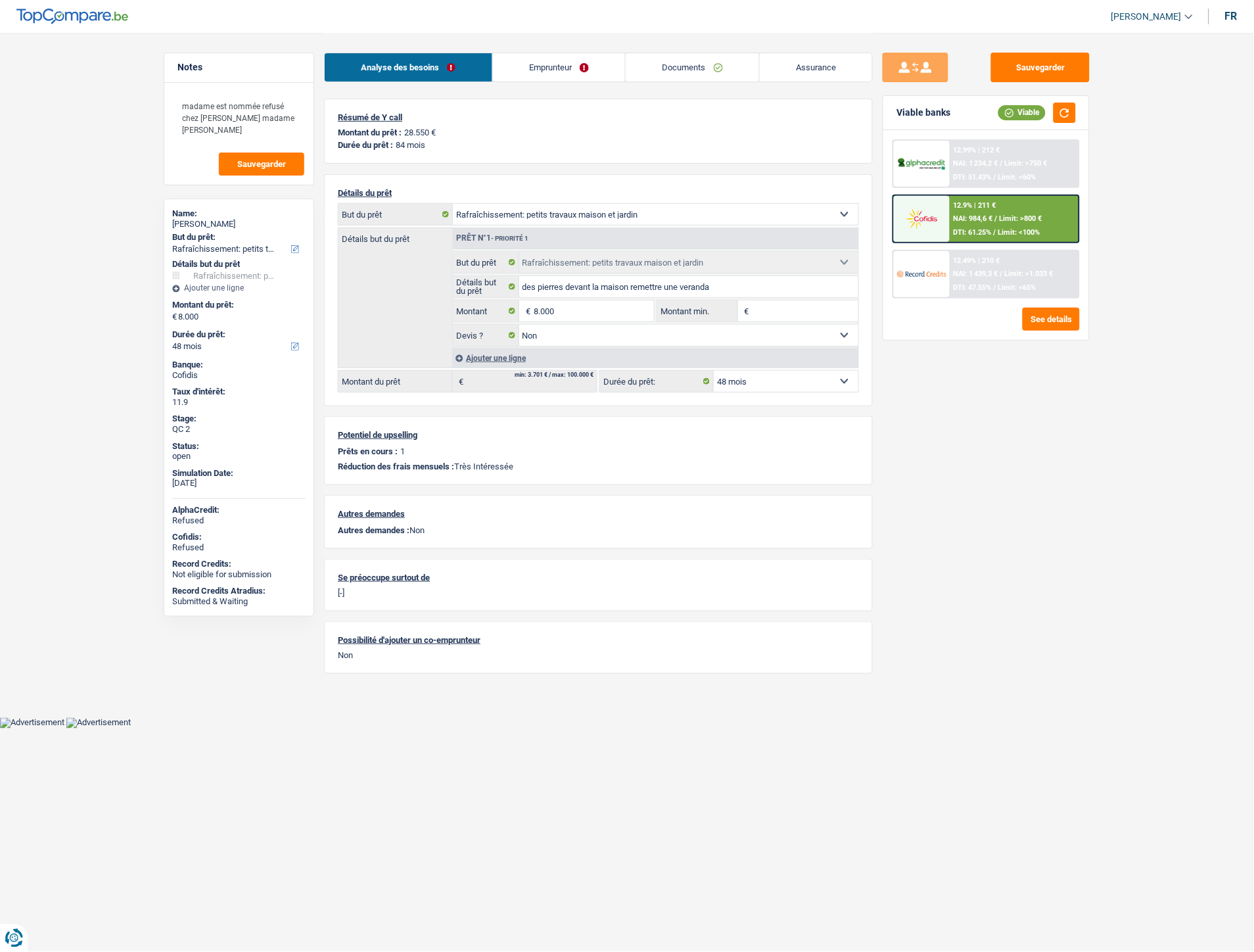
click at [591, 63] on link "Emprunteur" at bounding box center [559, 67] width 133 height 28
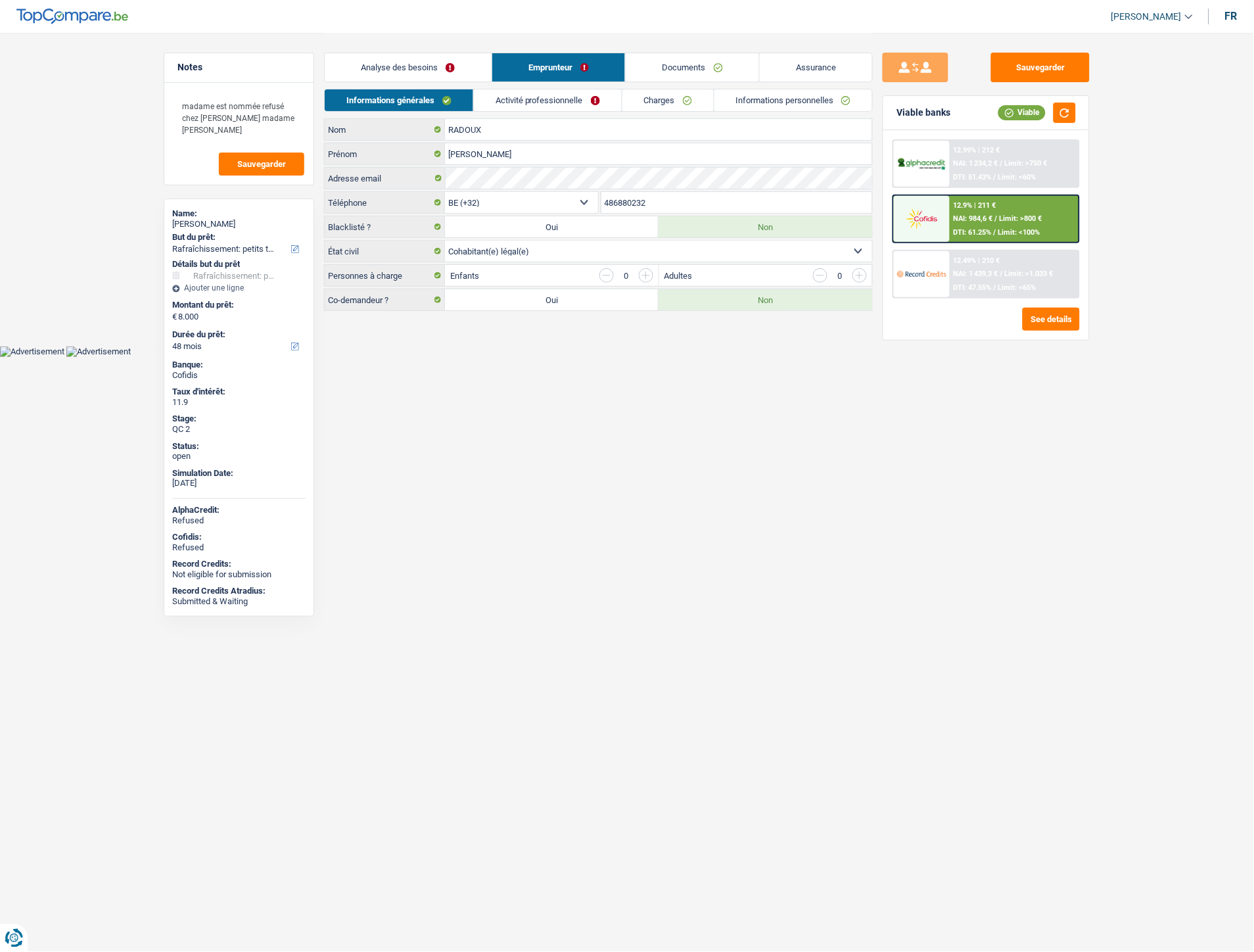
click at [812, 96] on link "Informations personnelles" at bounding box center [794, 100] width 158 height 21
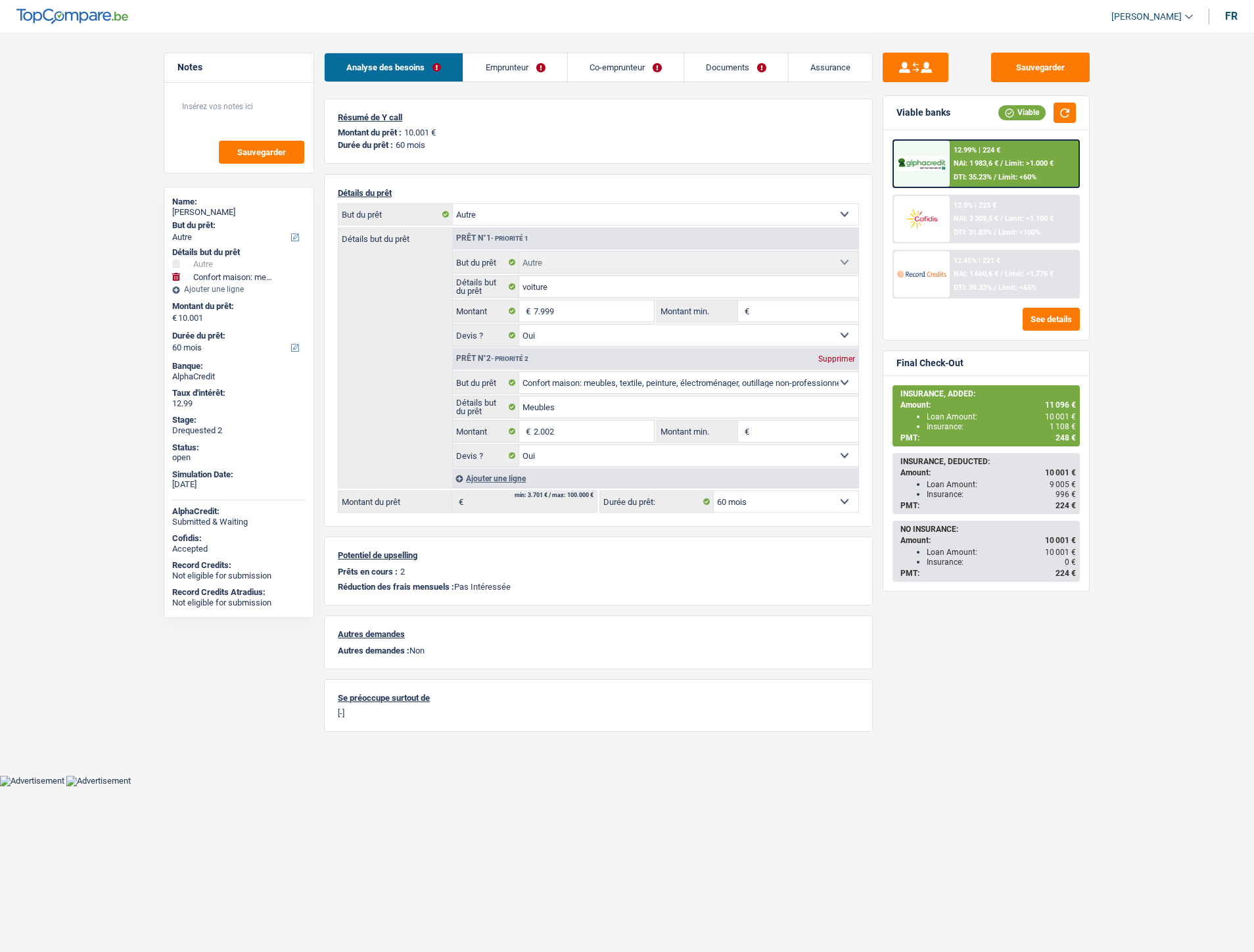
select select "other"
select select "household"
select select "60"
select select "other"
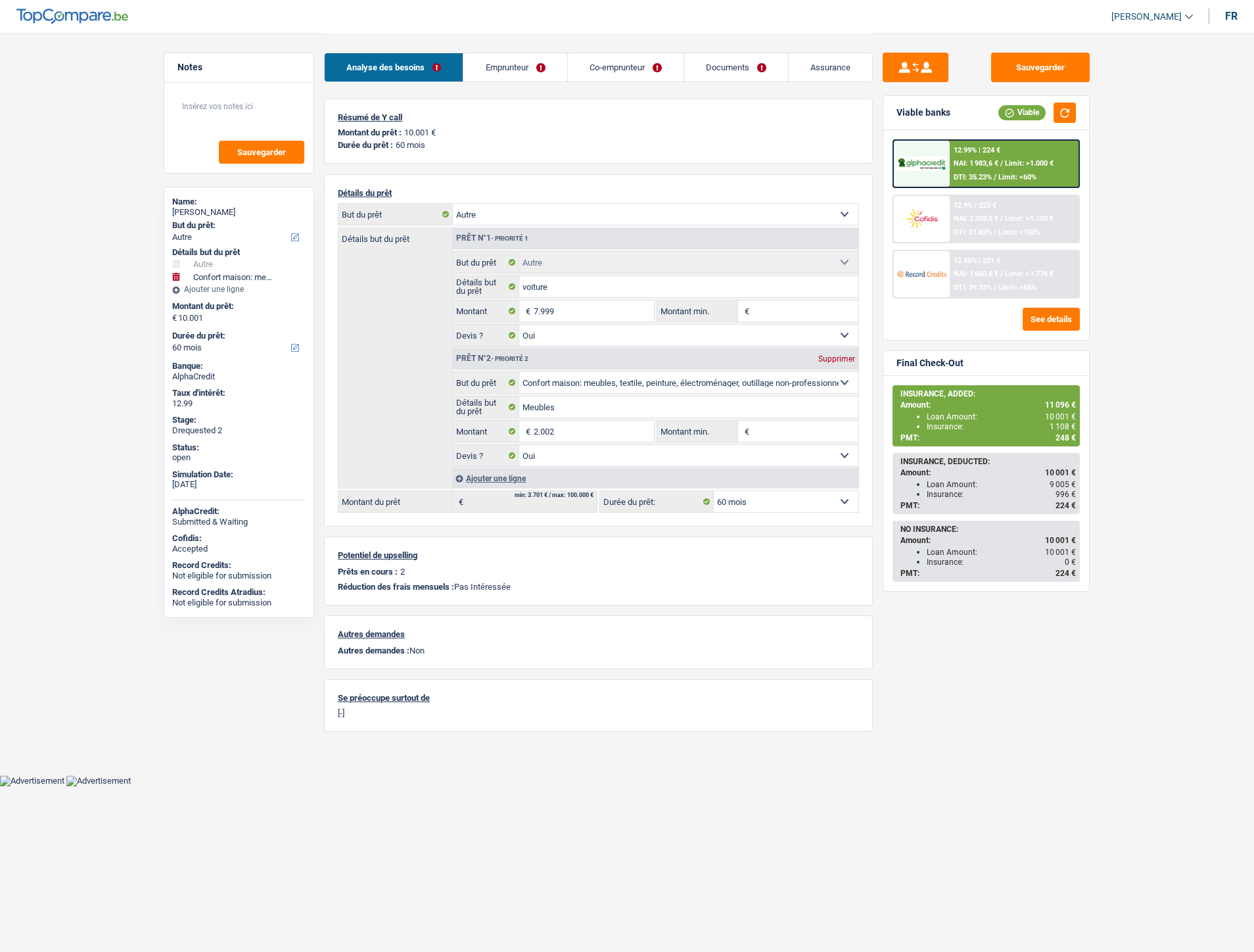
select select "other"
select select "yes"
select select "household"
select select "yes"
select select "60"
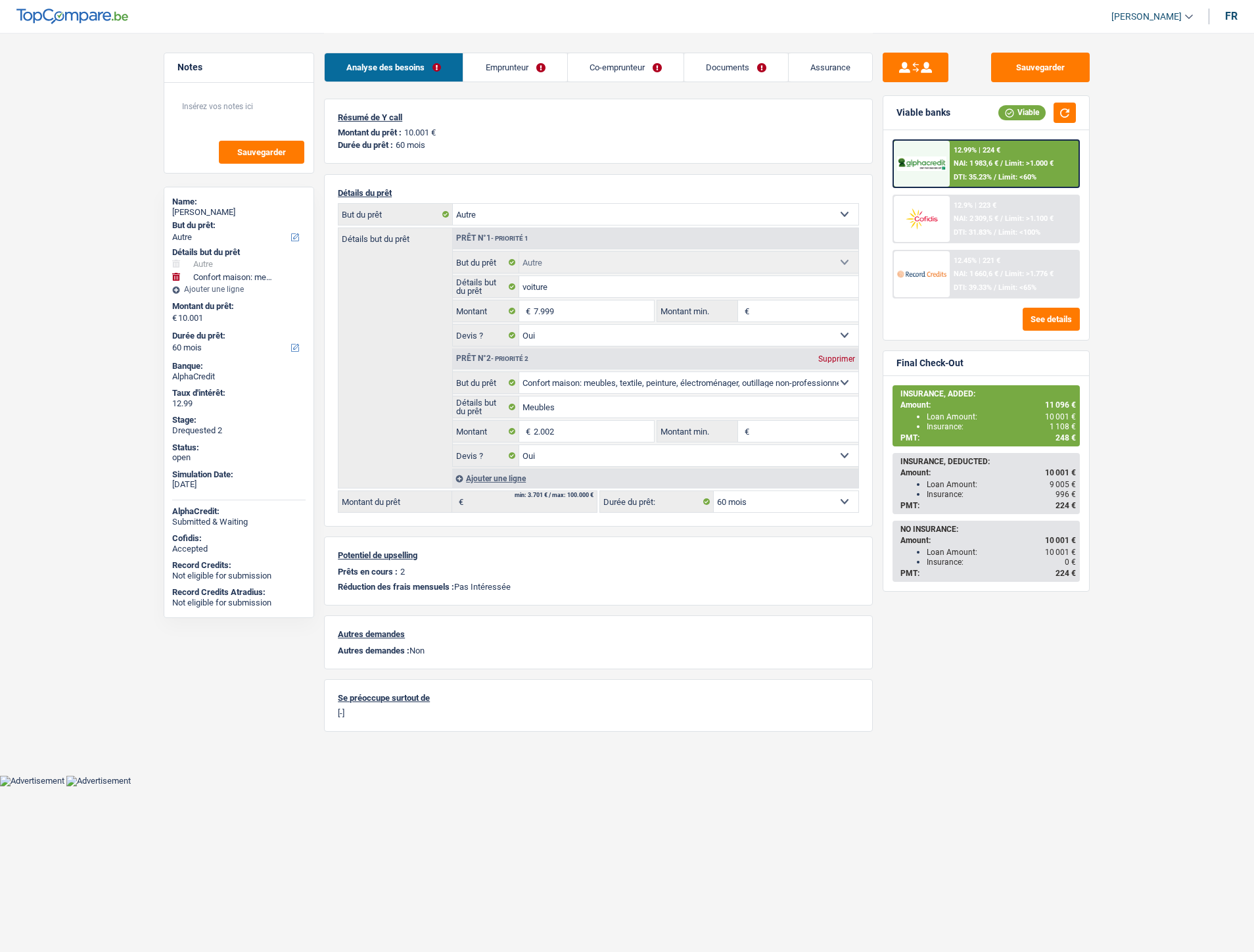
select select "ownerWithMortgage"
select select "BE"
select select "mortgage"
select select "360"
select select "personalLoan"
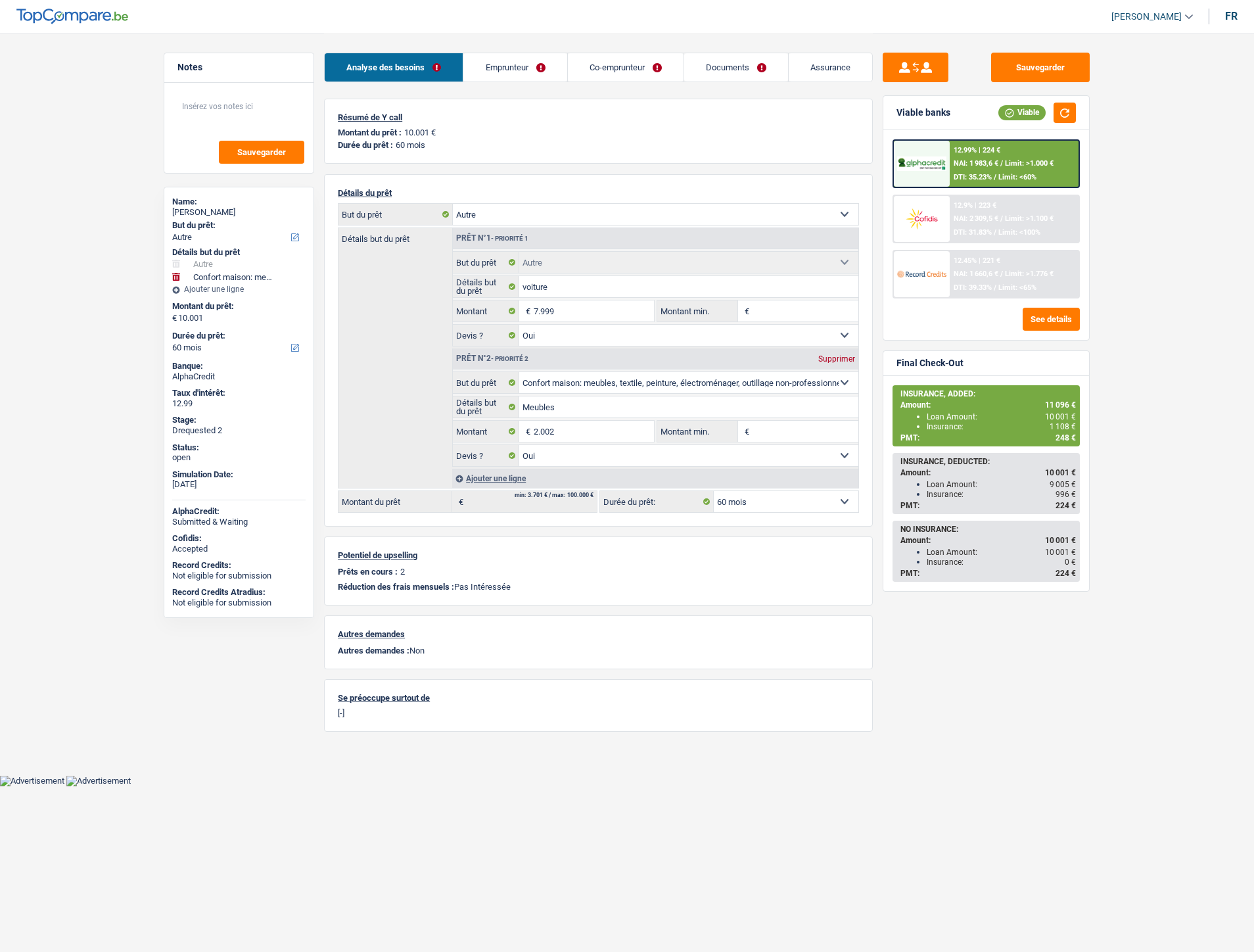
select select "smallWorks"
select select "60"
click at [610, 80] on link "Co-emprunteur" at bounding box center [626, 67] width 116 height 28
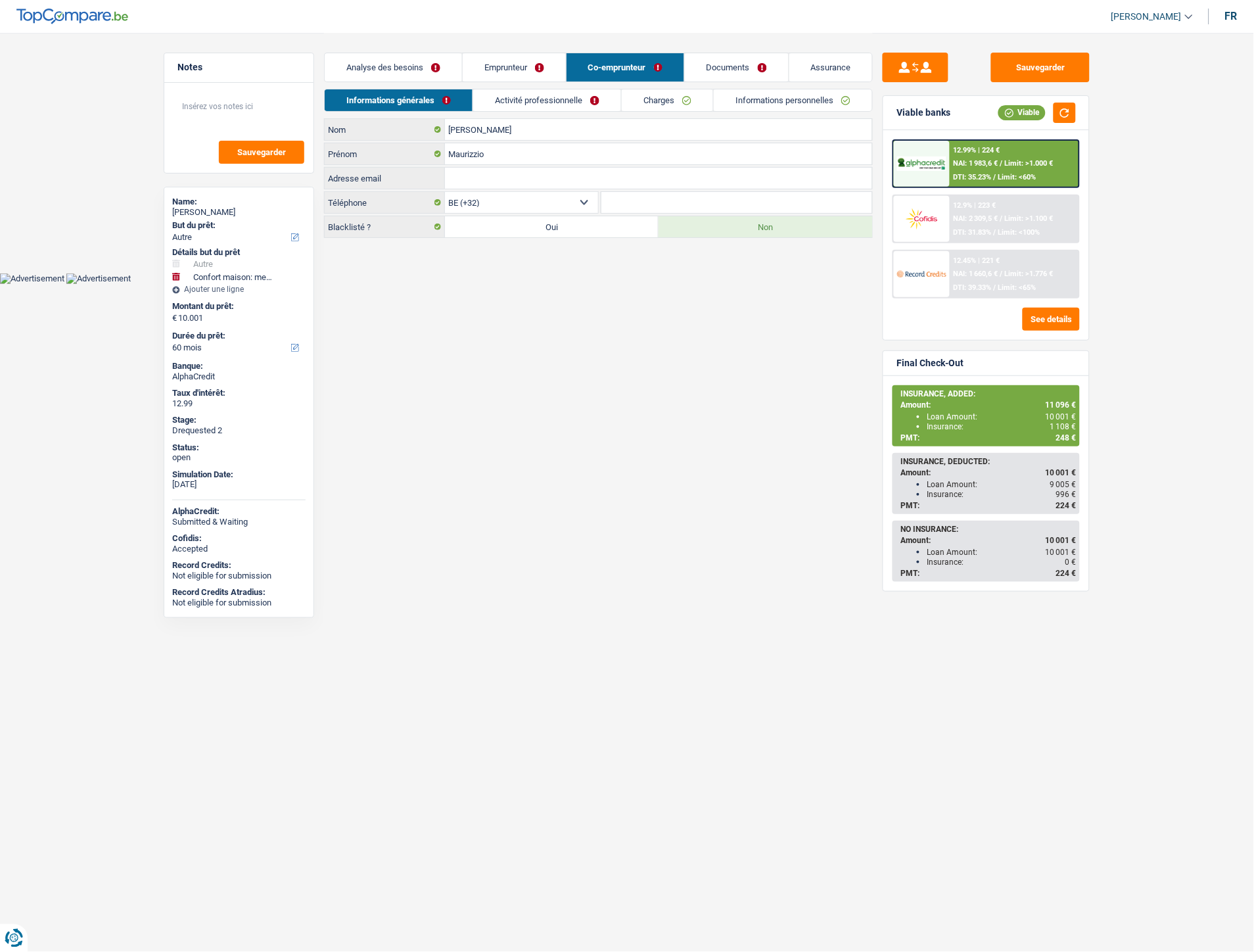
click at [517, 69] on link "Emprunteur" at bounding box center [514, 67] width 103 height 28
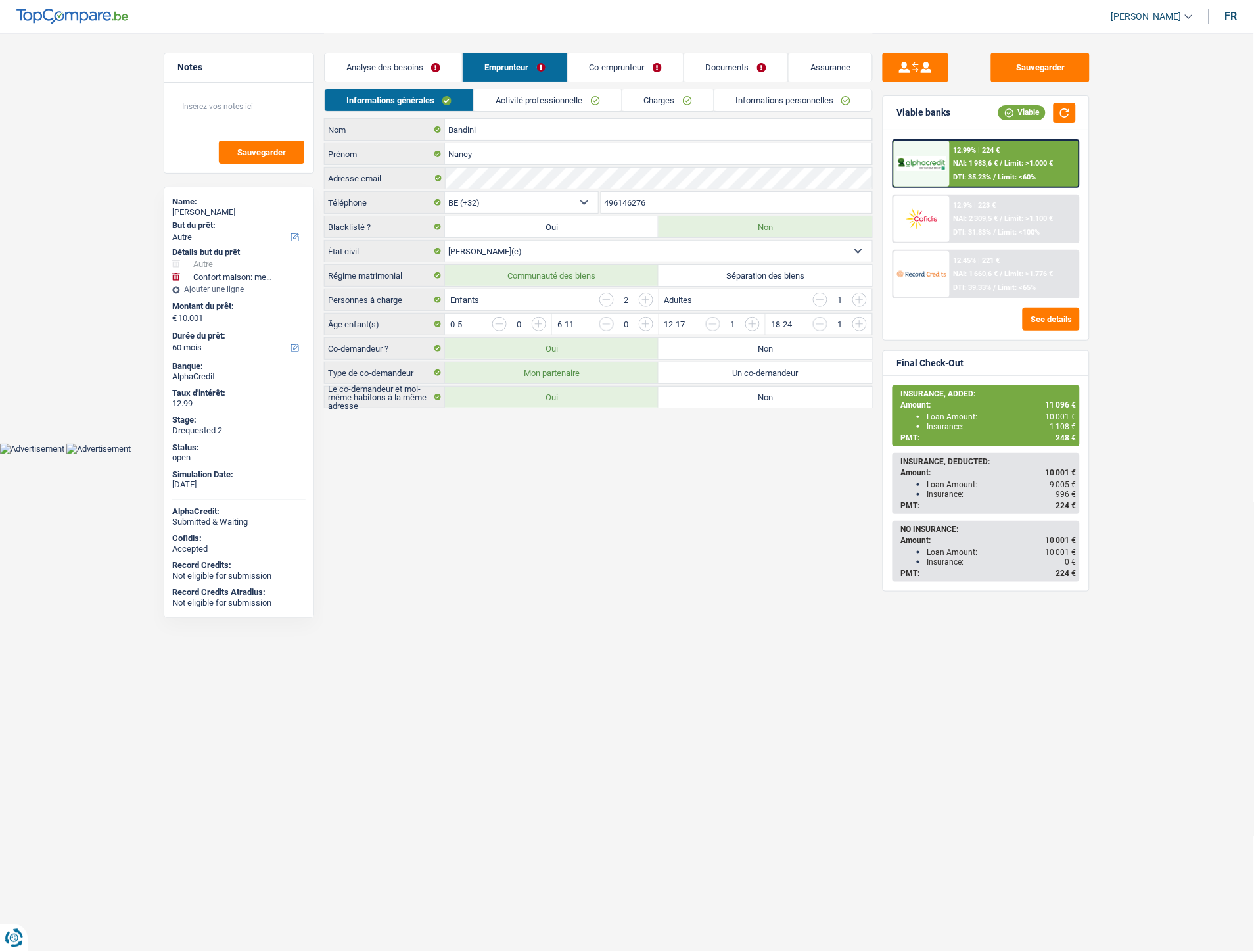
click at [654, 97] on link "Charges" at bounding box center [668, 100] width 91 height 21
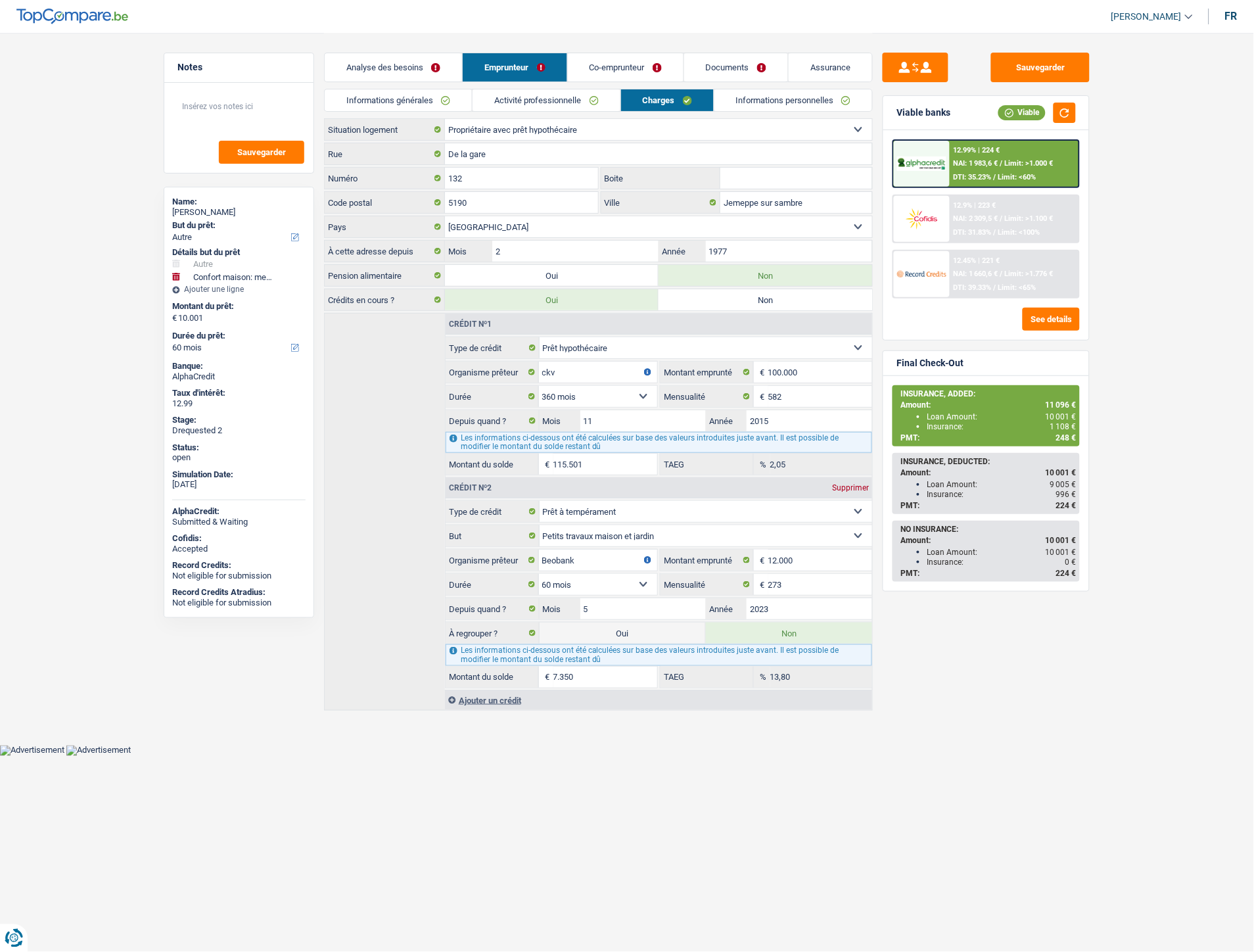
click at [535, 95] on link "Activité professionnelle" at bounding box center [546, 100] width 148 height 21
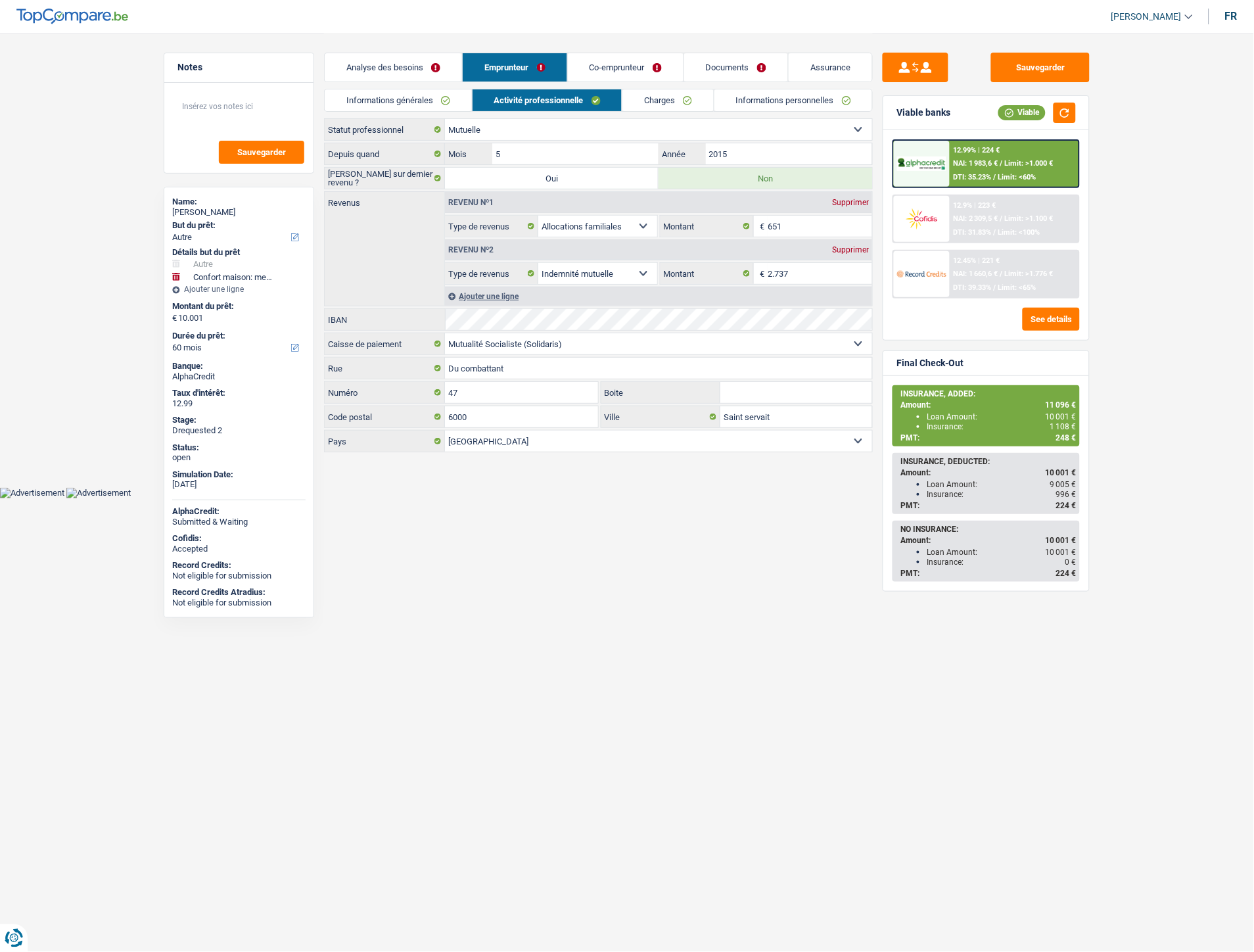
click at [638, 66] on link "Co-emprunteur" at bounding box center [626, 67] width 116 height 28
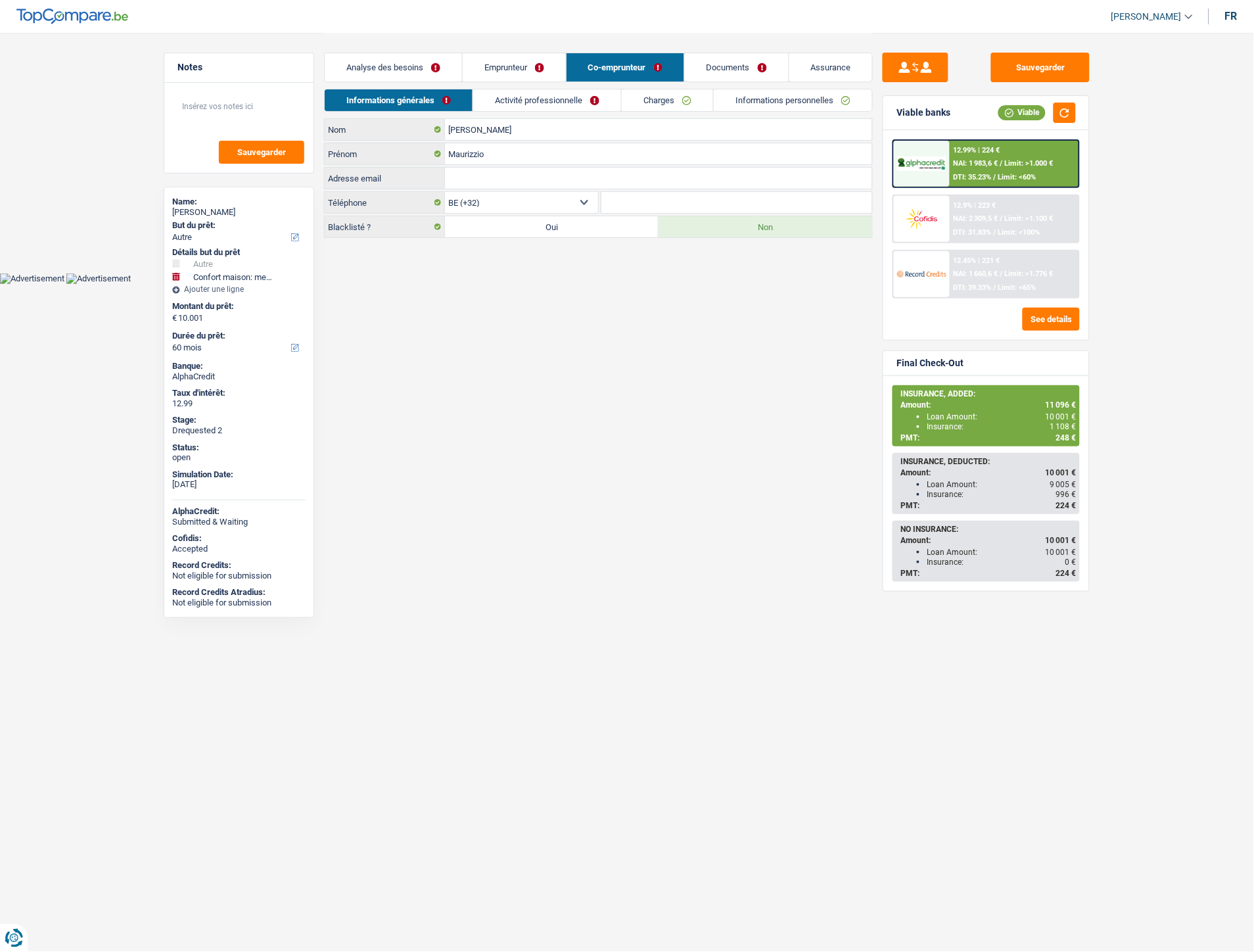
click at [546, 103] on link "Activité professionnelle" at bounding box center [547, 100] width 148 height 21
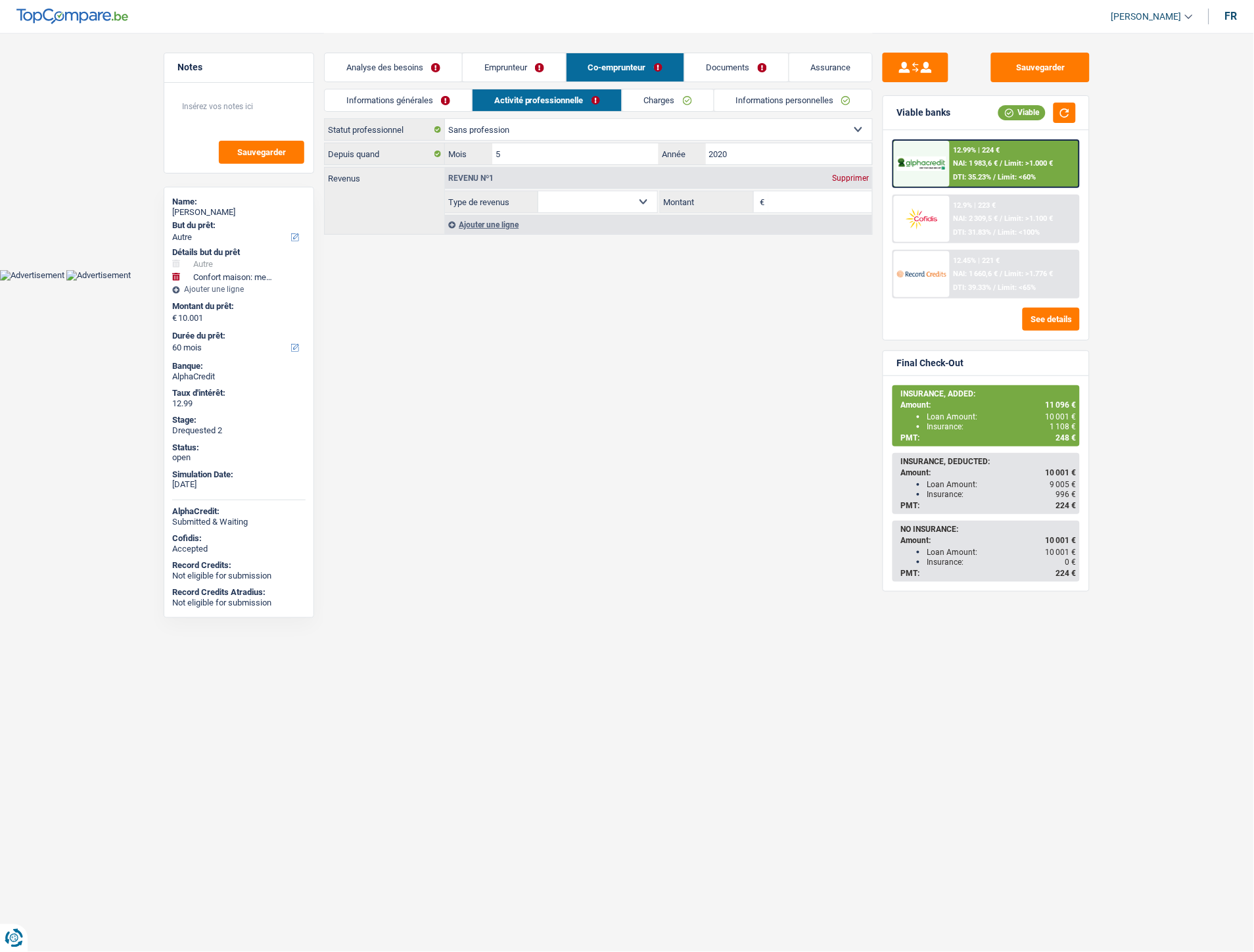
click at [498, 66] on link "Emprunteur" at bounding box center [514, 67] width 103 height 28
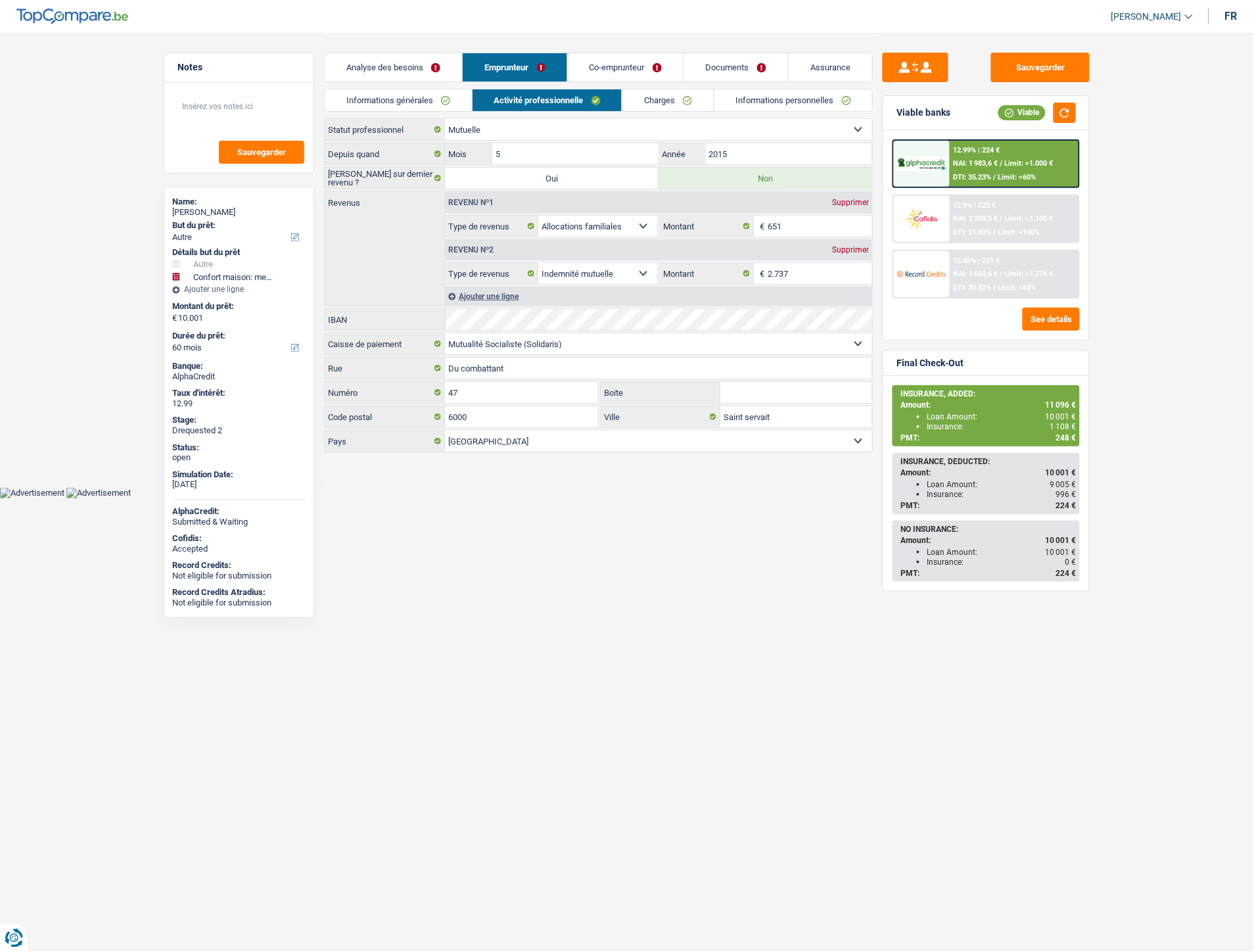
click at [607, 74] on link "Co-emprunteur" at bounding box center [626, 67] width 116 height 28
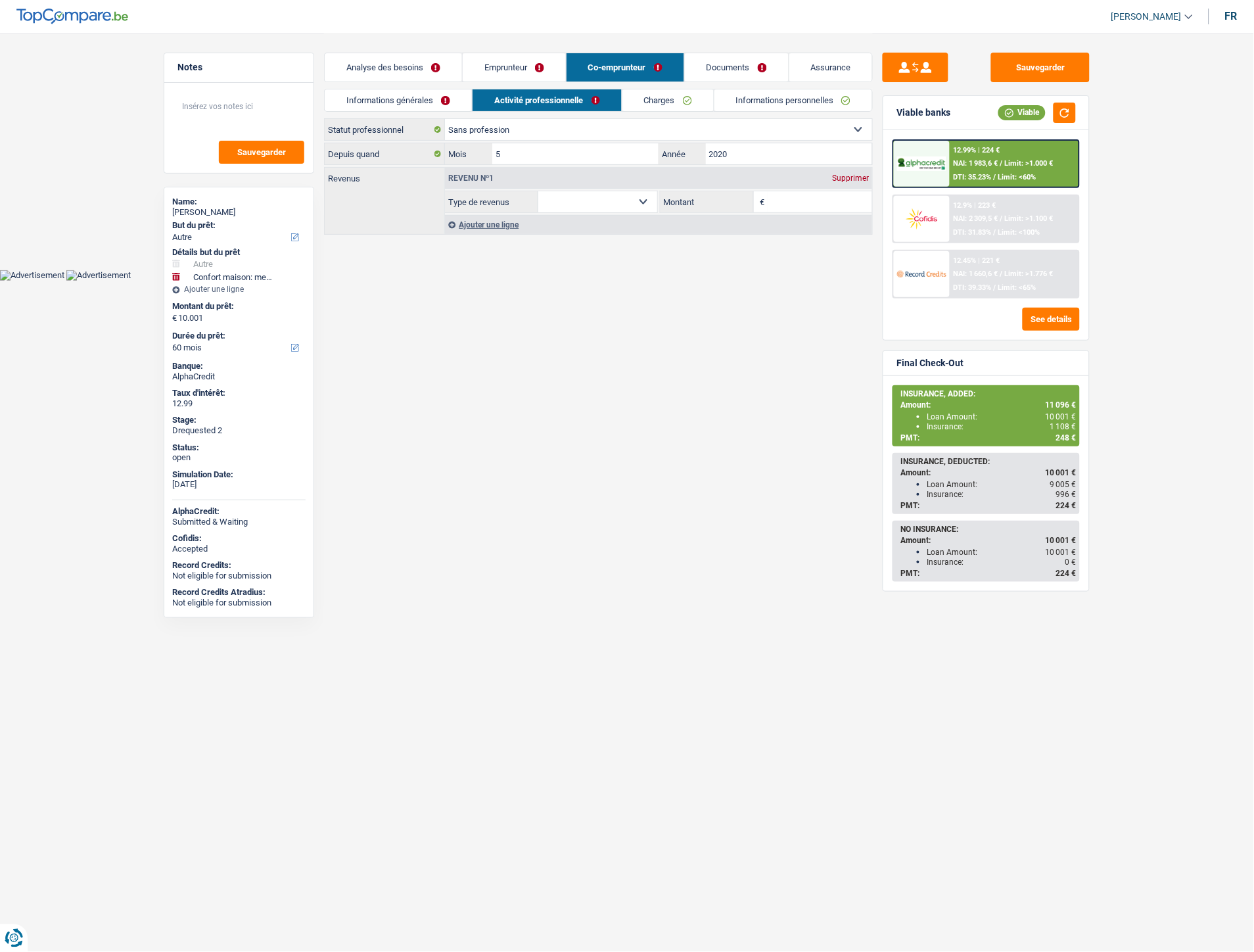
click at [668, 97] on link "Charges" at bounding box center [668, 100] width 91 height 21
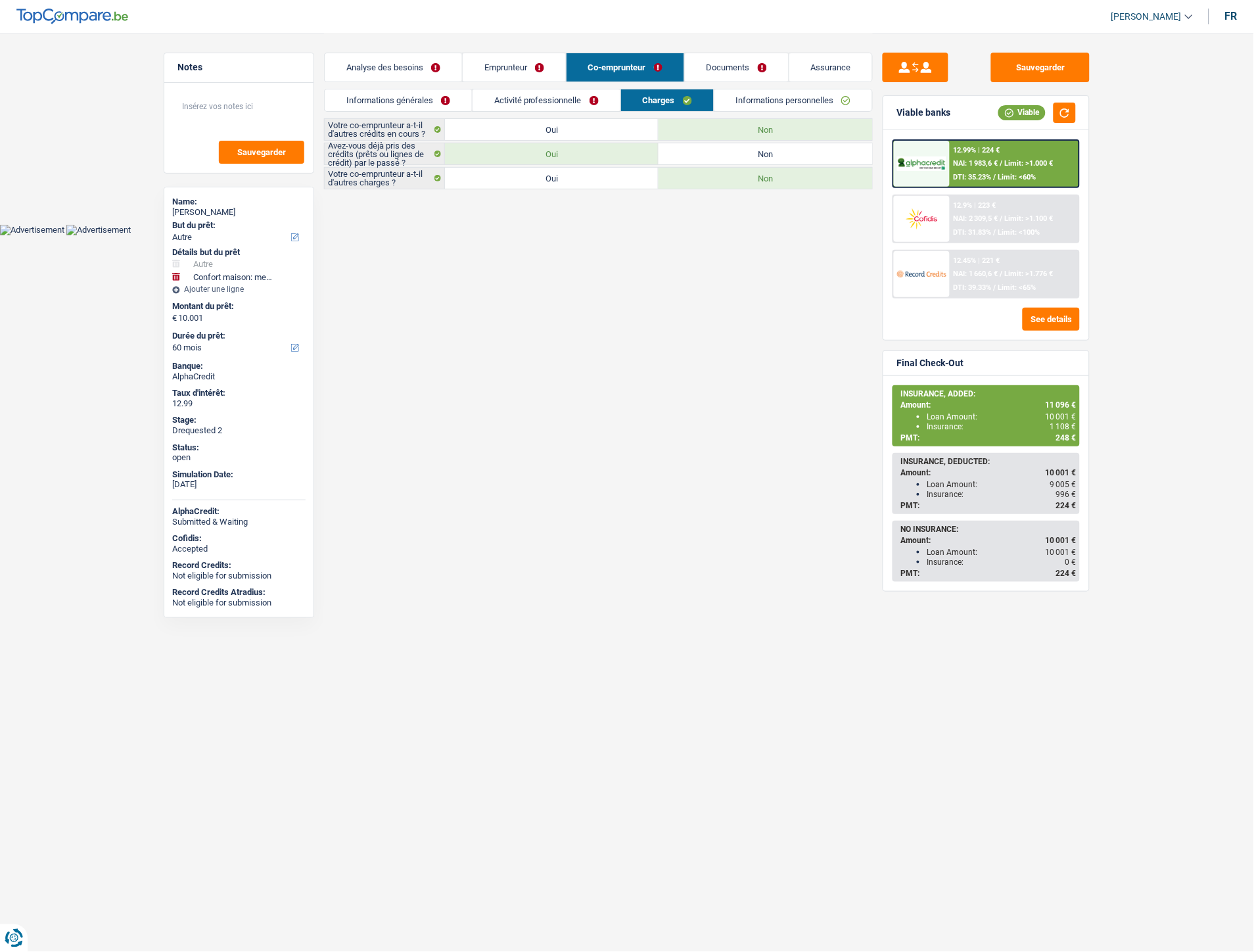
click at [568, 107] on link "Activité professionnelle" at bounding box center [546, 100] width 148 height 21
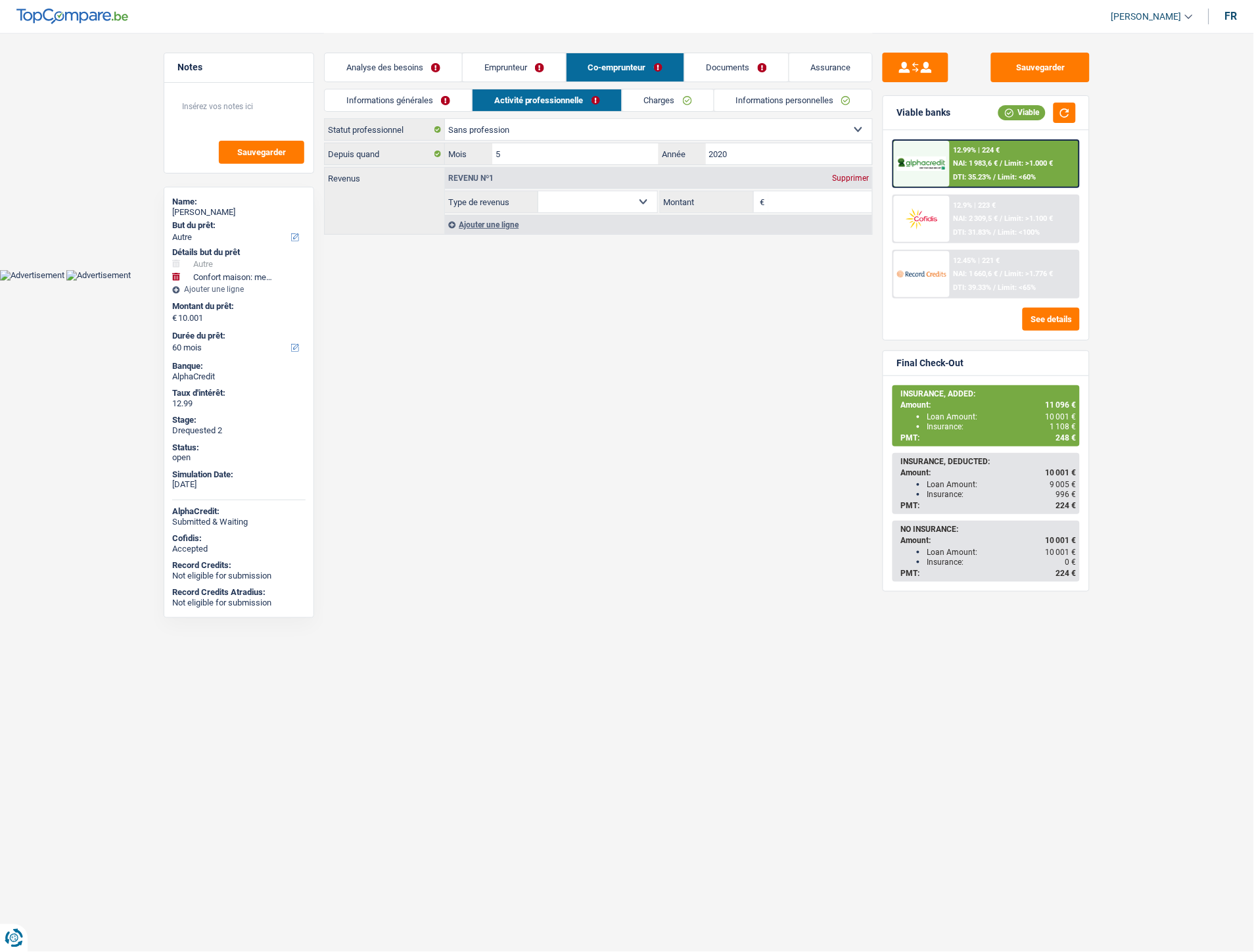
click at [516, 70] on link "Emprunteur" at bounding box center [514, 67] width 103 height 28
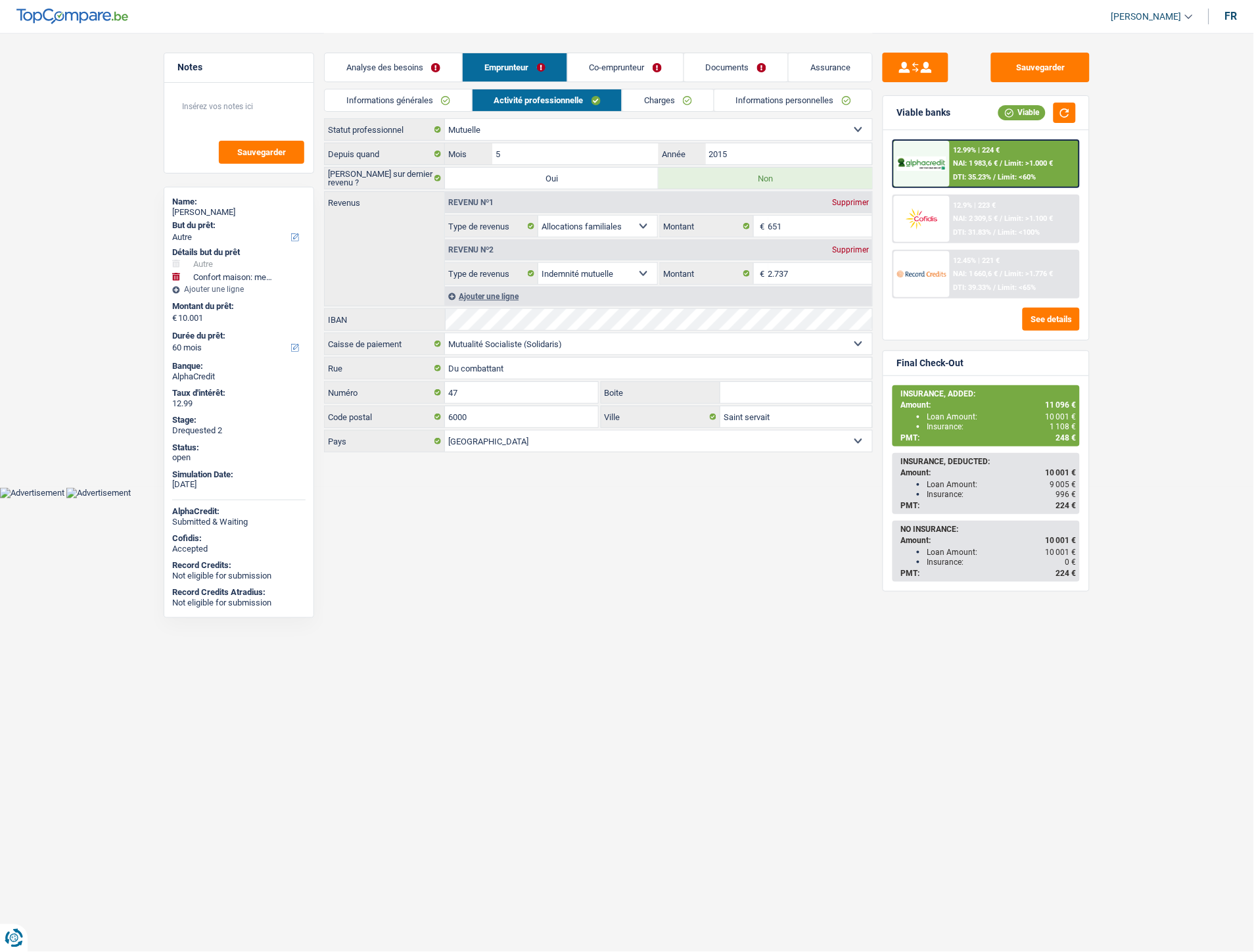
click at [423, 107] on link "Informations générales" at bounding box center [399, 100] width 147 height 21
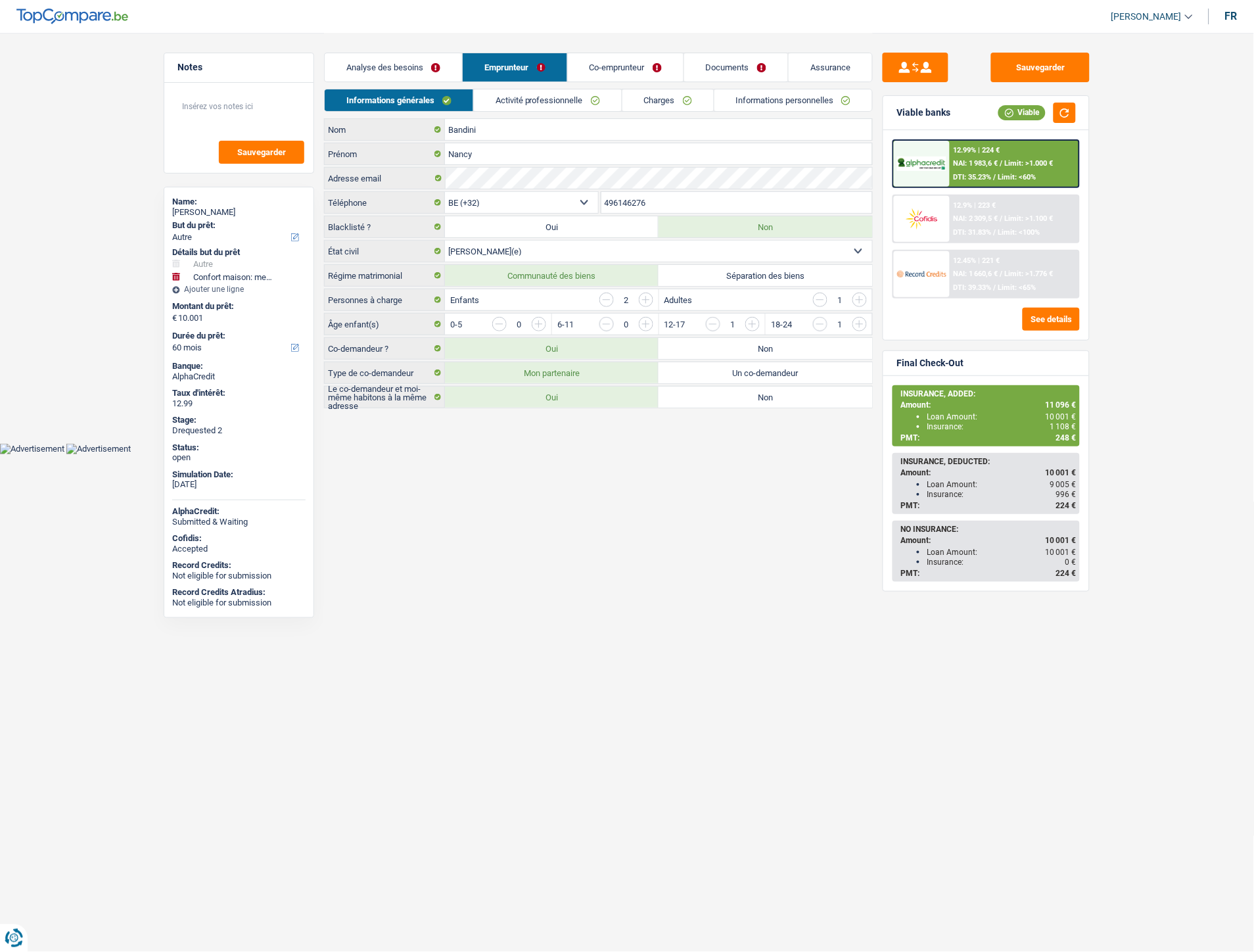
click at [605, 66] on link "Co-emprunteur" at bounding box center [626, 67] width 116 height 28
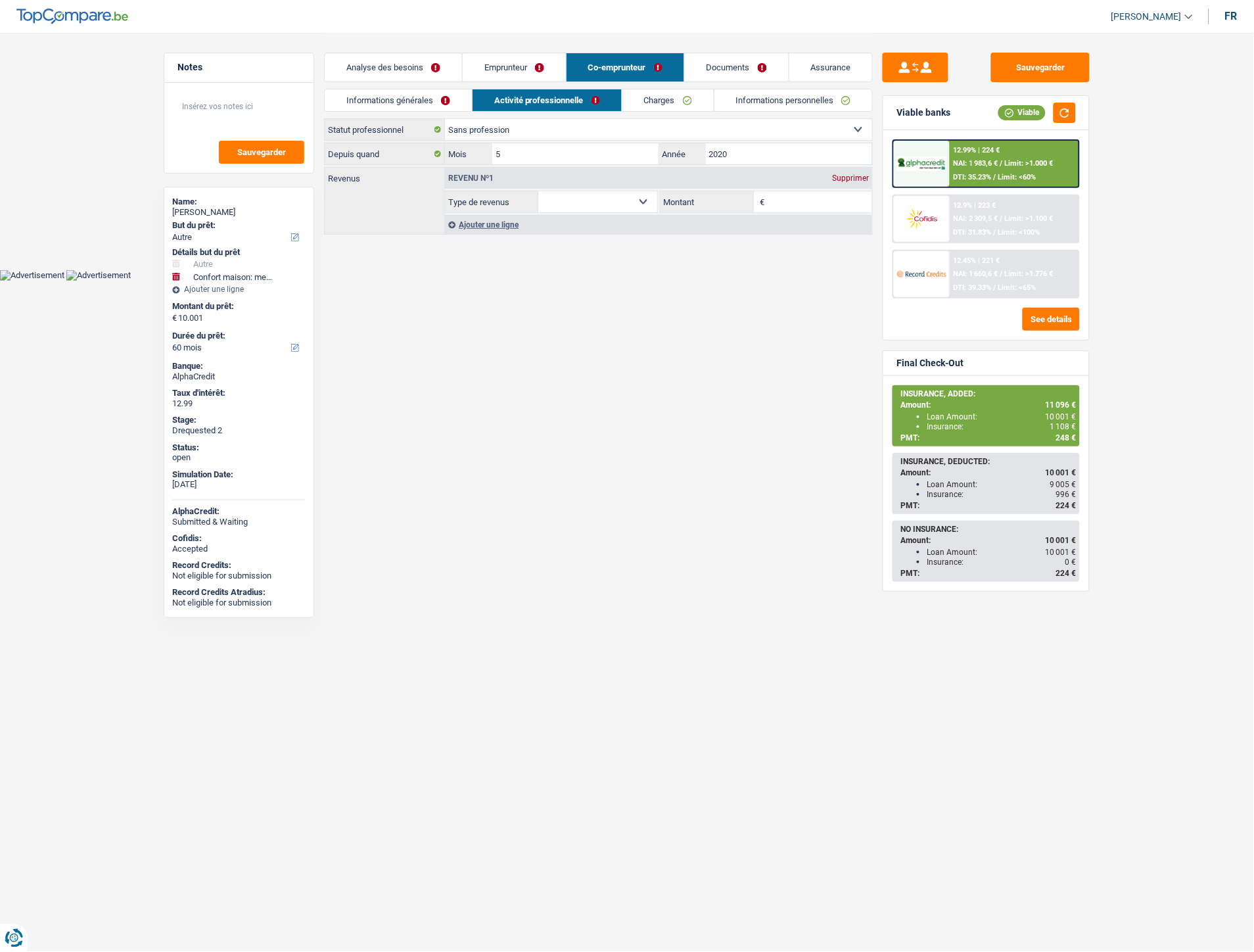
click at [408, 95] on link "Informations générales" at bounding box center [399, 100] width 147 height 21
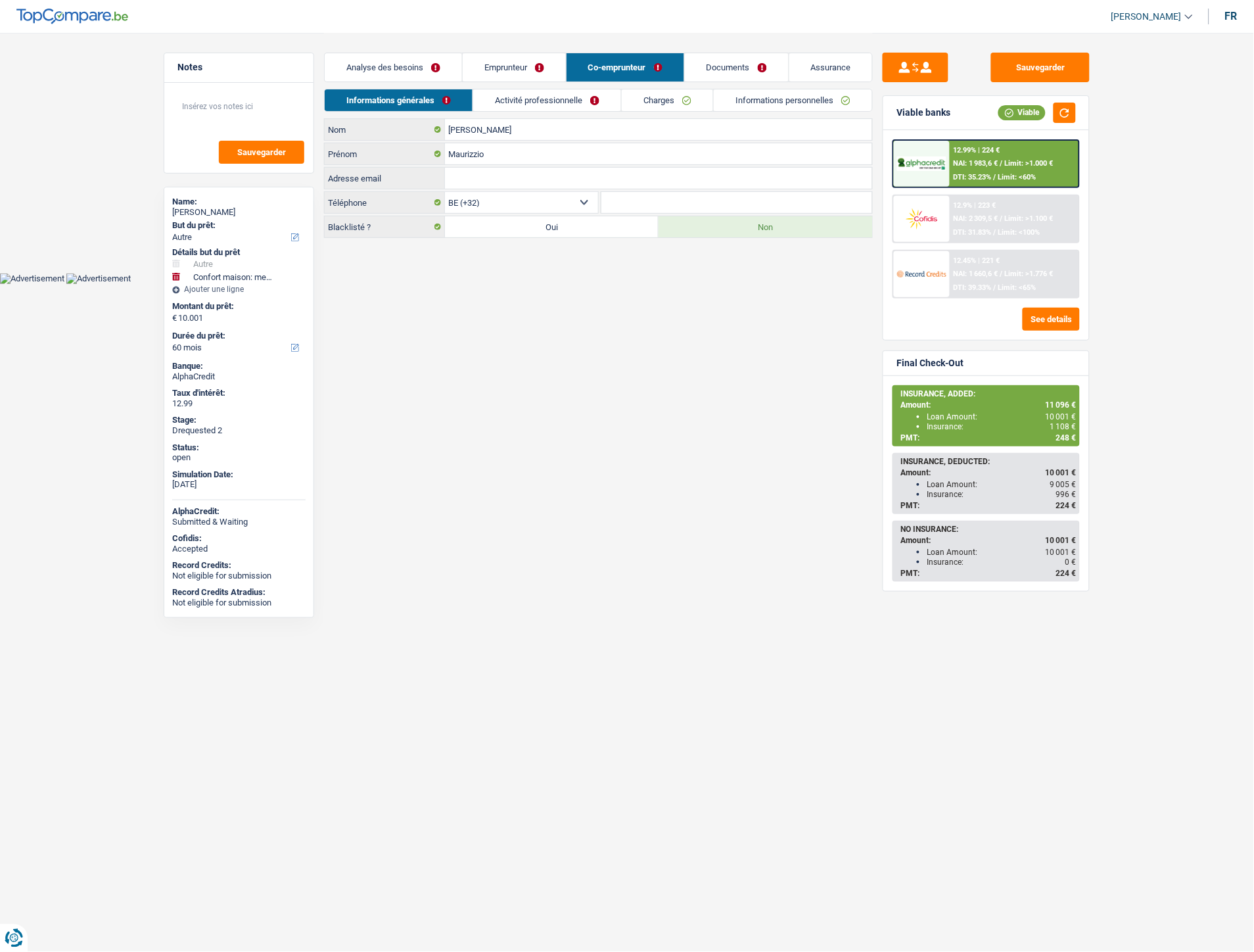
click at [517, 67] on link "Emprunteur" at bounding box center [514, 67] width 103 height 28
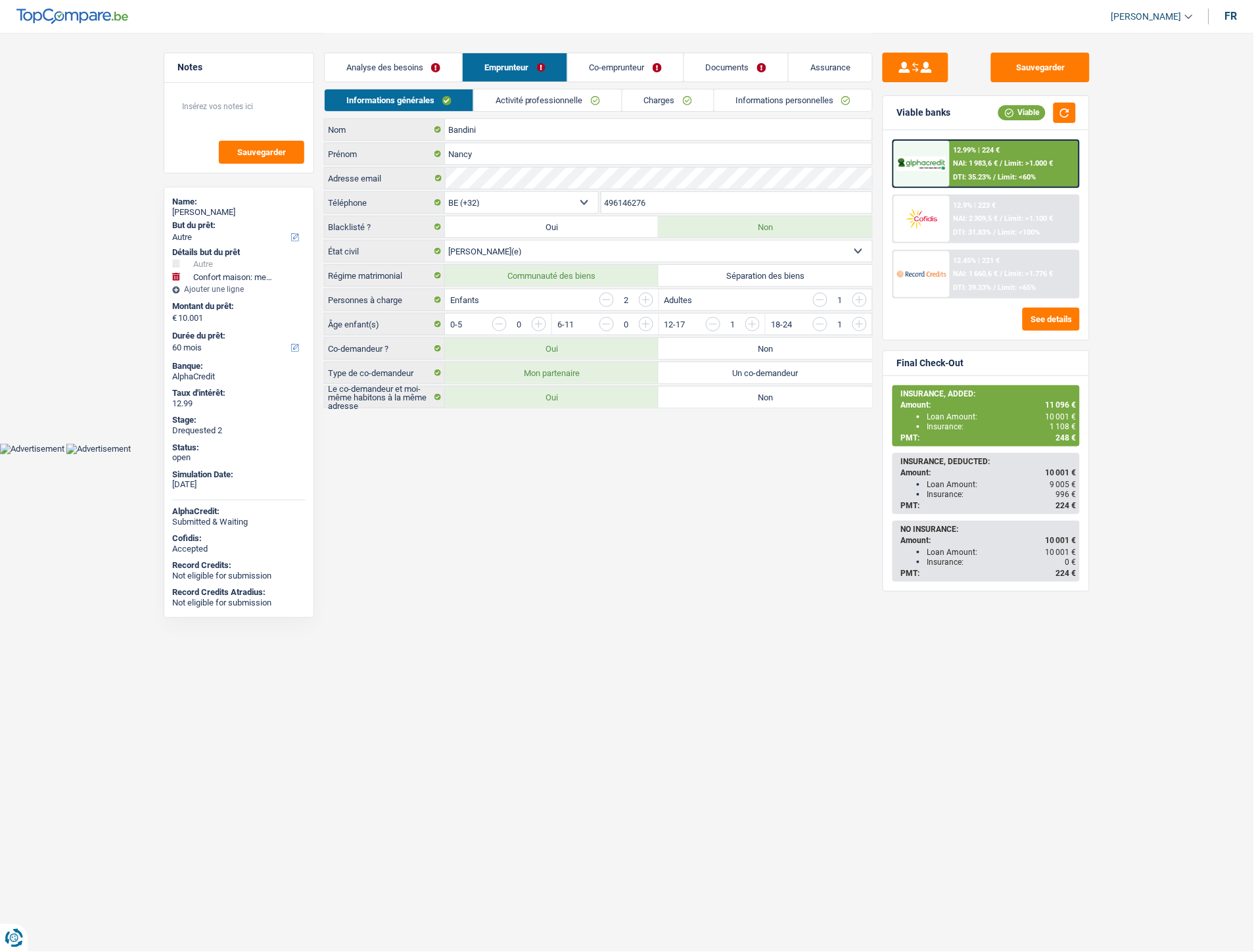
click at [530, 93] on link "Activité professionnelle" at bounding box center [548, 100] width 148 height 21
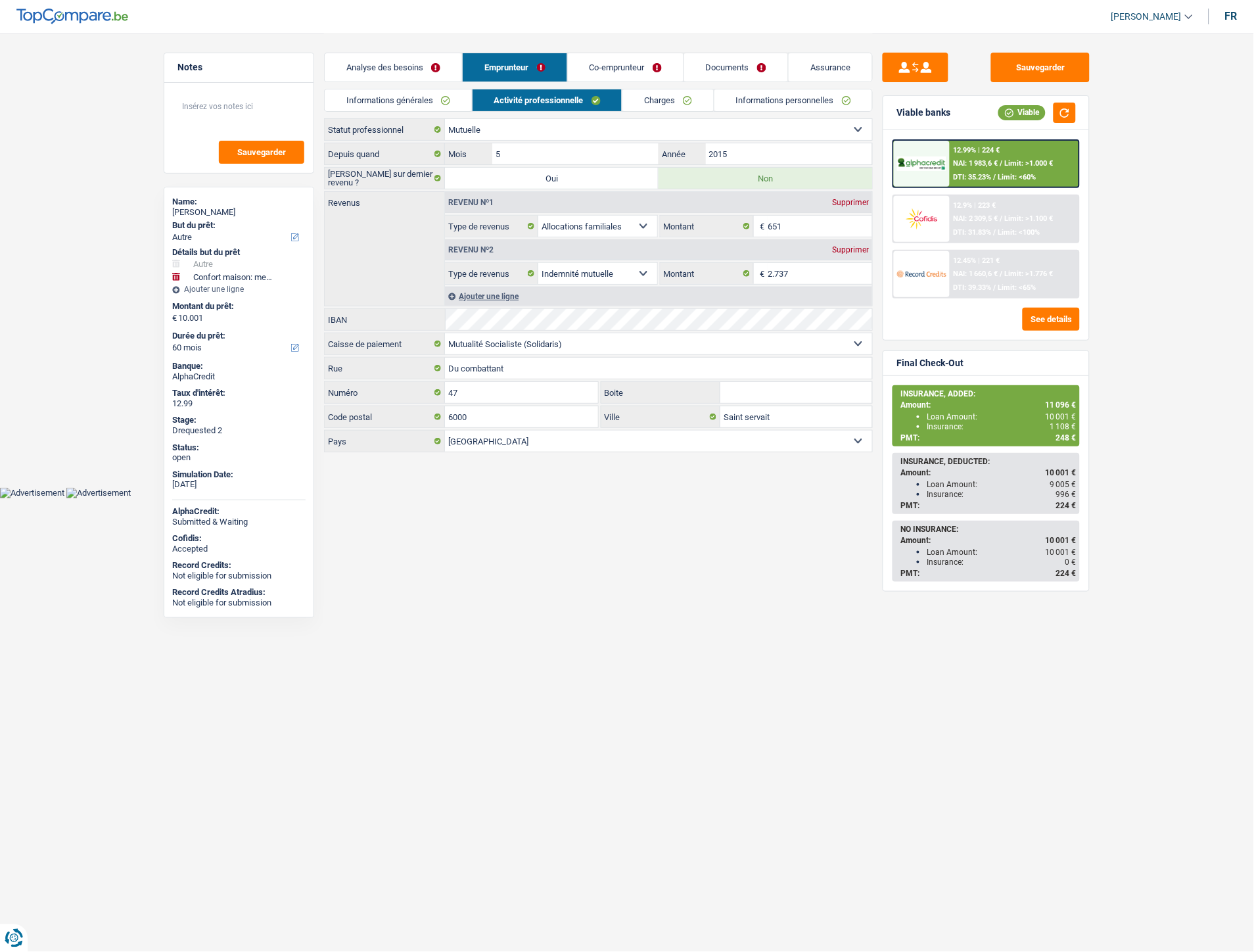
click at [660, 96] on link "Charges" at bounding box center [668, 100] width 91 height 21
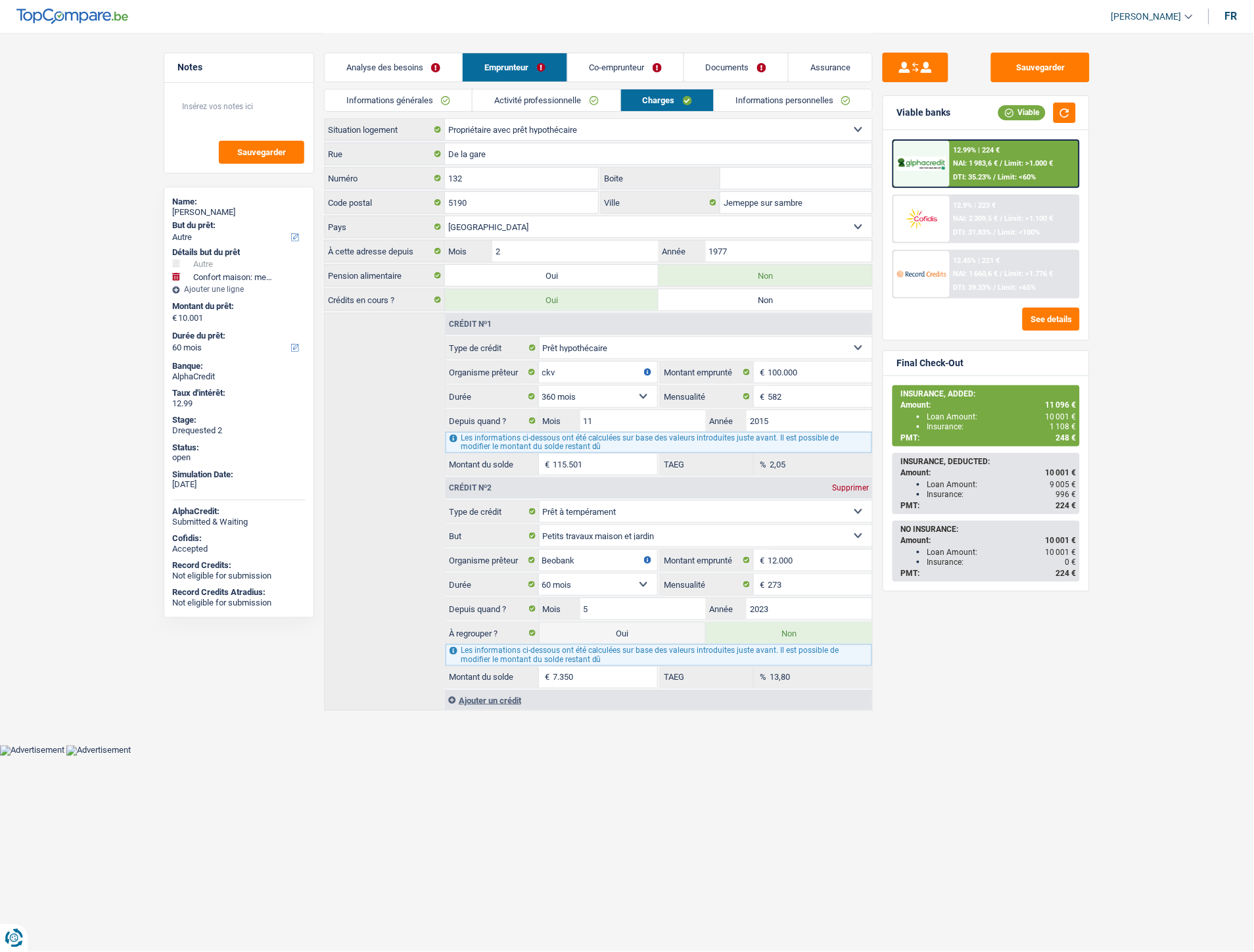
click at [723, 61] on link "Documents" at bounding box center [735, 67] width 103 height 28
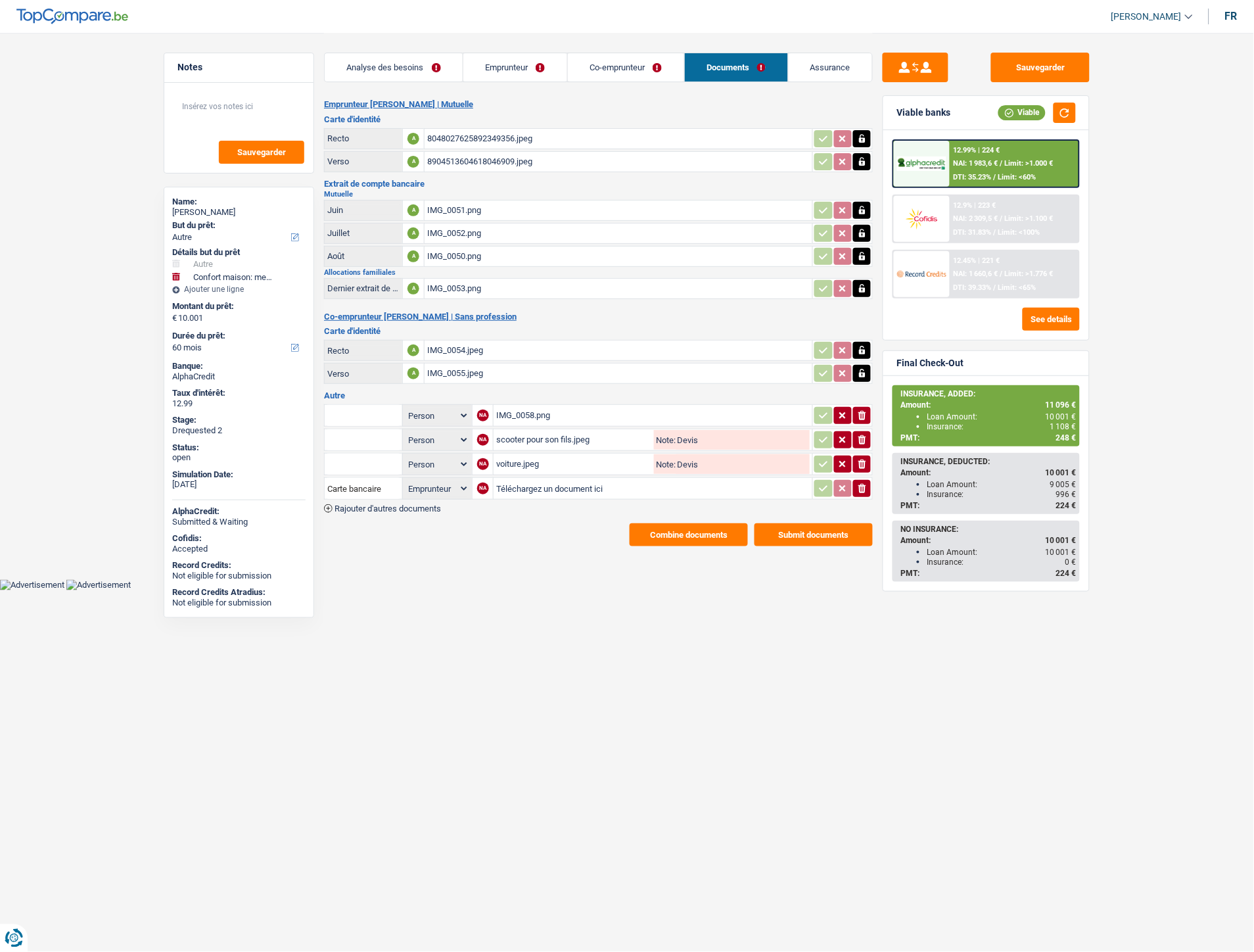
click at [517, 456] on div "voiture.jpeg" at bounding box center [574, 464] width 156 height 20
click at [385, 61] on link "Analyse des besoins" at bounding box center [394, 67] width 138 height 28
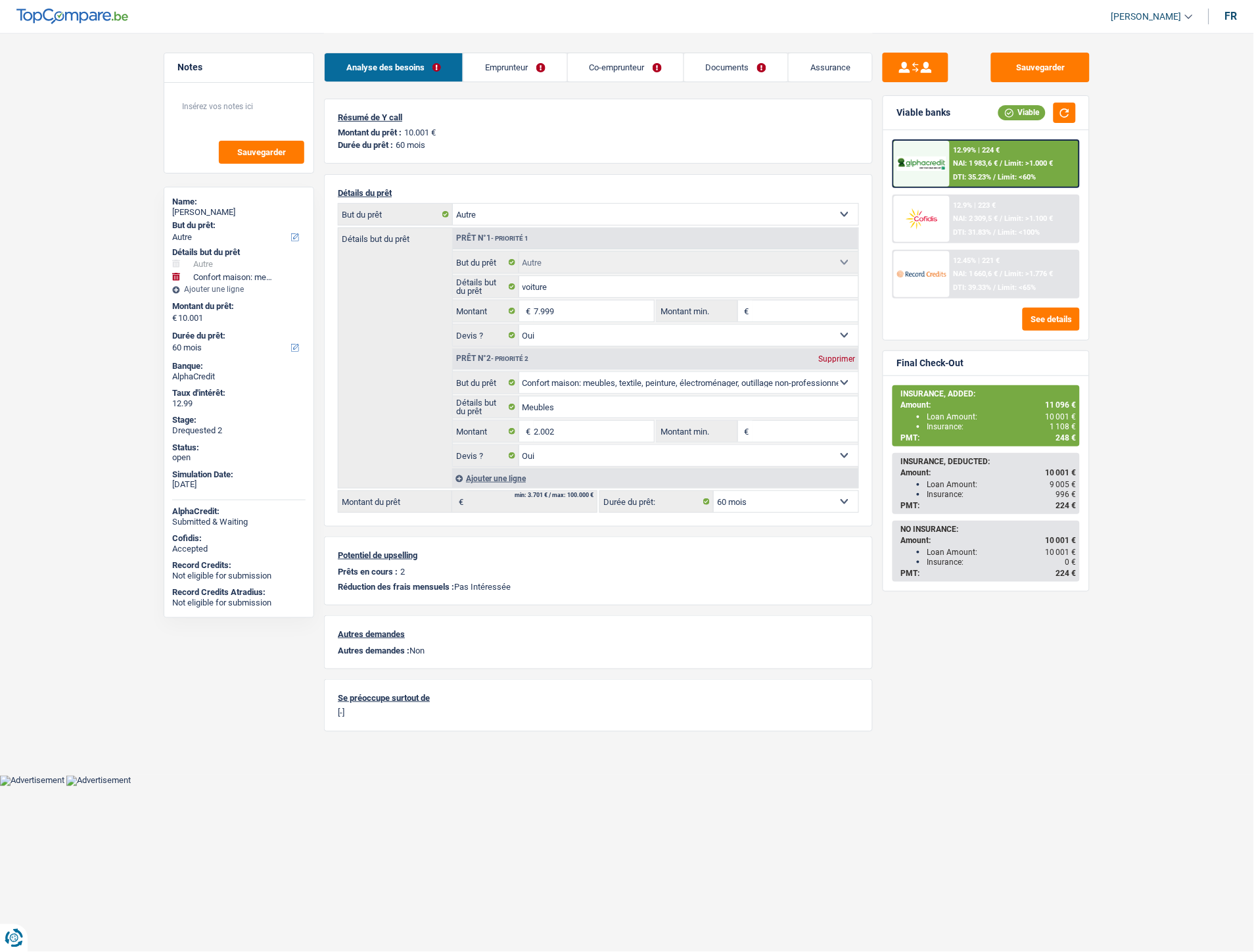
click at [757, 70] on link "Documents" at bounding box center [735, 67] width 103 height 28
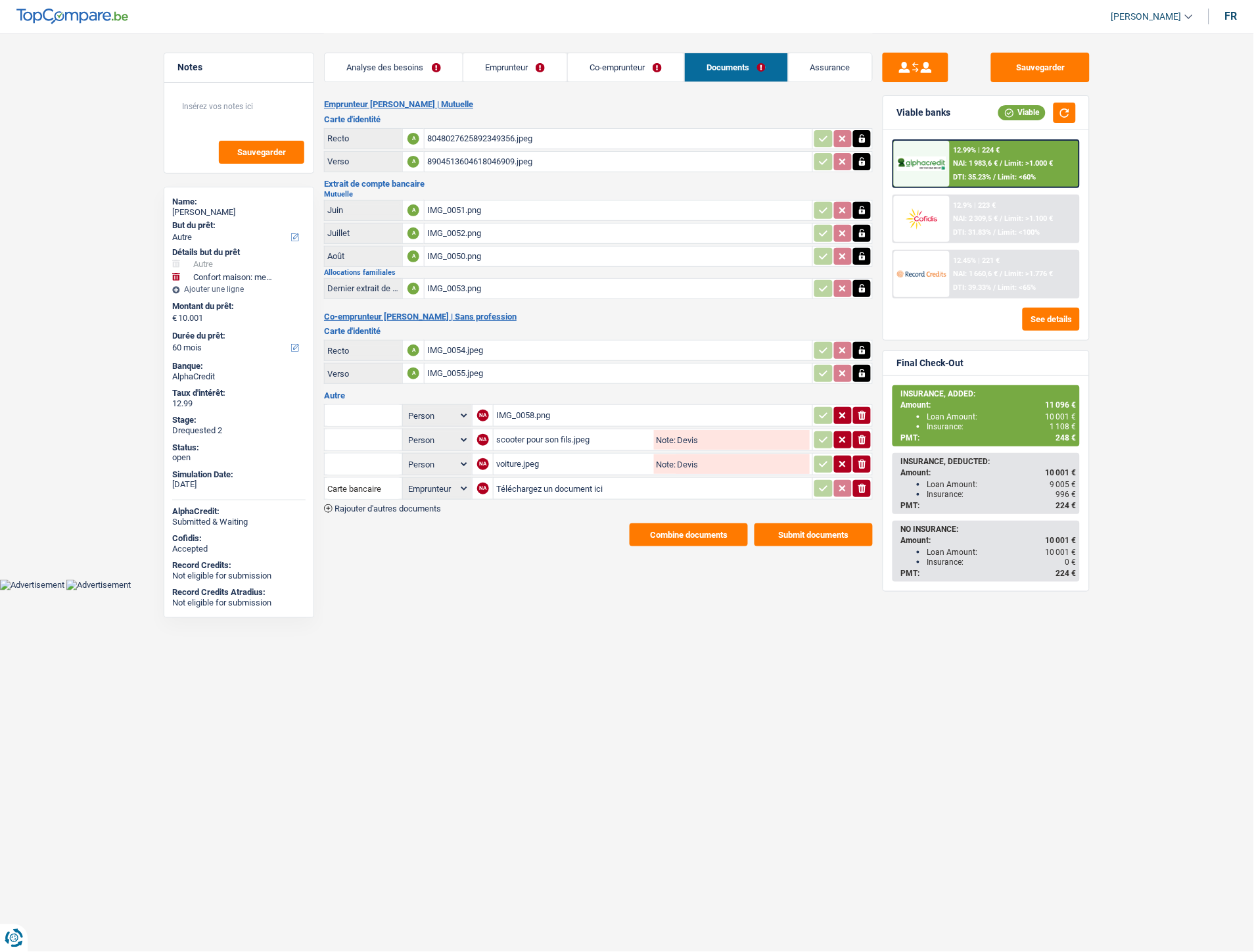
click at [679, 528] on button "Combine documents" at bounding box center [688, 535] width 118 height 23
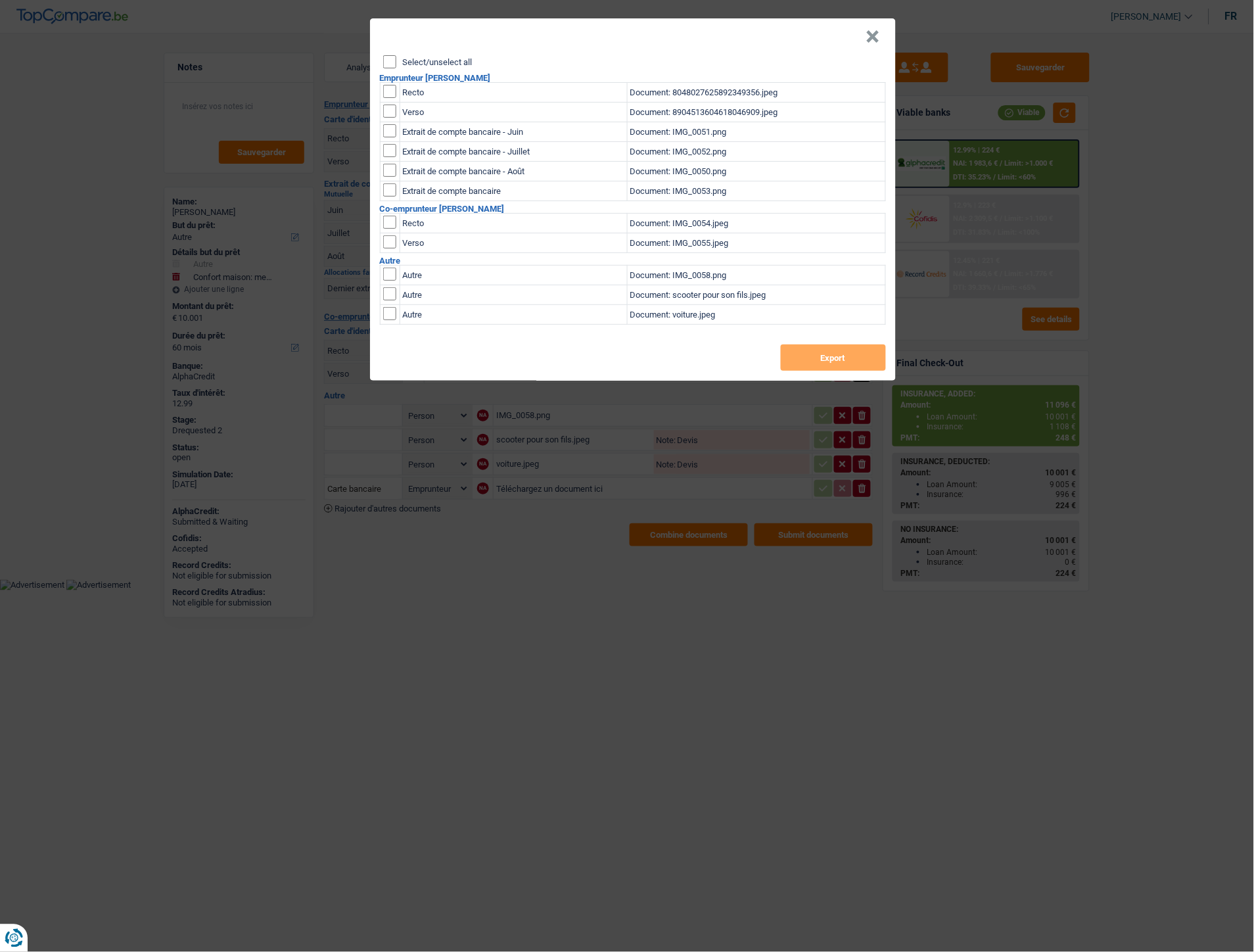
click at [388, 90] on input "checkbox" at bounding box center [389, 91] width 13 height 13
checkbox input "true"
click at [394, 109] on input "checkbox" at bounding box center [389, 111] width 13 height 13
checkbox input "true"
click at [807, 370] on button "Export" at bounding box center [833, 358] width 105 height 26
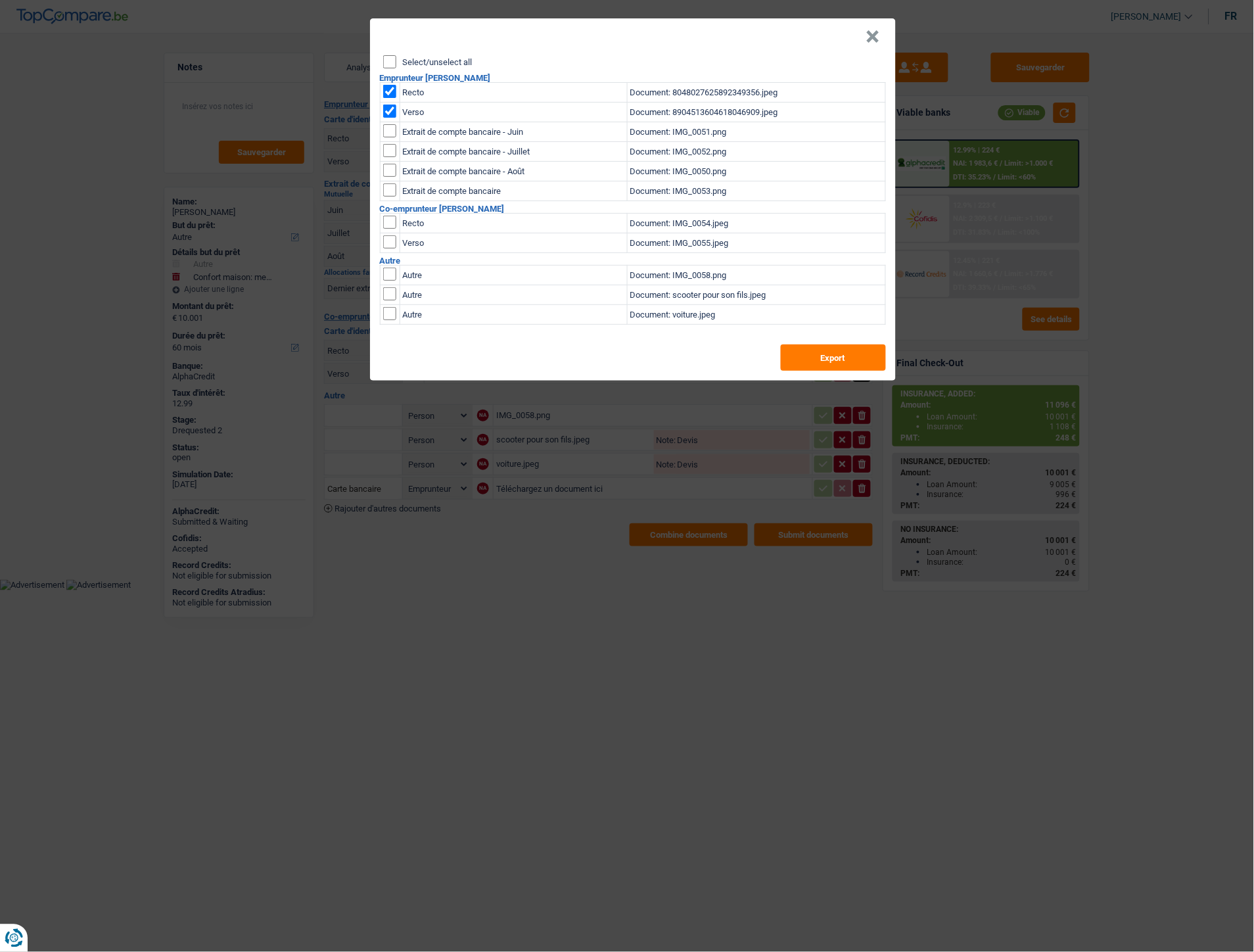
click at [877, 32] on button "×" at bounding box center [873, 36] width 14 height 13
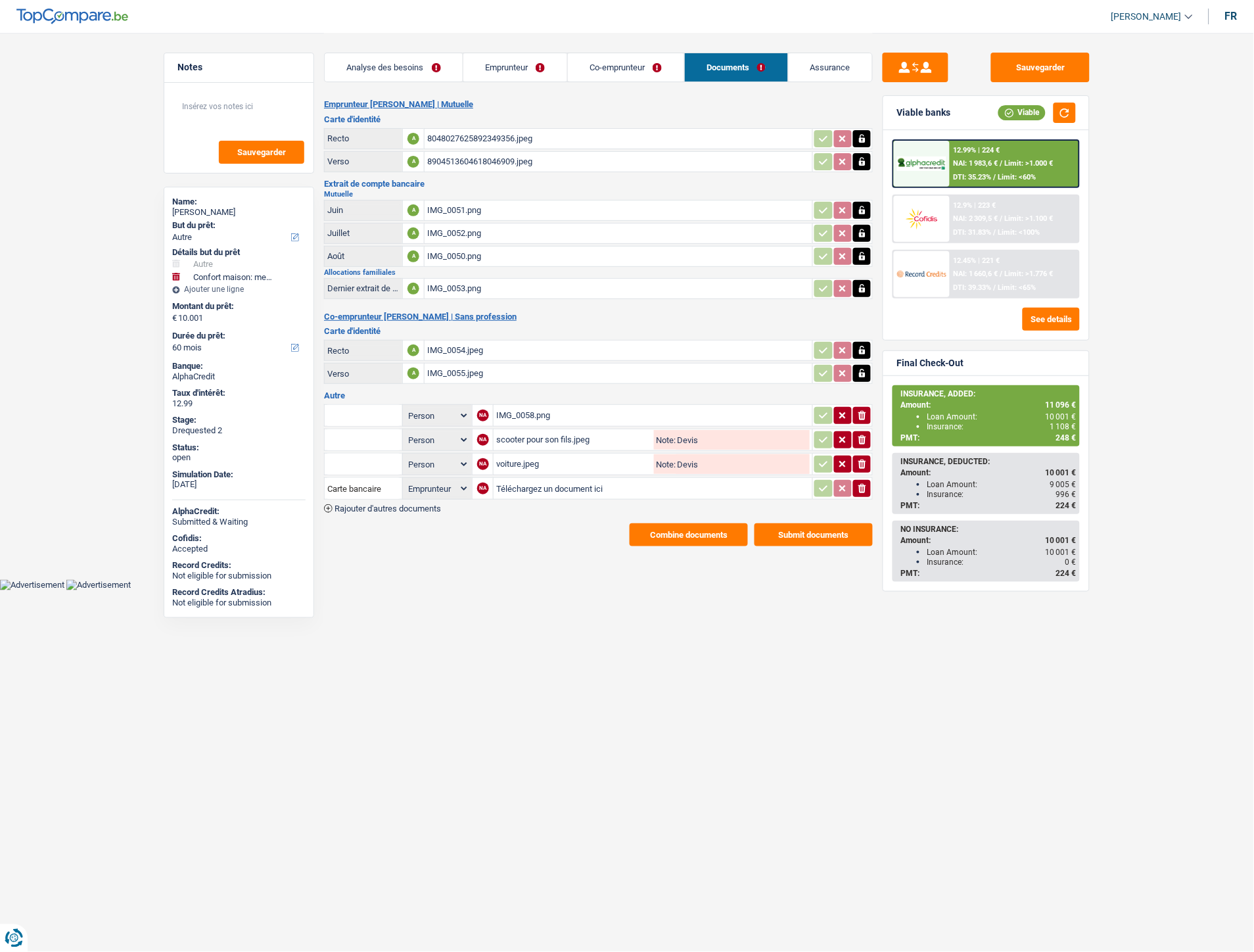
click at [809, 12] on header "Isabel Lopes Se déconnecter fr" at bounding box center [627, 17] width 1254 height 34
click at [655, 526] on button "Combine documents" at bounding box center [688, 535] width 118 height 23
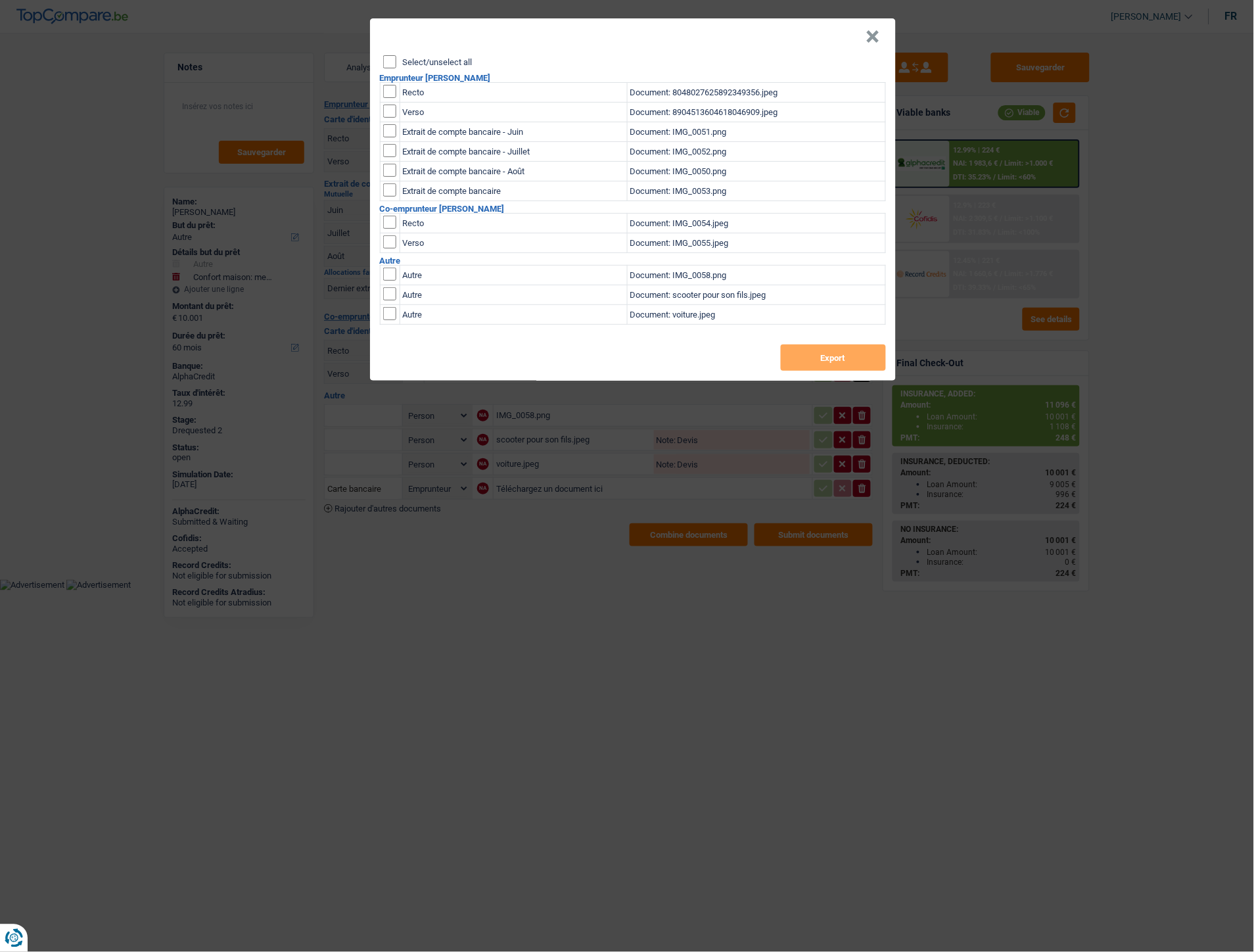
click at [389, 89] on input "checkbox" at bounding box center [389, 91] width 13 height 13
checkbox input "true"
click at [392, 113] on input "checkbox" at bounding box center [389, 111] width 13 height 13
checkbox input "true"
click at [831, 347] on button "Export" at bounding box center [833, 358] width 105 height 26
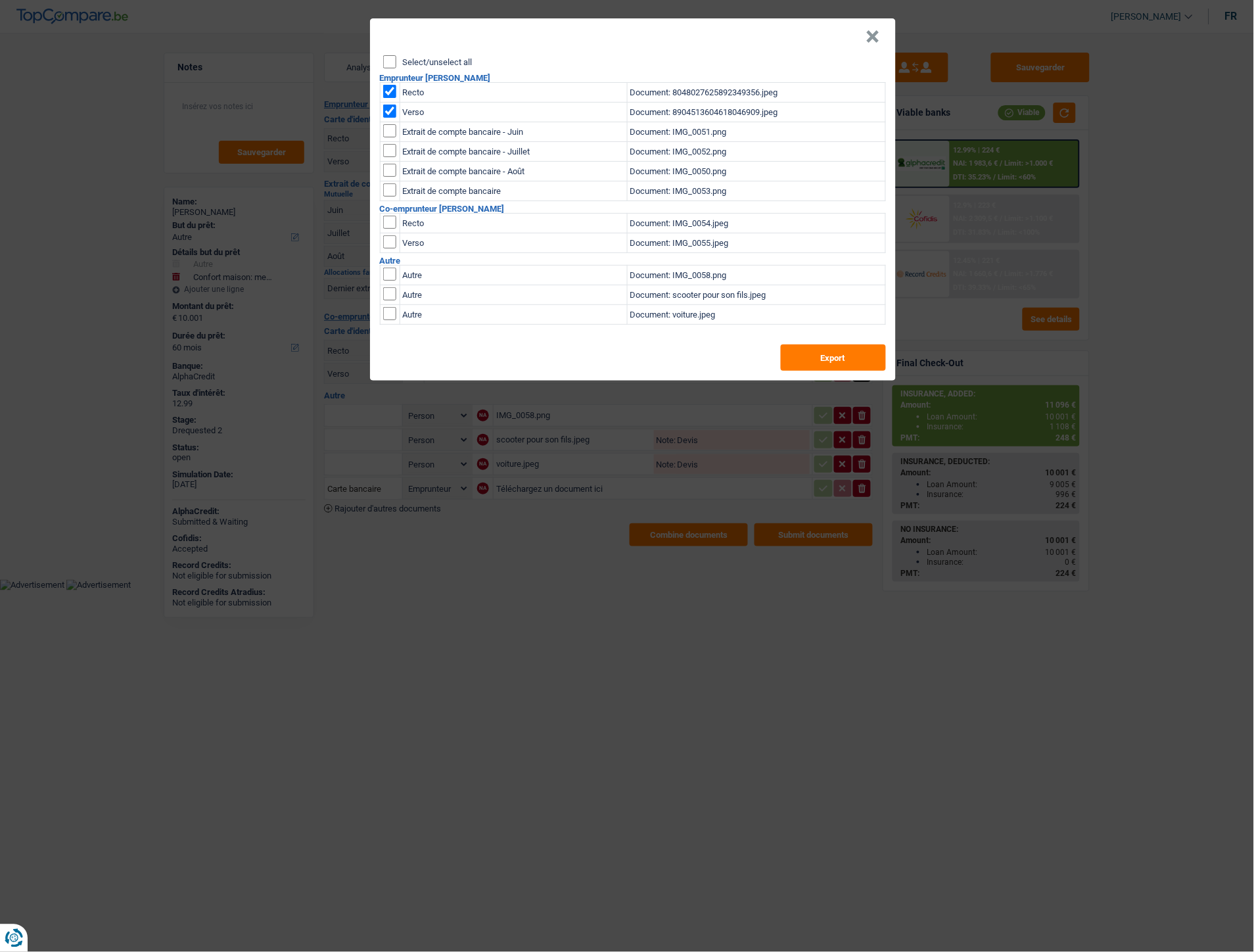
click at [868, 36] on button "×" at bounding box center [873, 36] width 14 height 13
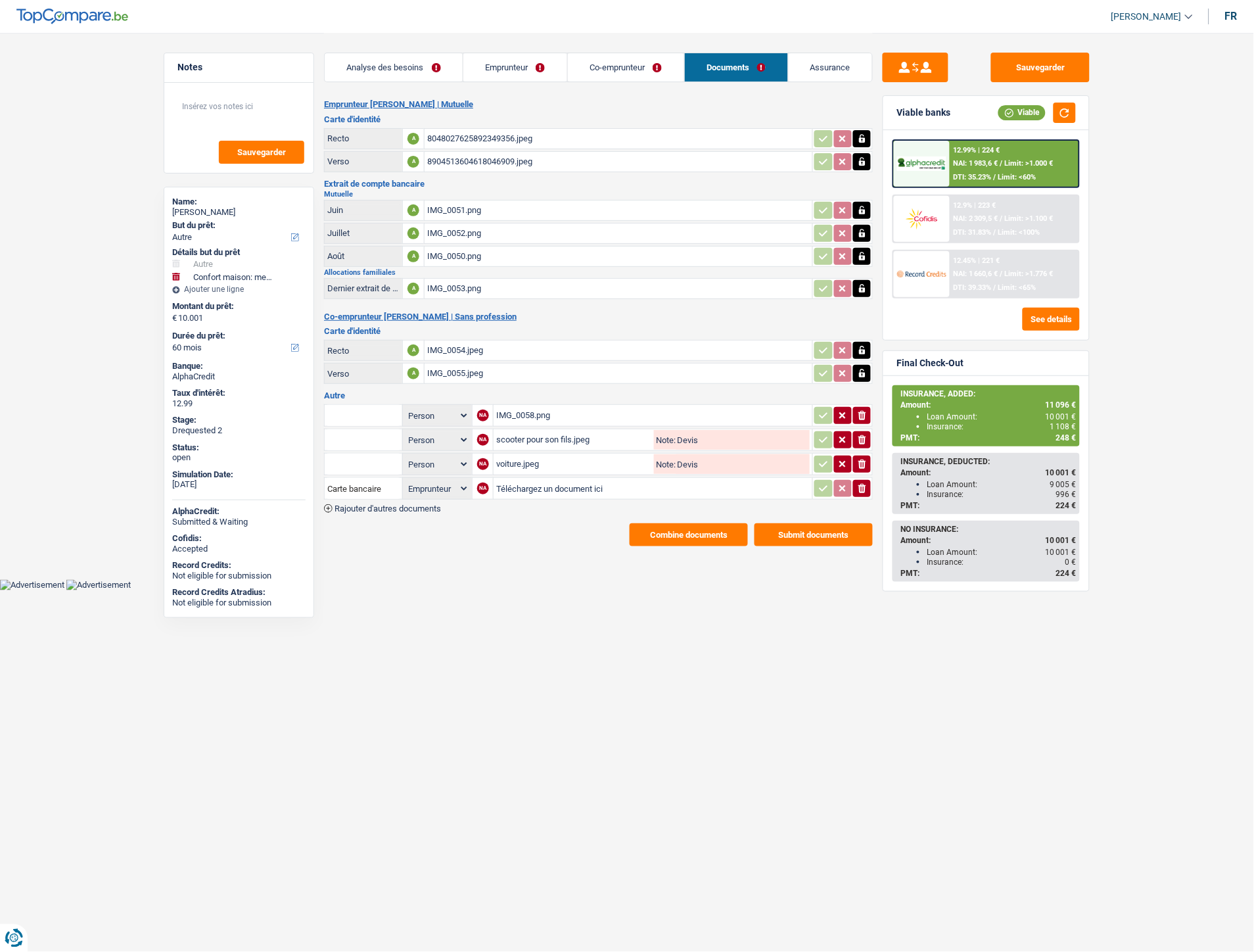
click at [493, 131] on div "8048027625892349356.jpeg" at bounding box center [619, 138] width 383 height 20
click at [464, 140] on div "8048027625892349356.jpeg" at bounding box center [619, 138] width 383 height 20
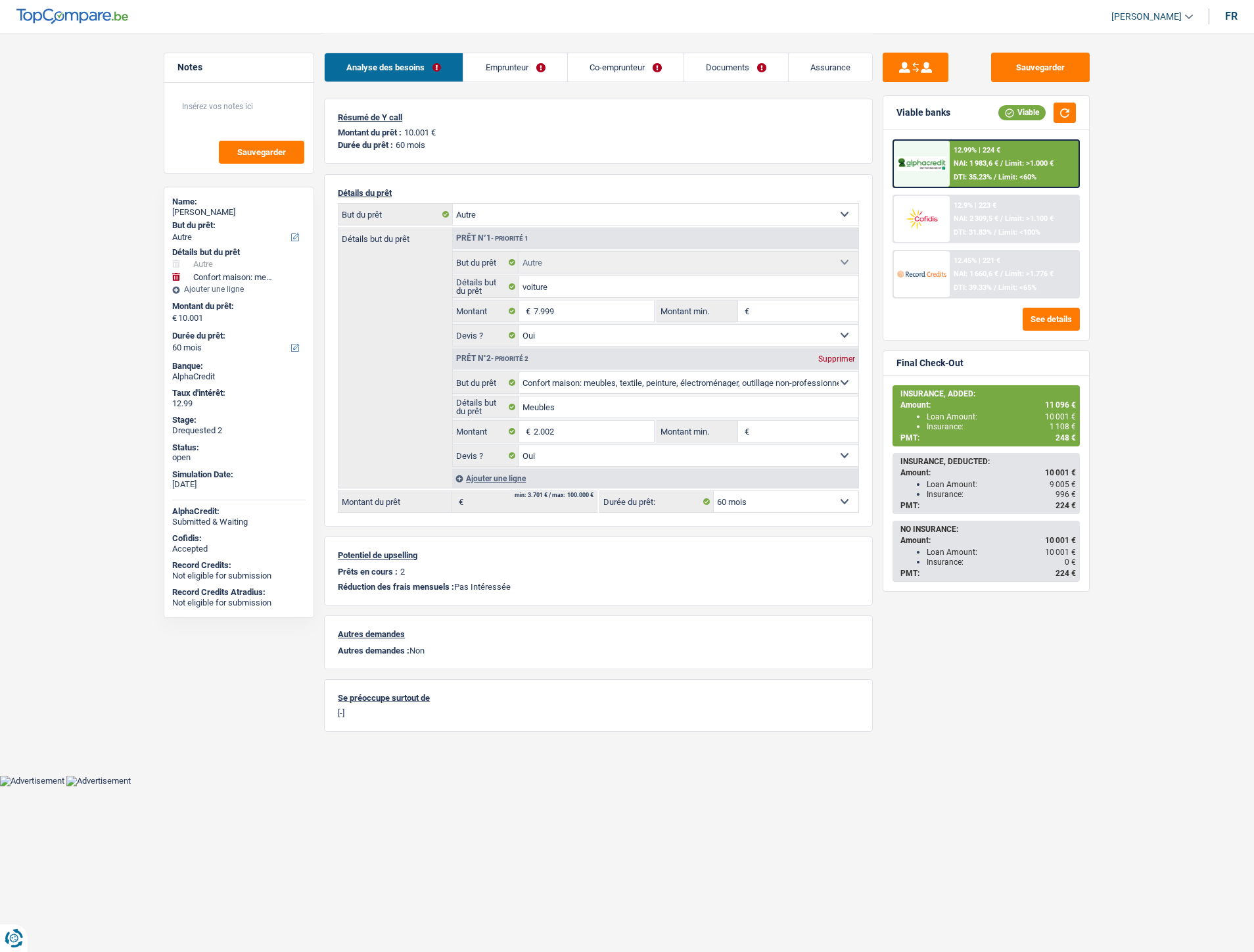
select select "other"
select select "household"
select select "60"
select select "other"
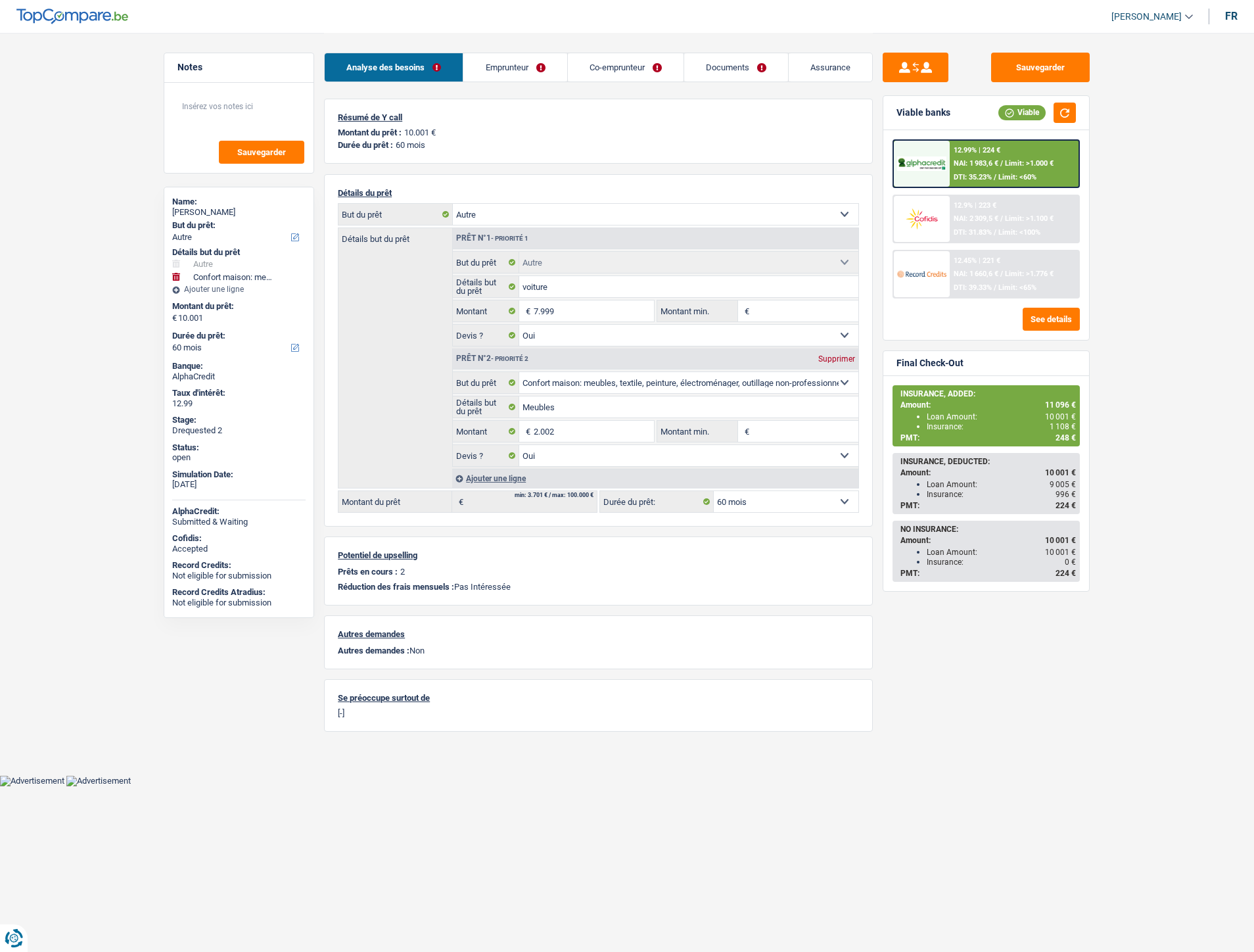
select select "other"
select select "yes"
select select "household"
select select "yes"
select select "60"
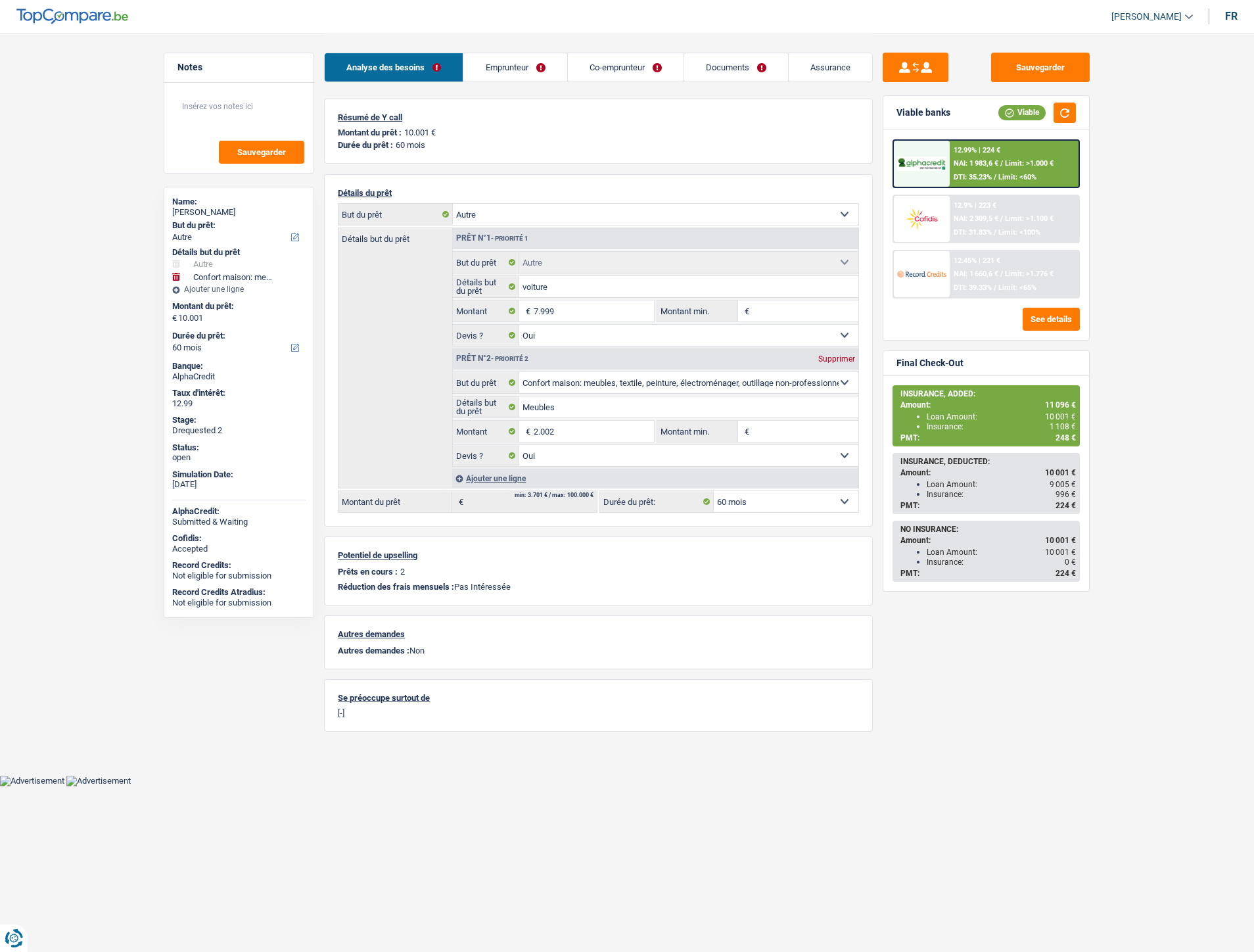
select select "applicant"
click at [735, 74] on link "Documents" at bounding box center [735, 67] width 103 height 28
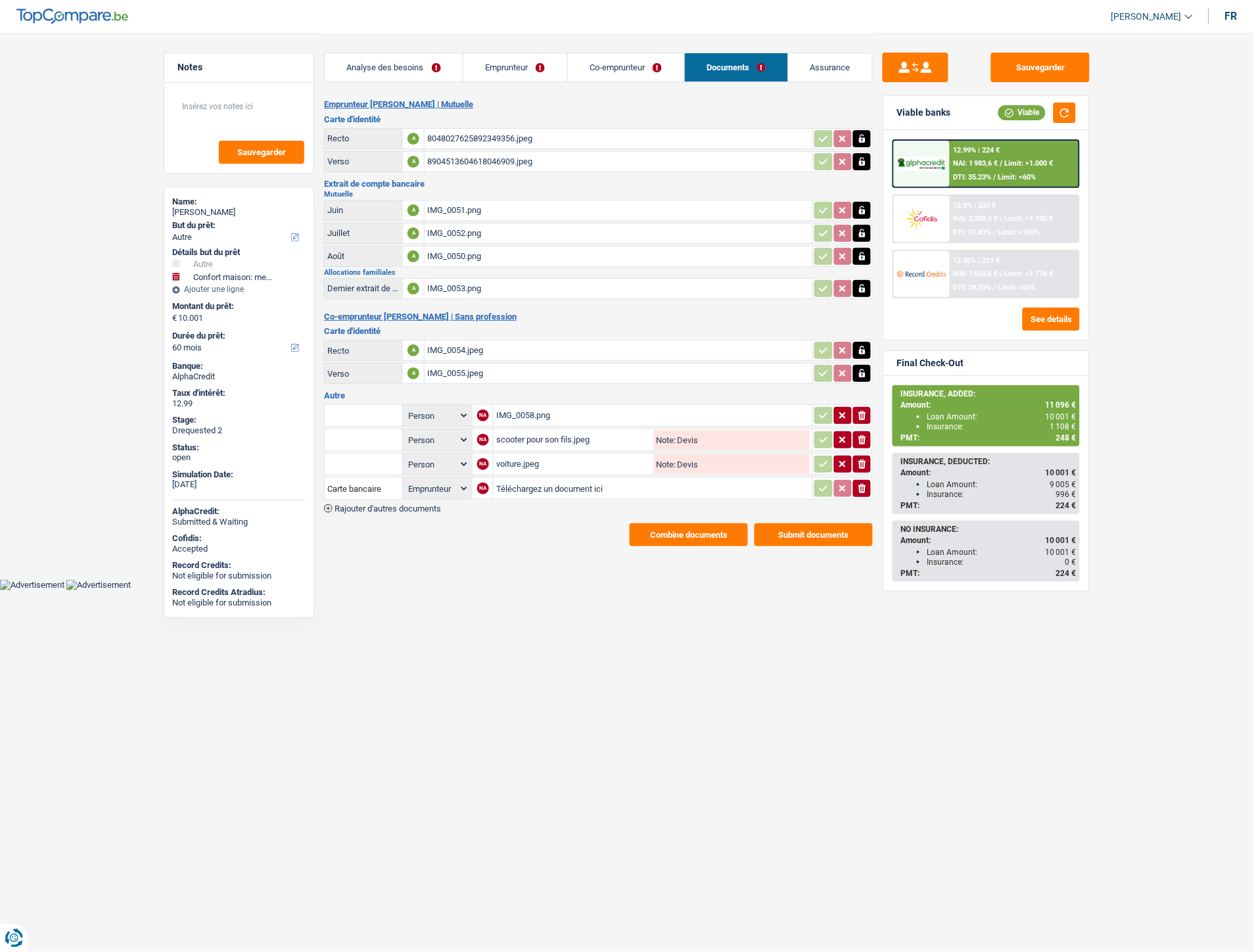
click at [654, 524] on button "Combine documents" at bounding box center [688, 535] width 118 height 23
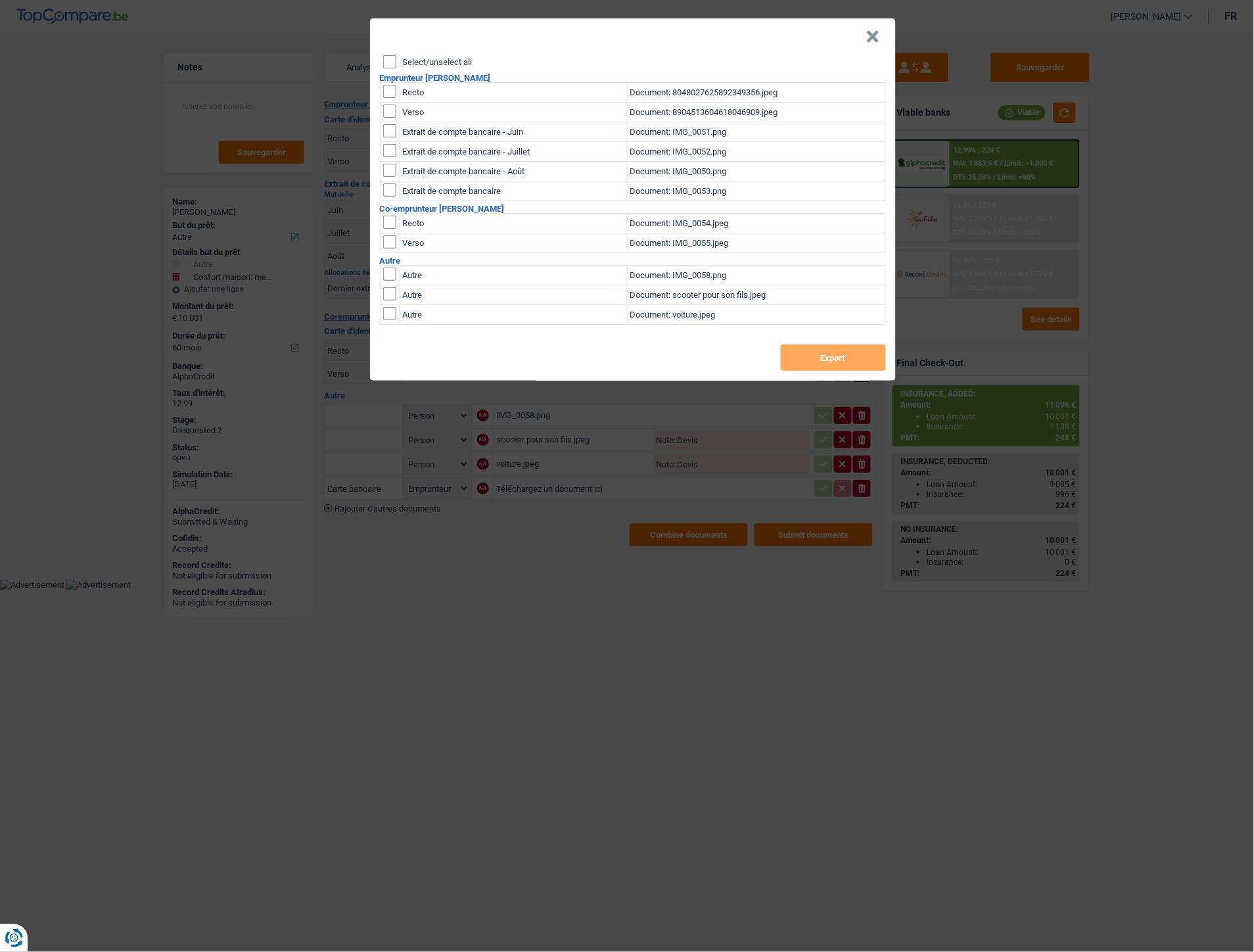
click at [389, 89] on input "checkbox" at bounding box center [389, 91] width 13 height 13
checkbox input "true"
click at [392, 114] on input "checkbox" at bounding box center [389, 111] width 13 height 13
checkbox input "true"
click at [843, 351] on button "Export" at bounding box center [833, 358] width 105 height 26
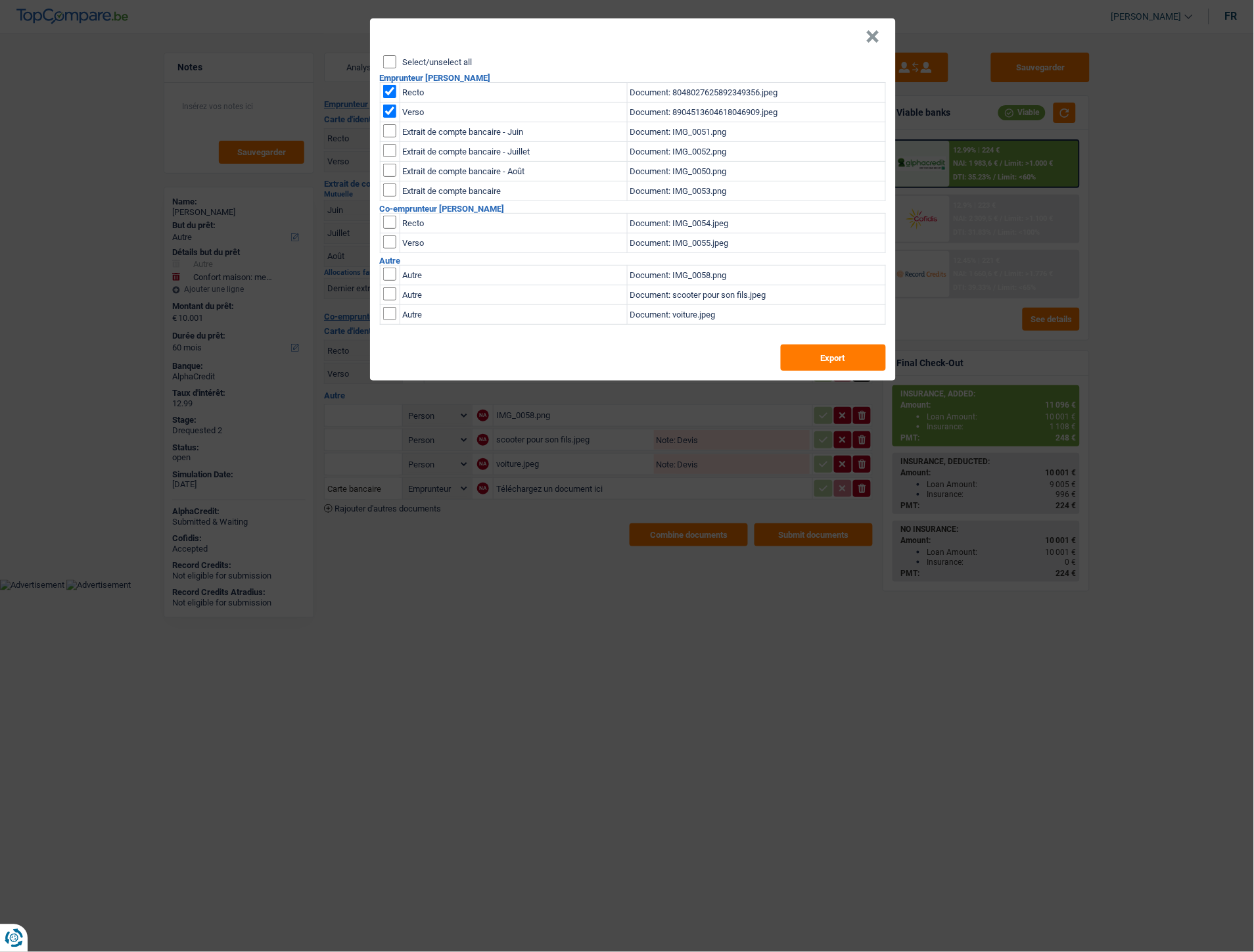
drag, startPoint x: 879, startPoint y: 37, endPoint x: 772, endPoint y: 52, distance: 108.0
click at [881, 37] on header "×" at bounding box center [633, 37] width 525 height 37
click at [870, 33] on button "×" at bounding box center [873, 36] width 14 height 13
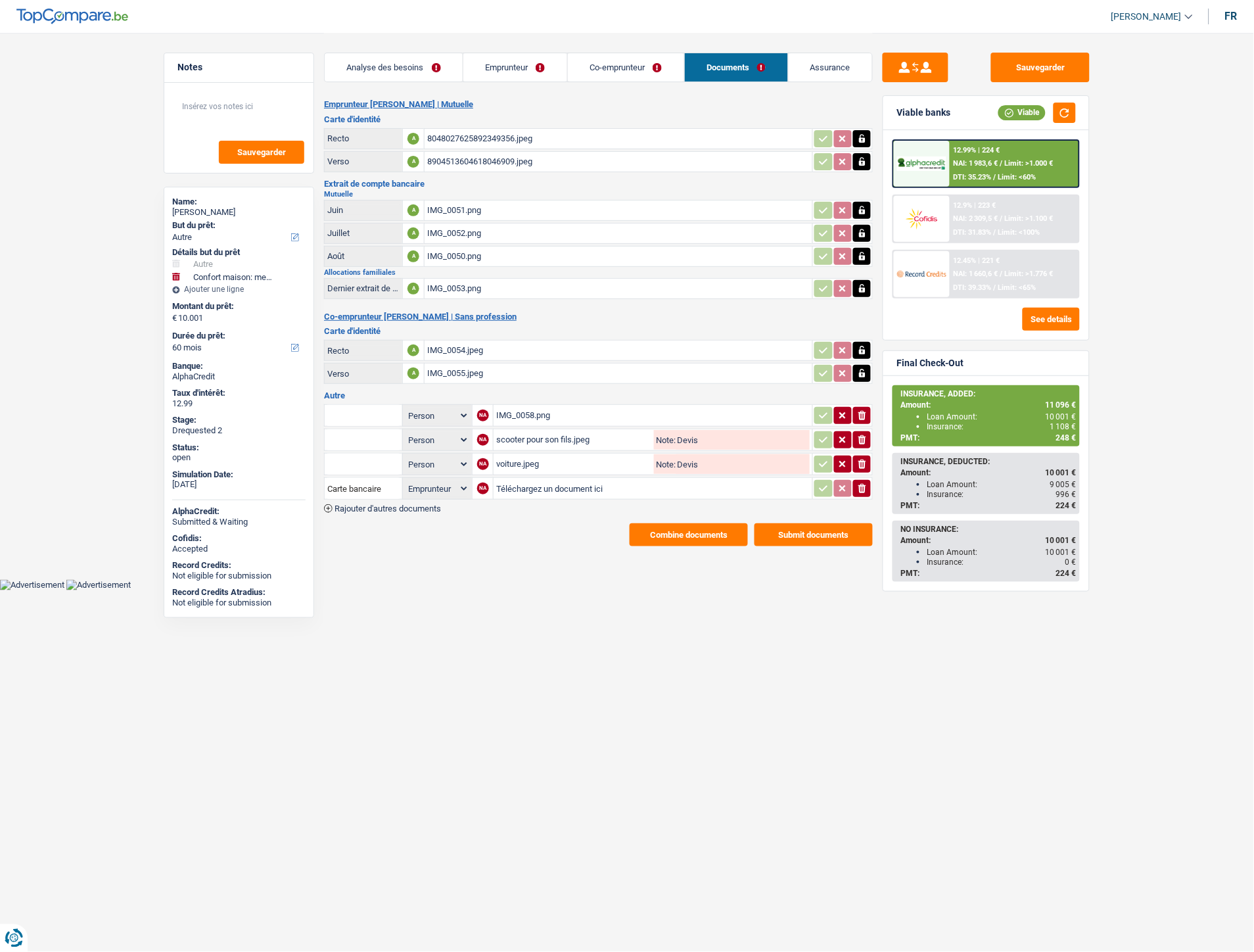
click at [681, 24] on header "Isabel Lopes Se déconnecter fr" at bounding box center [627, 17] width 1254 height 34
click at [514, 134] on div "8048027625892349356.jpeg" at bounding box center [619, 138] width 383 height 20
click at [501, 67] on link "Emprunteur" at bounding box center [514, 67] width 103 height 28
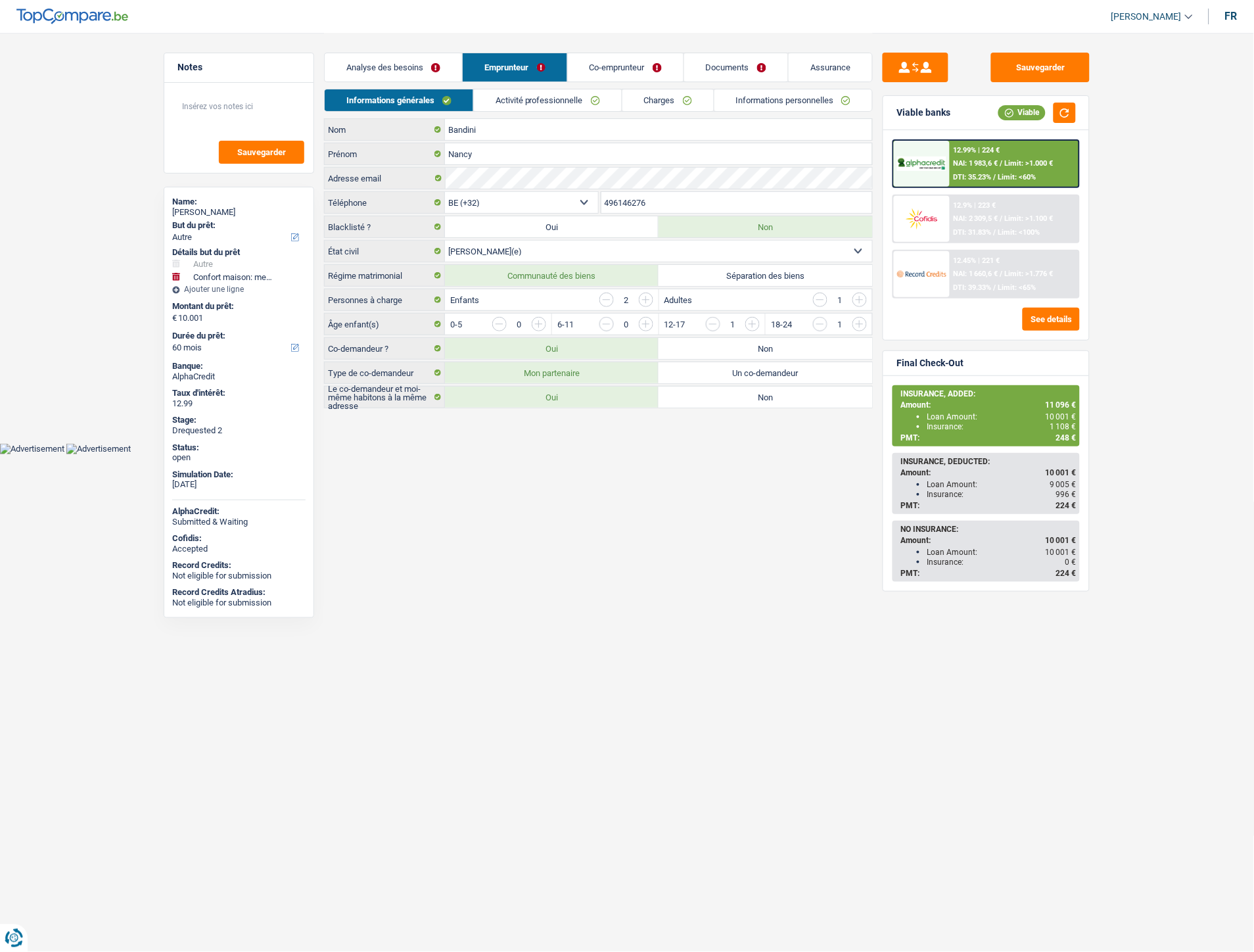
drag, startPoint x: 656, startPoint y: 201, endPoint x: 619, endPoint y: 207, distance: 37.5
click at [579, 208] on div "BE (+32) LU (+352) Sélectionner une option Téléphone 496146276 Téléphone" at bounding box center [598, 203] width 549 height 24
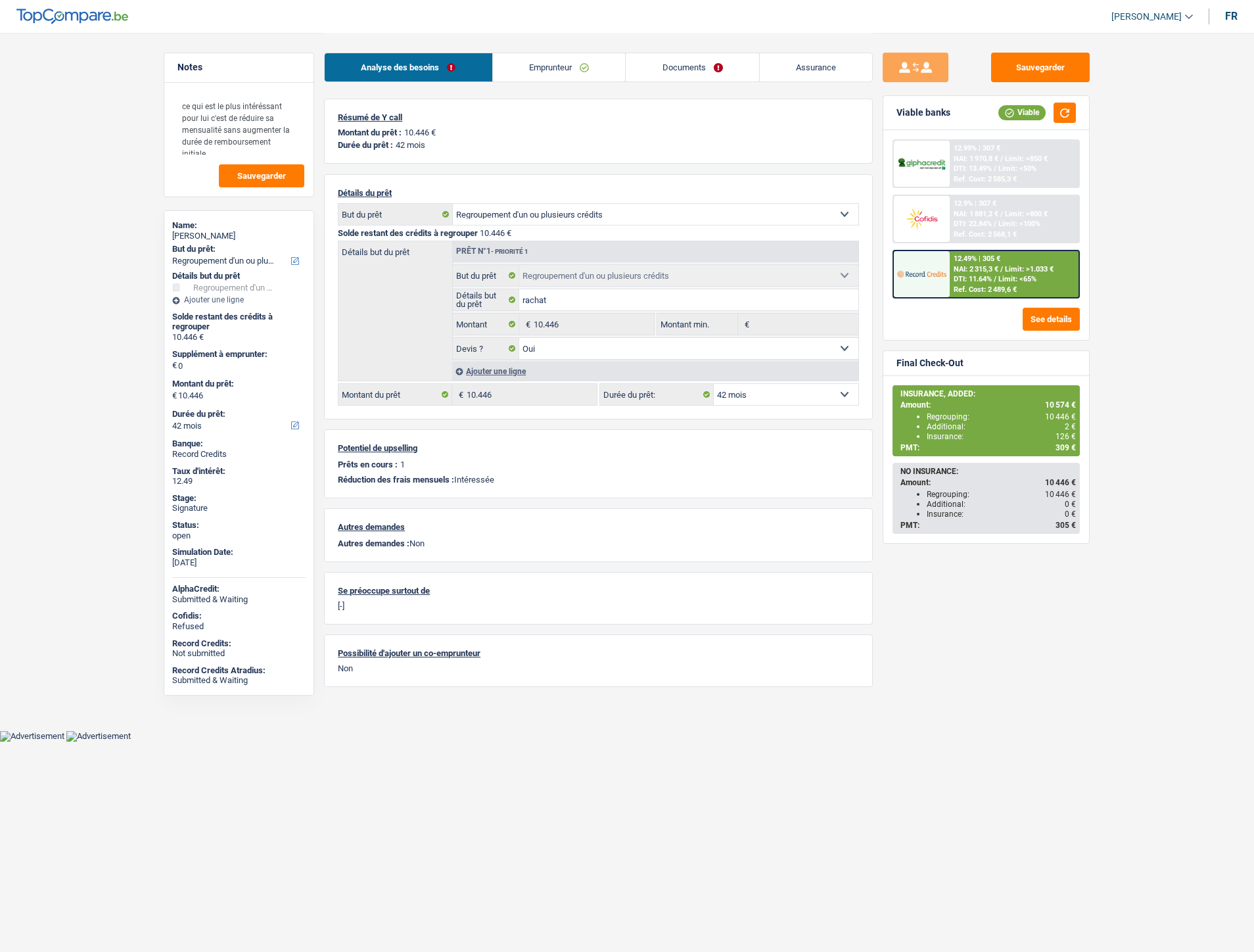
select select "refinancing"
select select "42"
select select "refinancing"
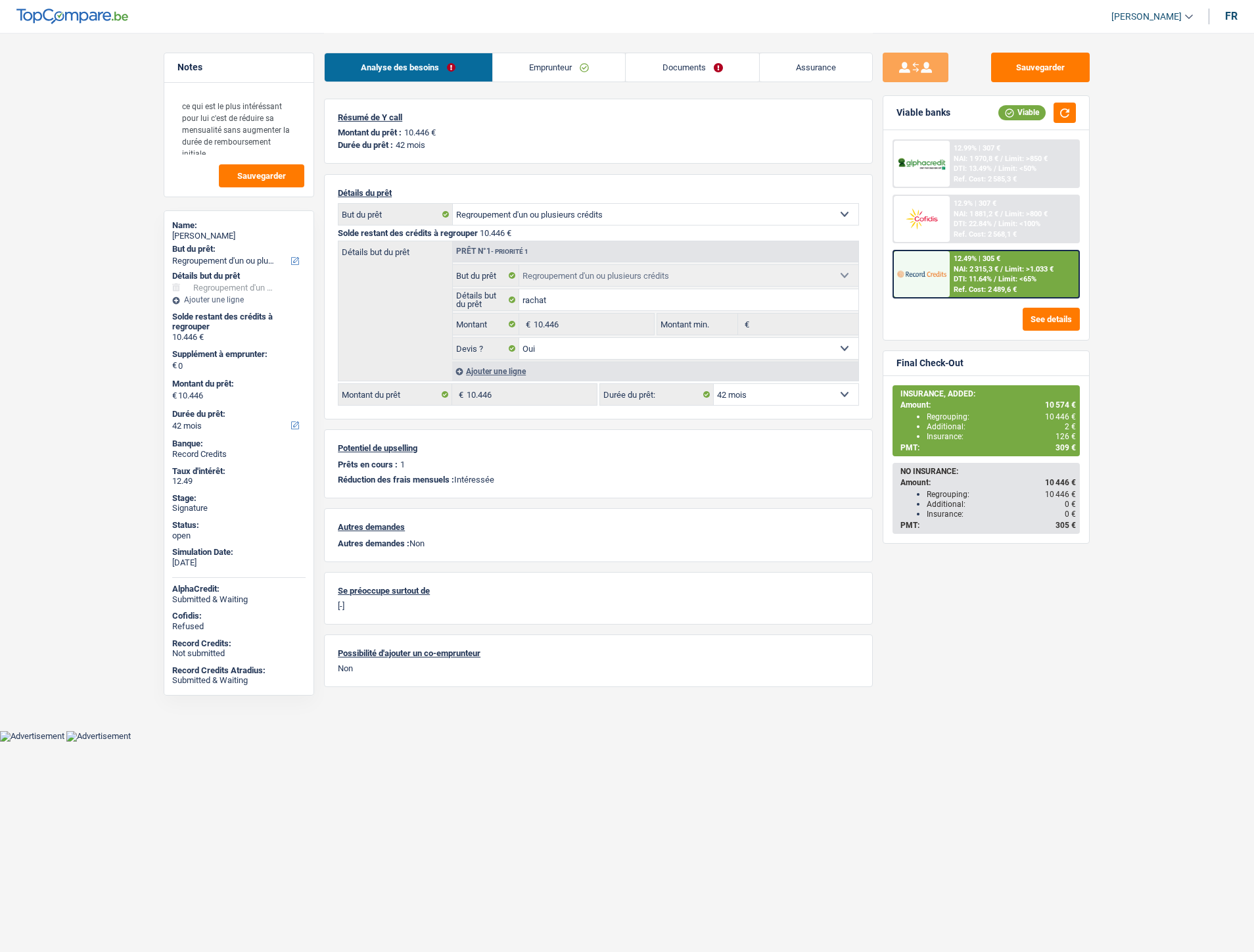
select select "yes"
select select "42"
select select "liveWithParents"
select select "BE"
select select "creditConsolidation"
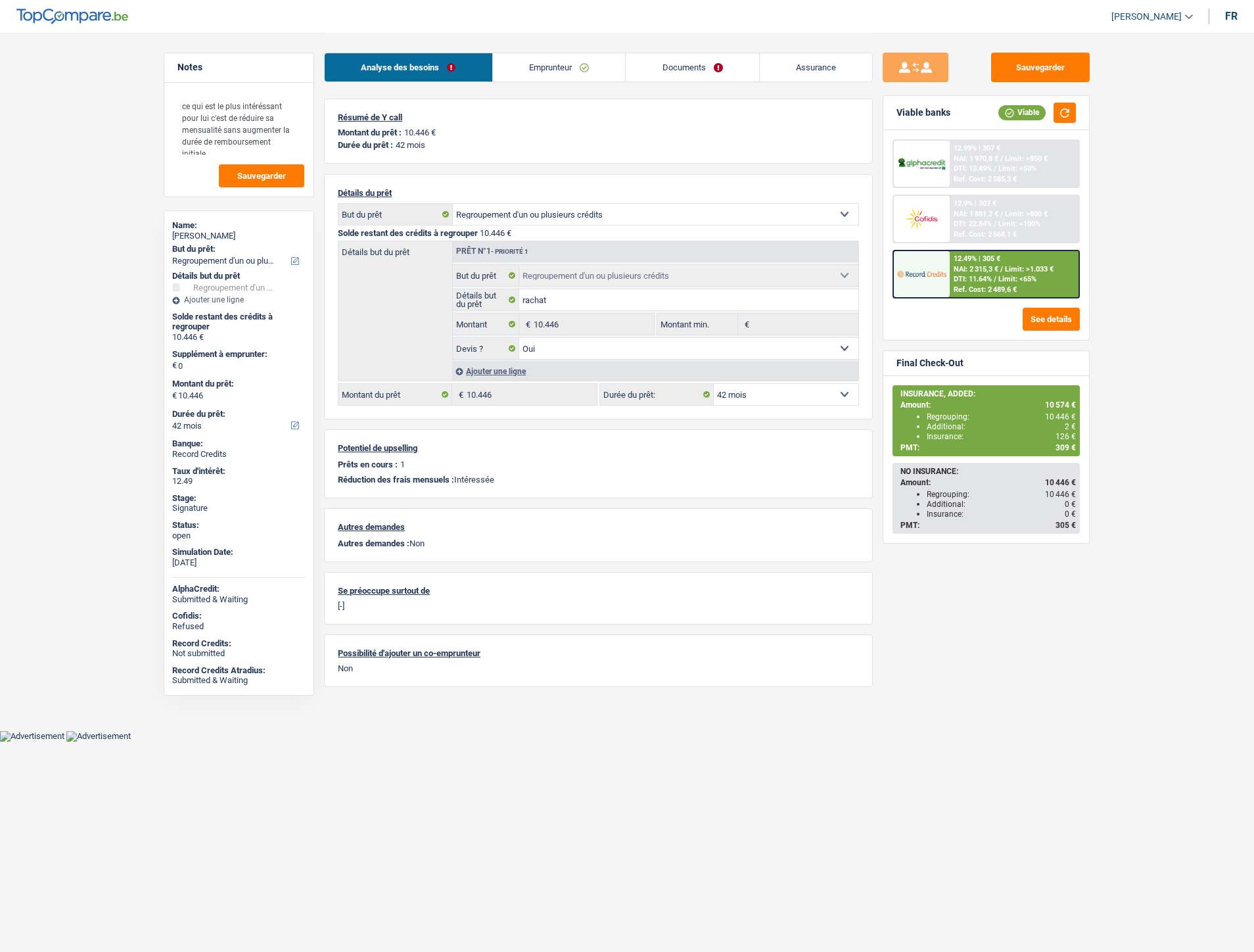
select select "60"
click at [557, 64] on link "Emprunteur" at bounding box center [559, 67] width 133 height 28
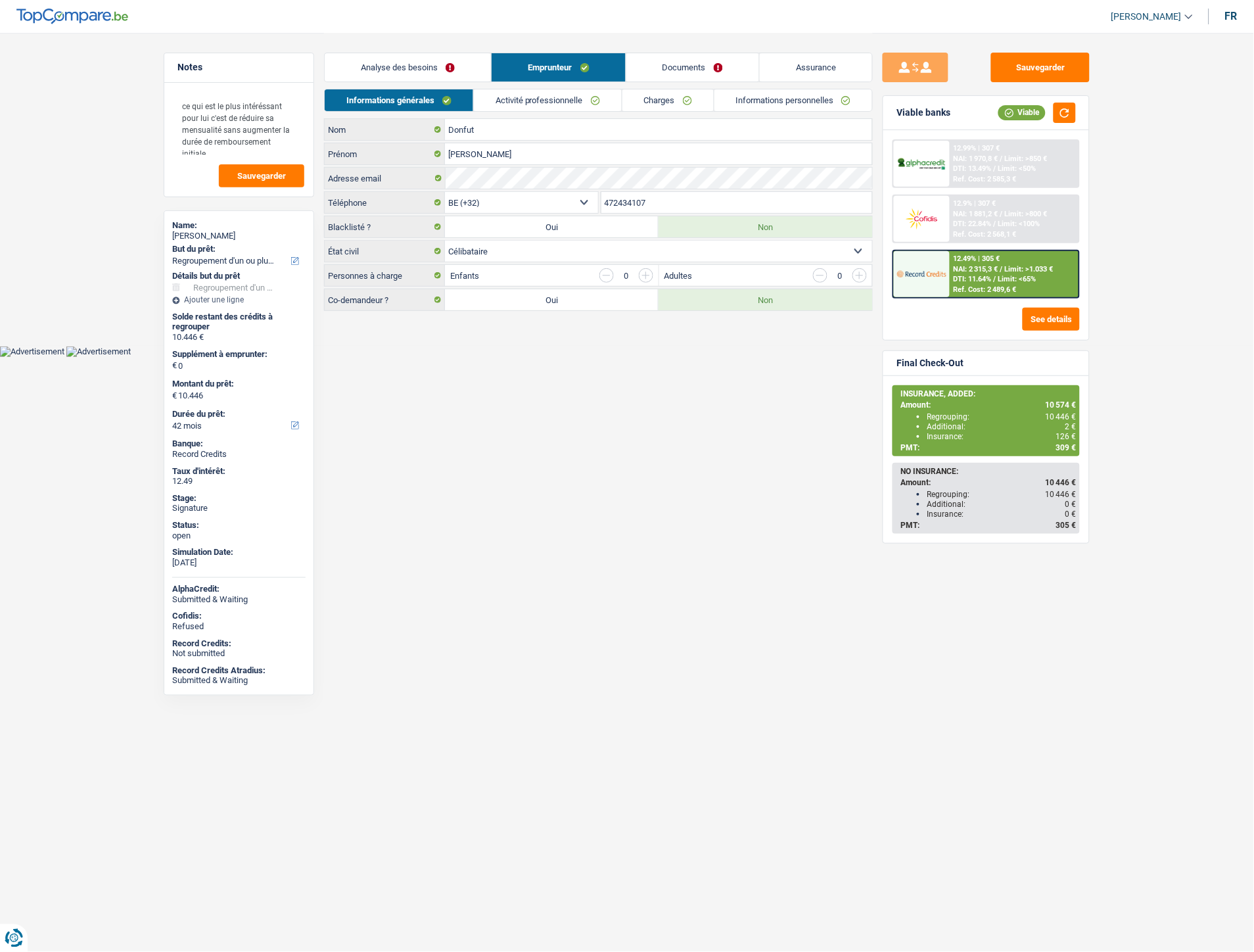
click at [447, 73] on link "Analyse des besoins" at bounding box center [408, 67] width 167 height 28
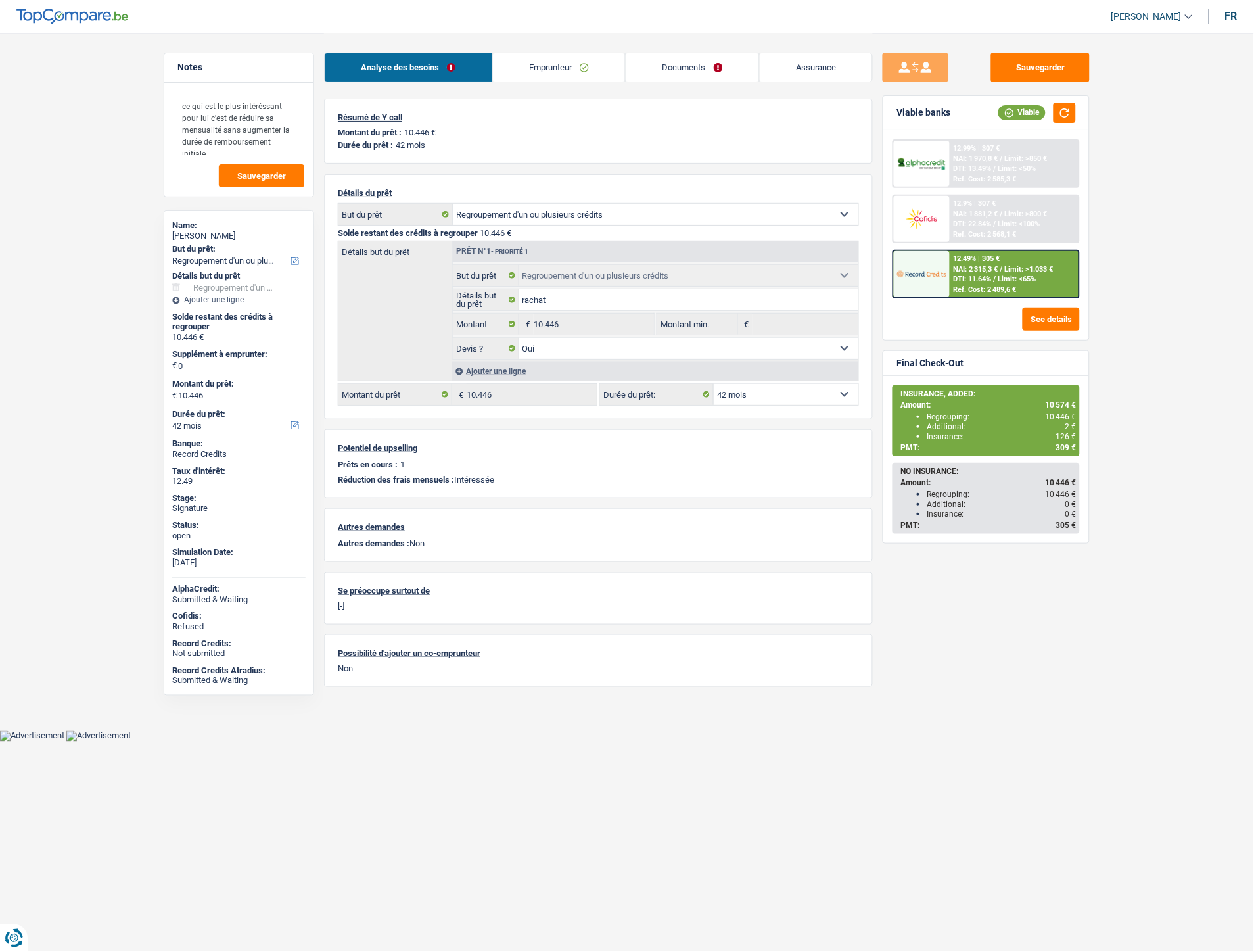
click at [573, 66] on link "Emprunteur" at bounding box center [559, 67] width 133 height 28
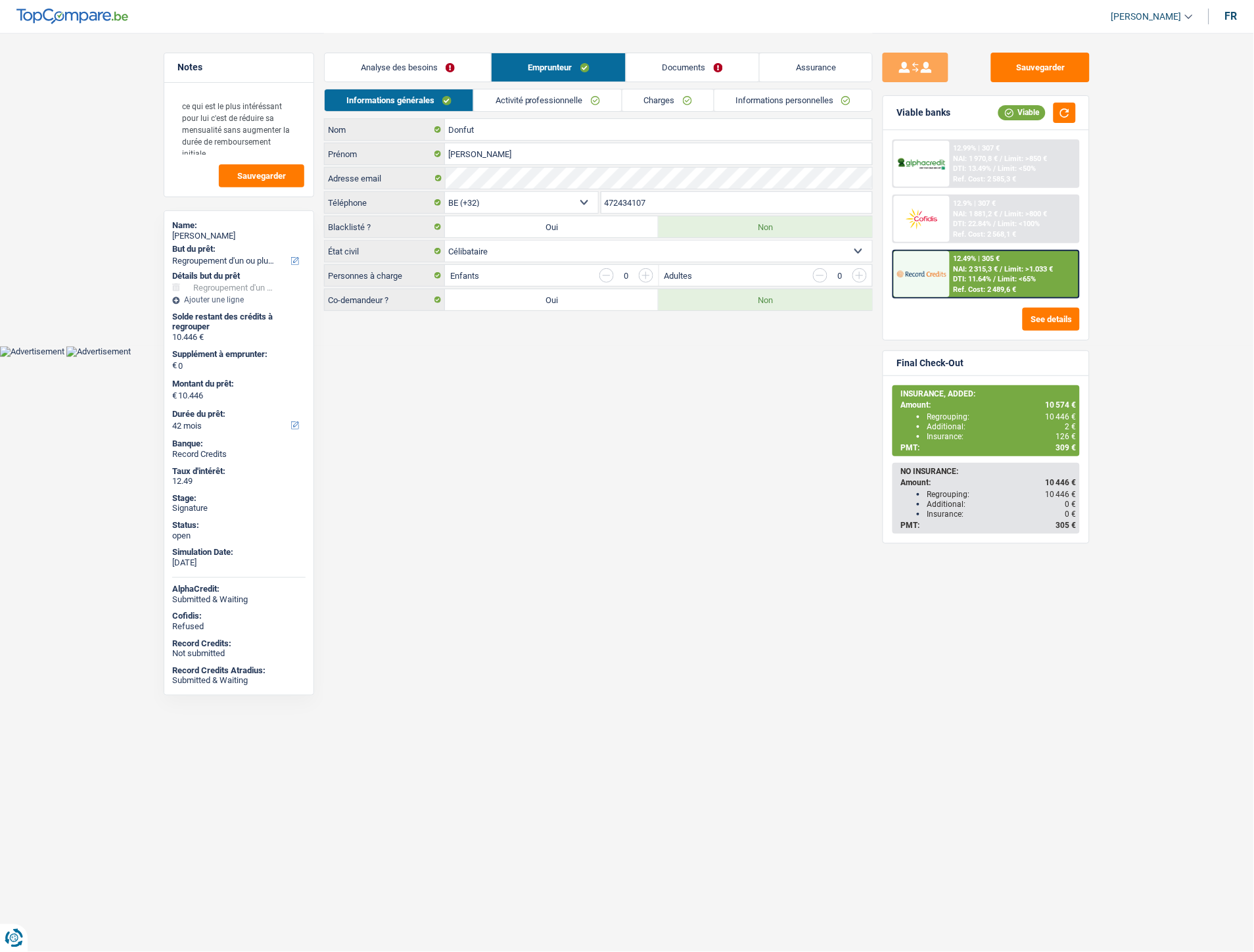
click at [648, 102] on link "Charges" at bounding box center [668, 100] width 91 height 21
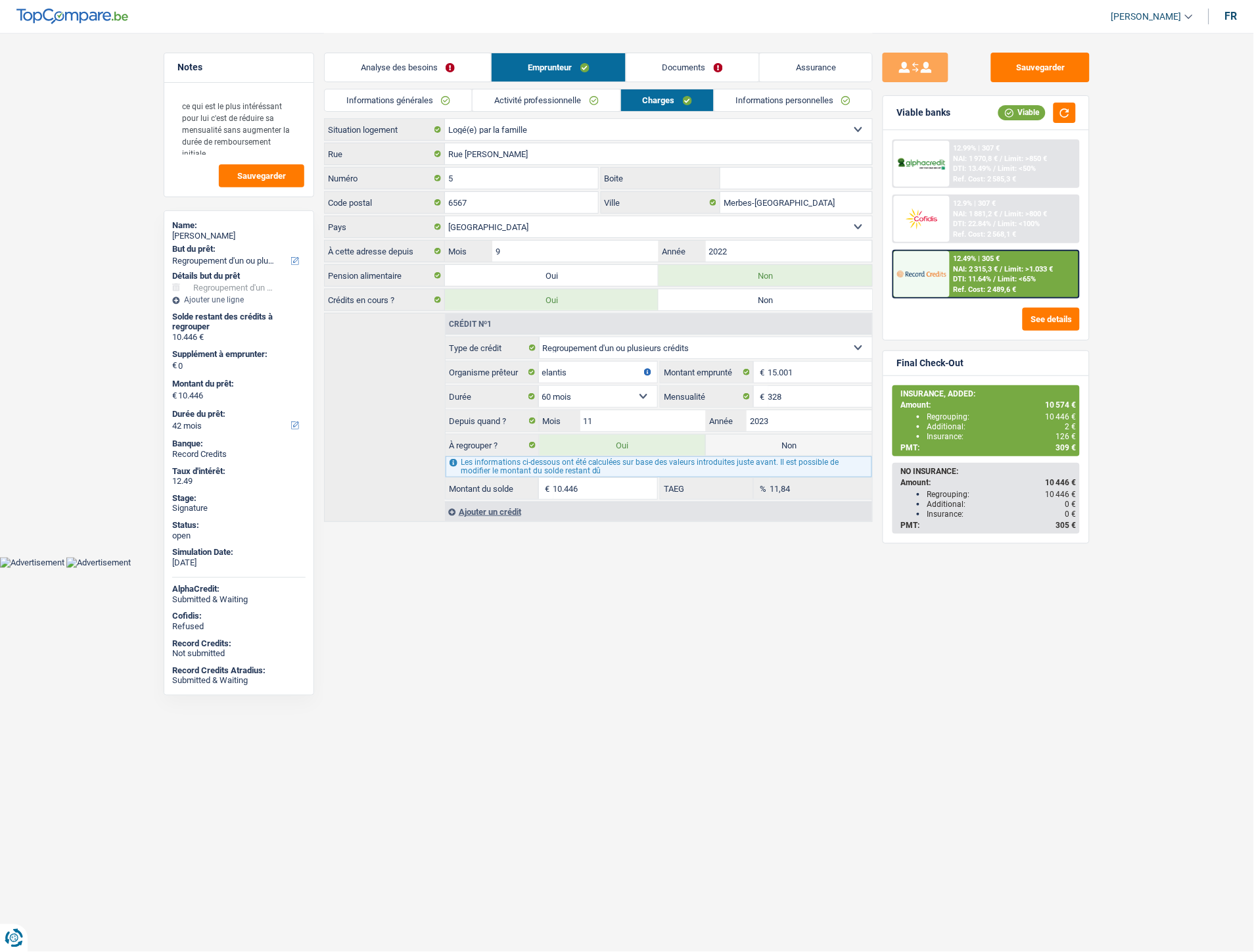
click at [716, 74] on link "Documents" at bounding box center [692, 67] width 133 height 28
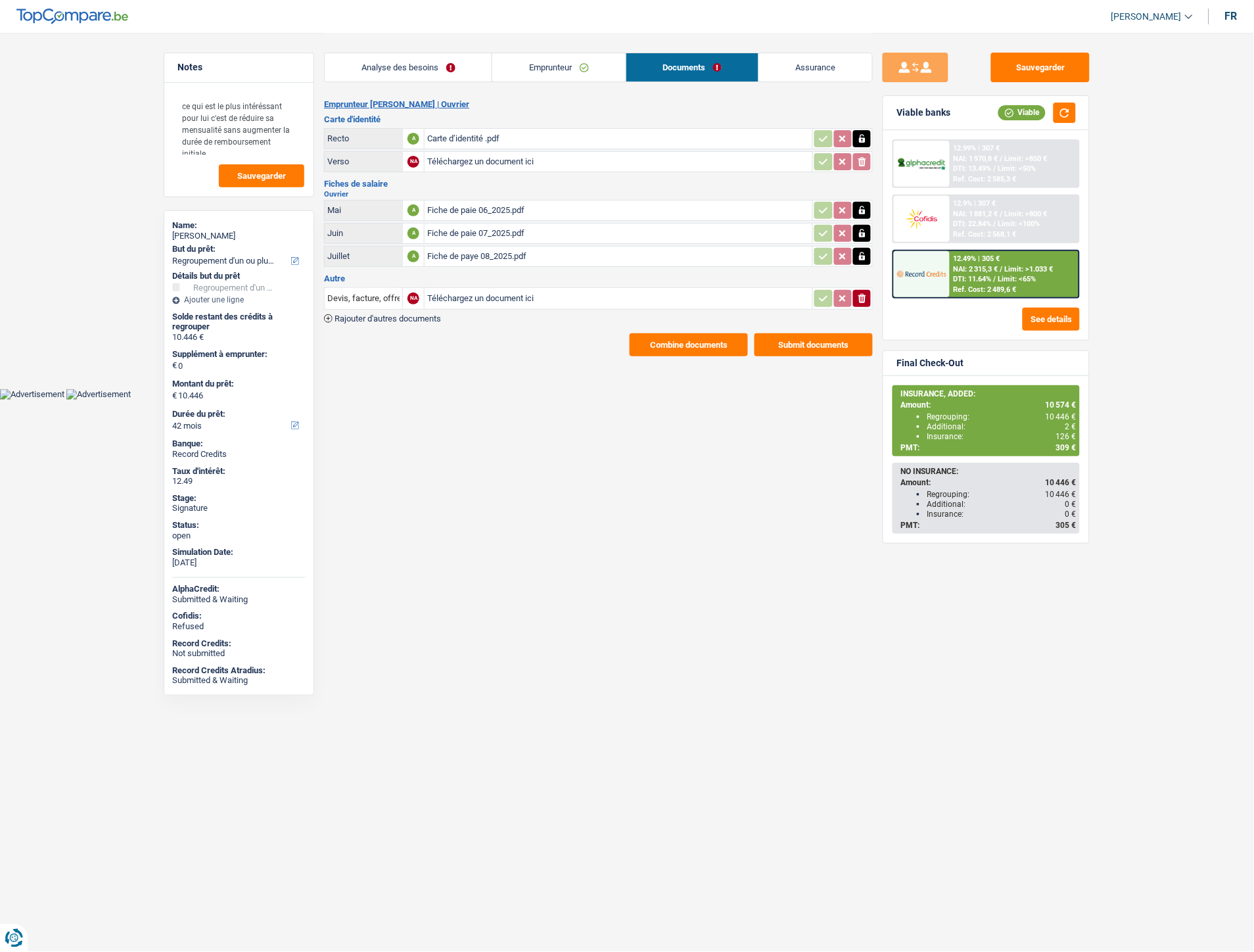
click at [560, 58] on link "Emprunteur" at bounding box center [558, 67] width 133 height 28
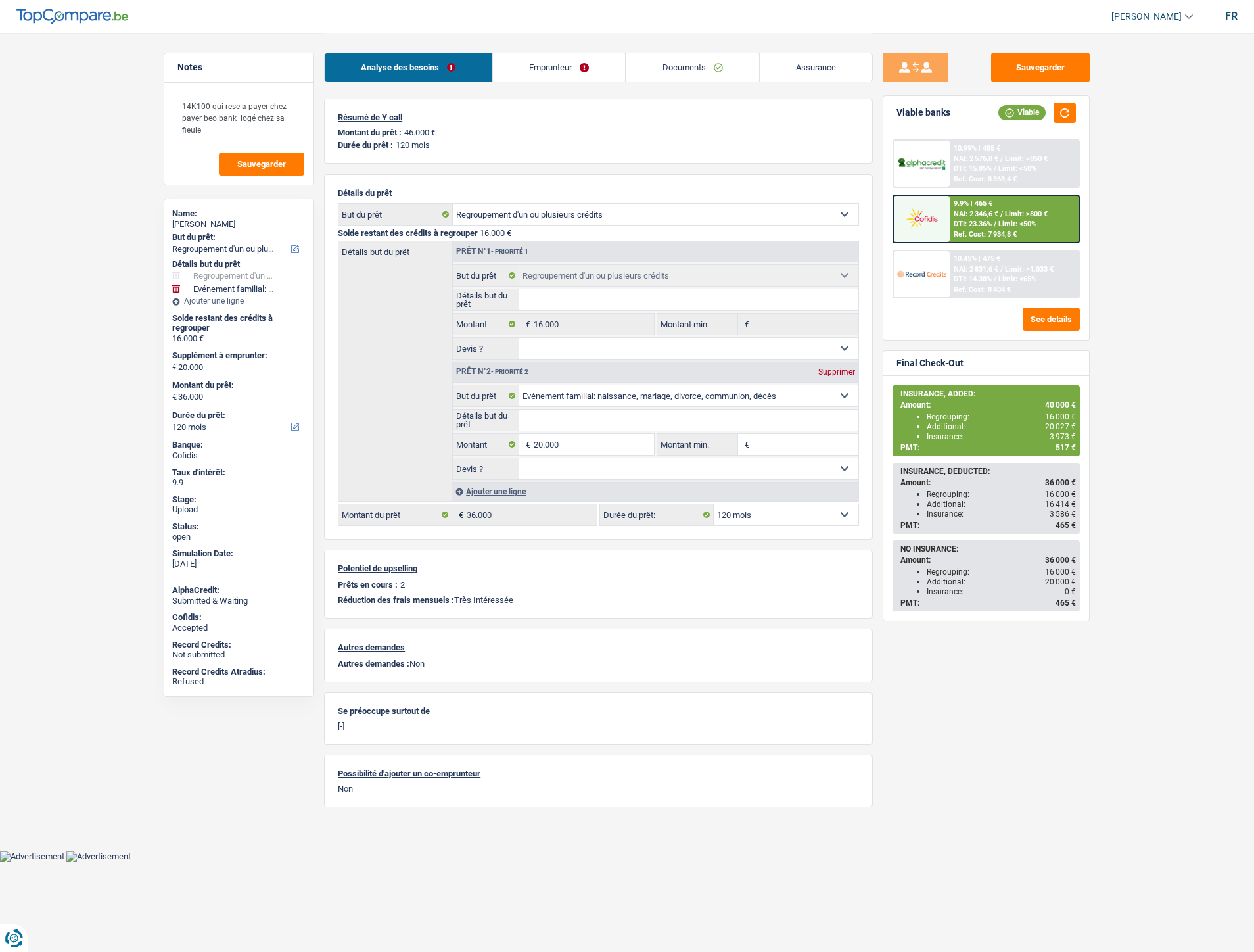
select select "refinancing"
select select "familyEvent"
select select "120"
select select "refinancing"
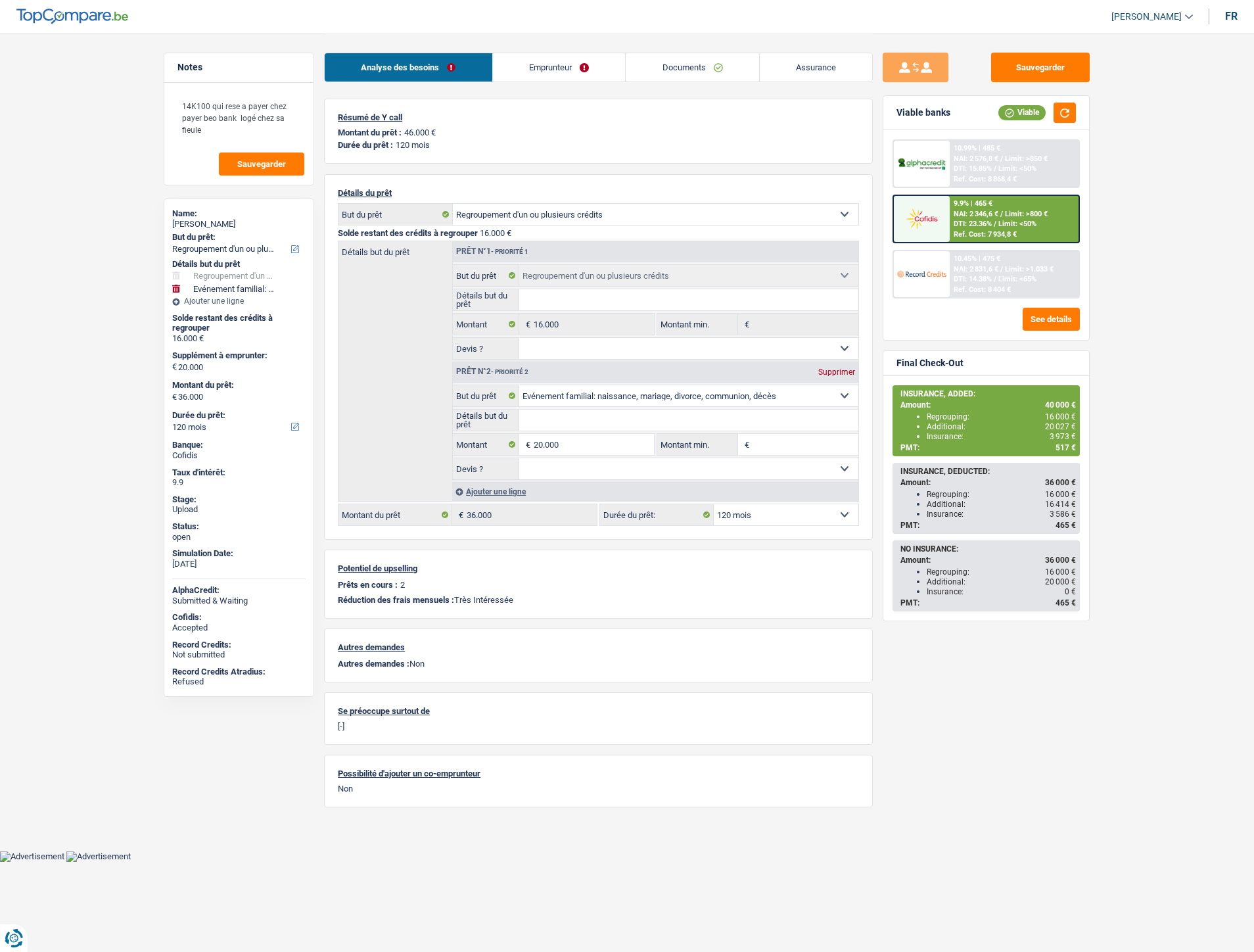
select select "refinancing"
select select "familyEvent"
select select "120"
